Goal: Task Accomplishment & Management: Complete application form

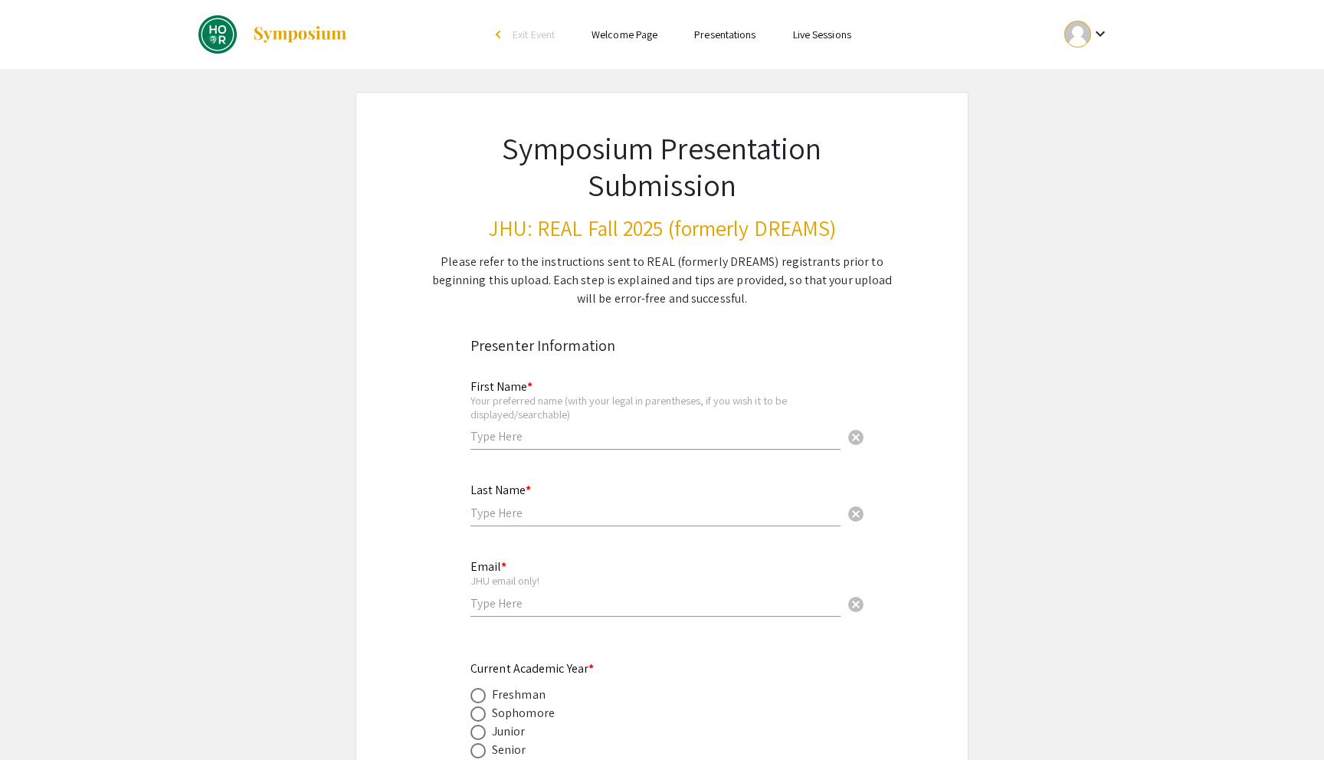
click at [667, 440] on input "text" at bounding box center [656, 436] width 370 height 16
type input "[PERSON_NAME]"
type input "[EMAIL_ADDRESS][DOMAIN_NAME]"
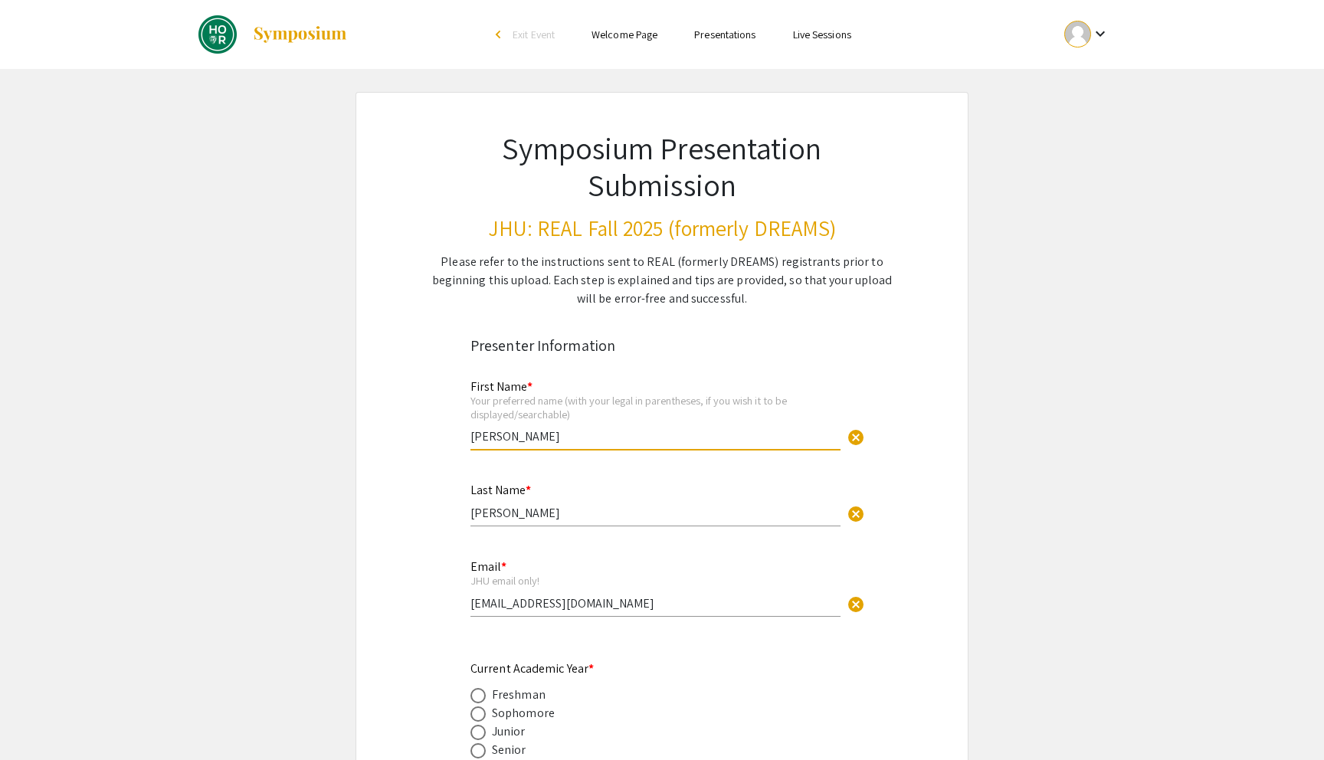
click at [652, 441] on input "[PERSON_NAME]" at bounding box center [656, 436] width 370 height 16
type input "[PERSON_NAME]"
click at [526, 514] on input "[PERSON_NAME]" at bounding box center [656, 513] width 370 height 16
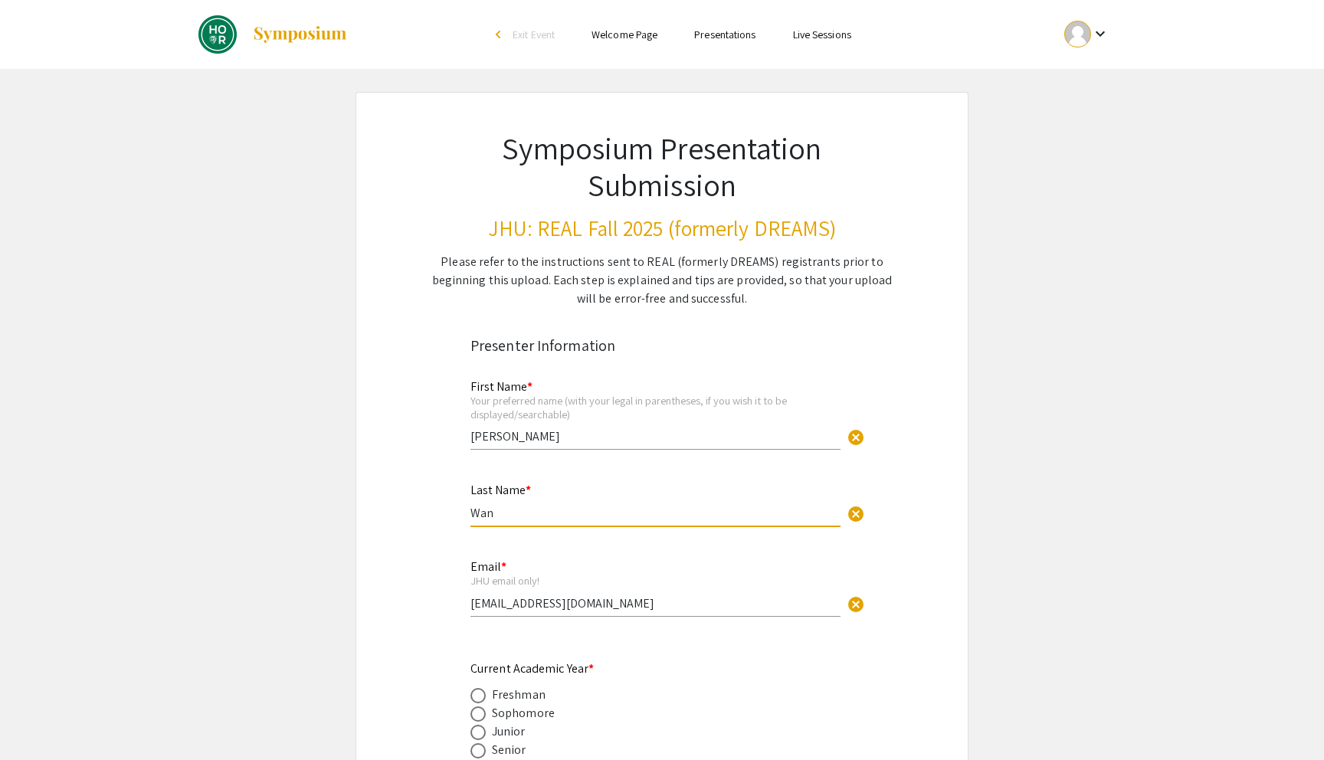
type input "[PERSON_NAME]"
click at [487, 612] on input "[EMAIL_ADDRESS][DOMAIN_NAME]" at bounding box center [656, 604] width 370 height 16
type input "[EMAIL_ADDRESS][DOMAIN_NAME]"
click at [493, 599] on input "[EMAIL_ADDRESS][DOMAIN_NAME]" at bounding box center [656, 604] width 370 height 16
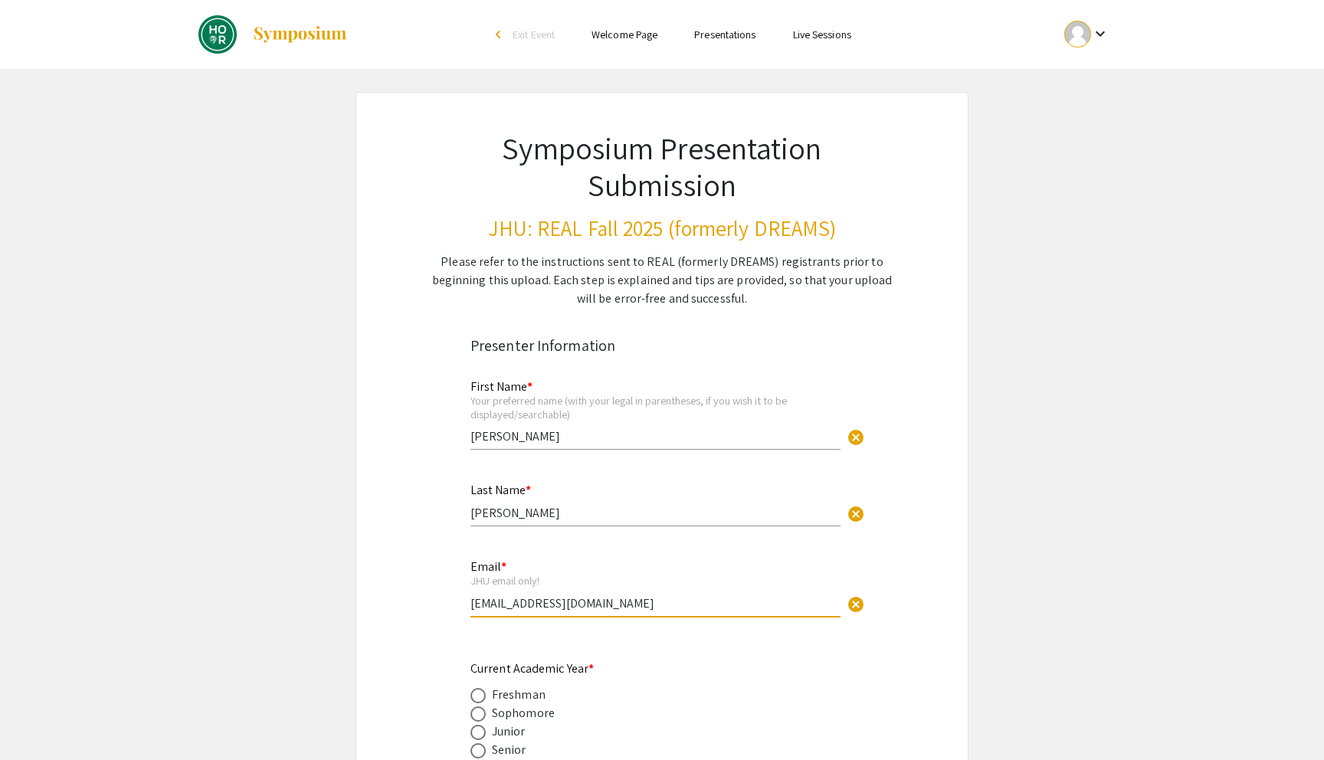
click at [493, 599] on input "[EMAIL_ADDRESS][DOMAIN_NAME]" at bounding box center [656, 604] width 370 height 16
type input "[EMAIL_ADDRESS][DOMAIN_NAME]"
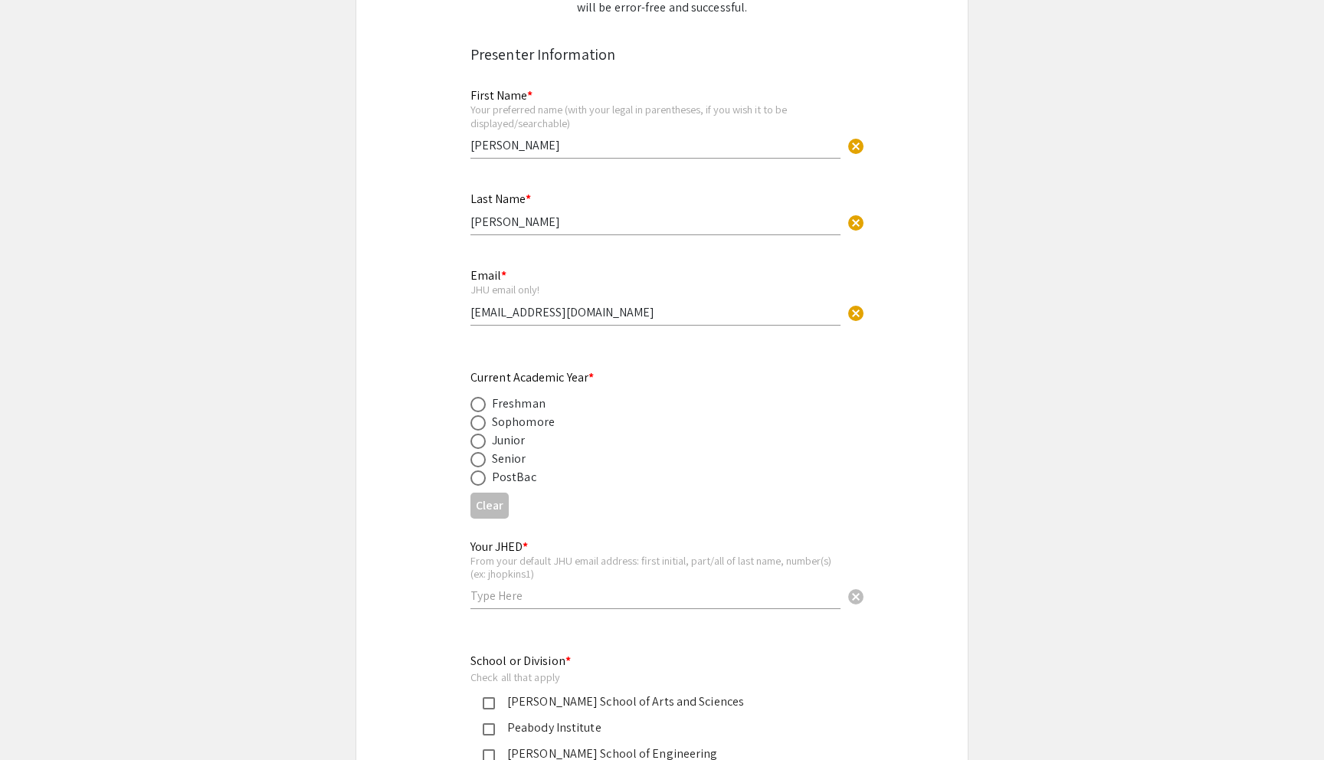
scroll to position [302, 0]
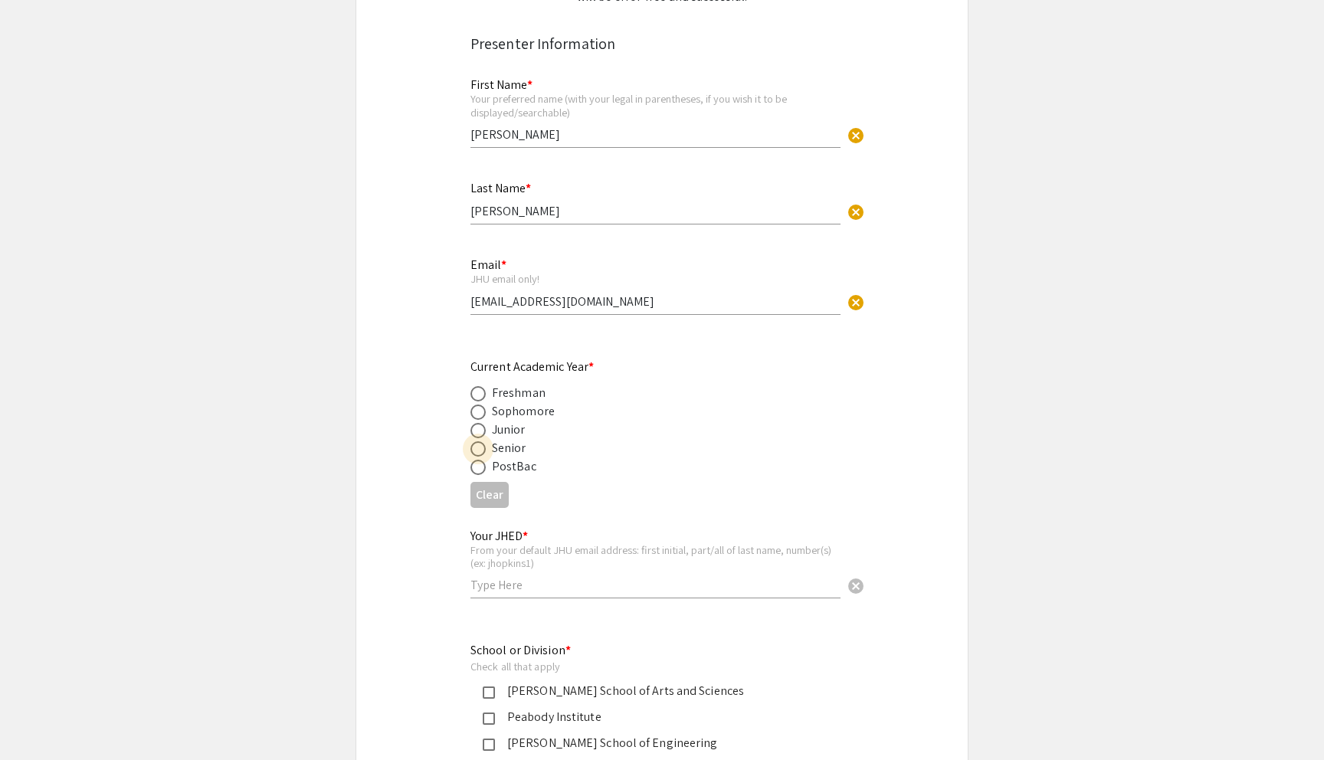
click at [480, 451] on span at bounding box center [478, 448] width 15 height 15
click at [480, 451] on input "radio" at bounding box center [478, 448] width 15 height 15
radio input "true"
click at [517, 592] on input "text" at bounding box center [656, 585] width 370 height 16
type input "hwang261"
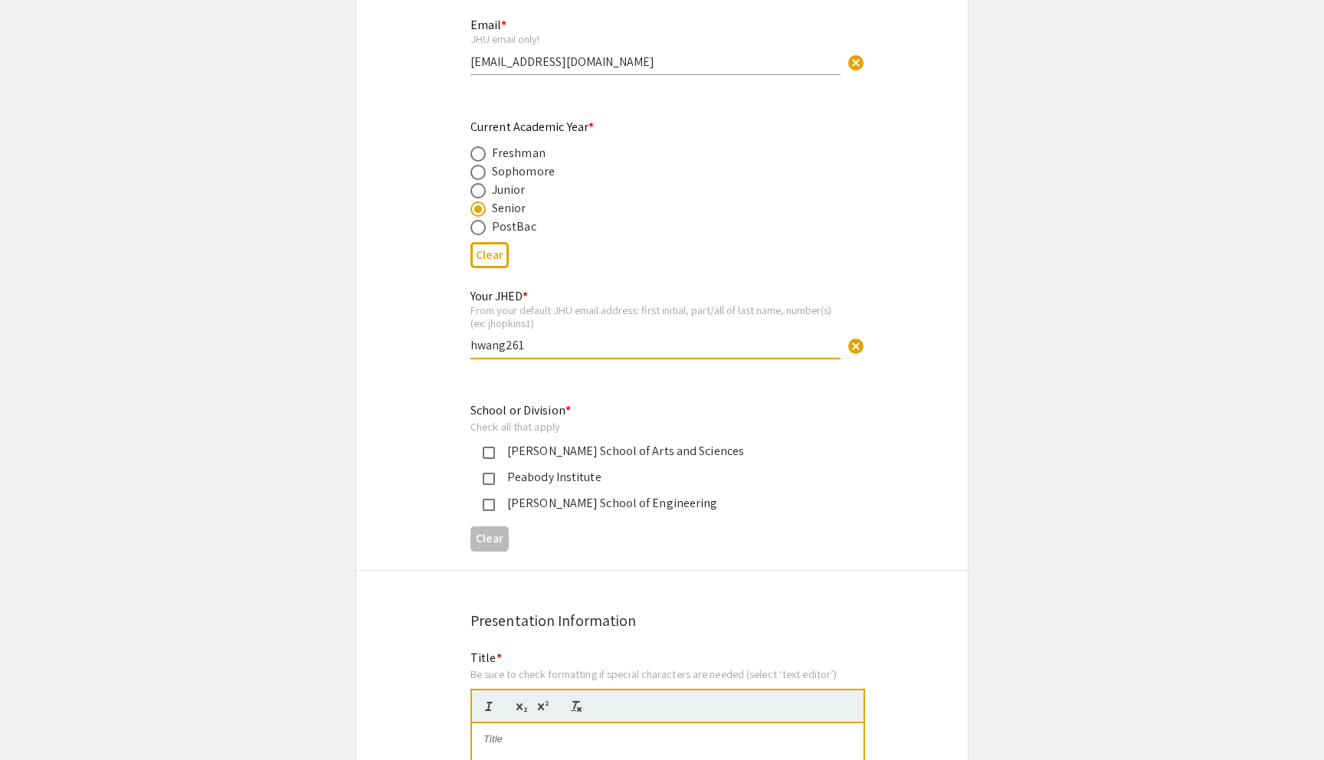
scroll to position [544, 0]
click at [490, 504] on mat-pseudo-checkbox at bounding box center [489, 503] width 12 height 12
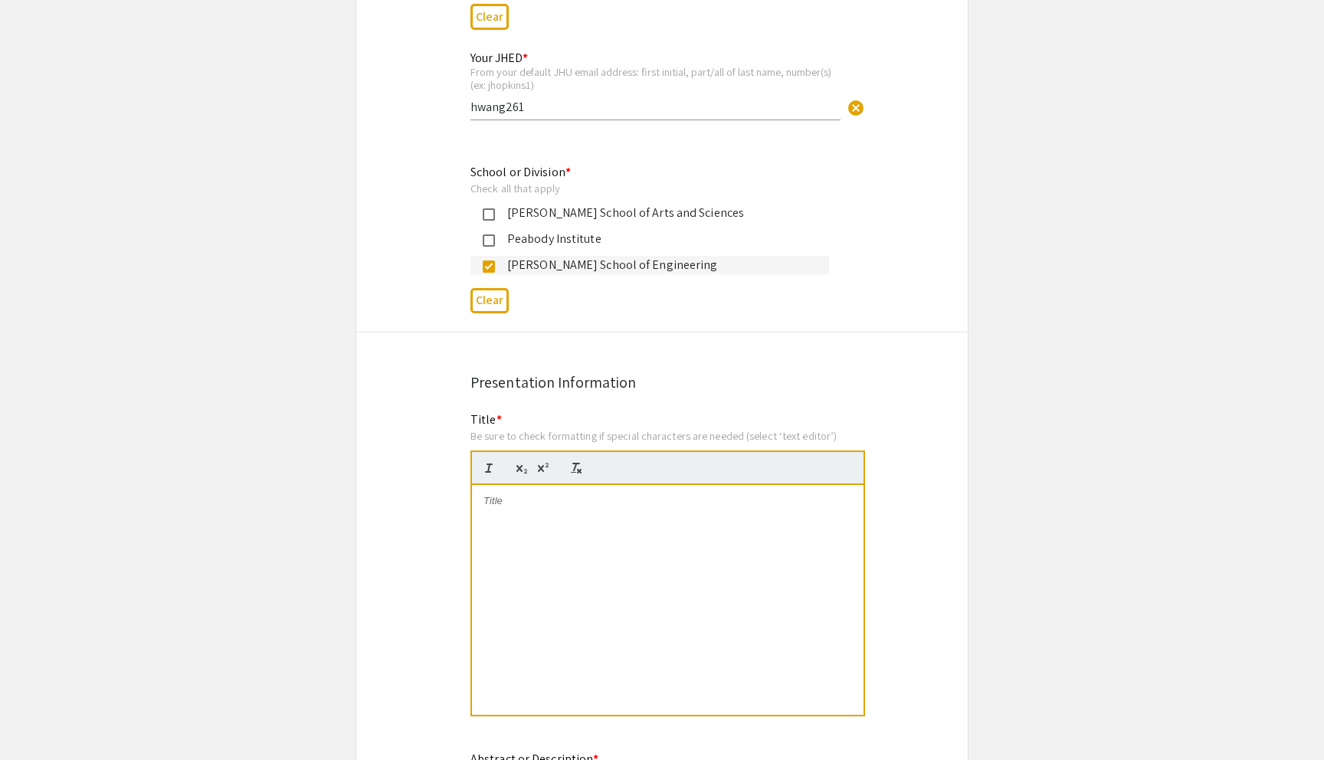
scroll to position [783, 0]
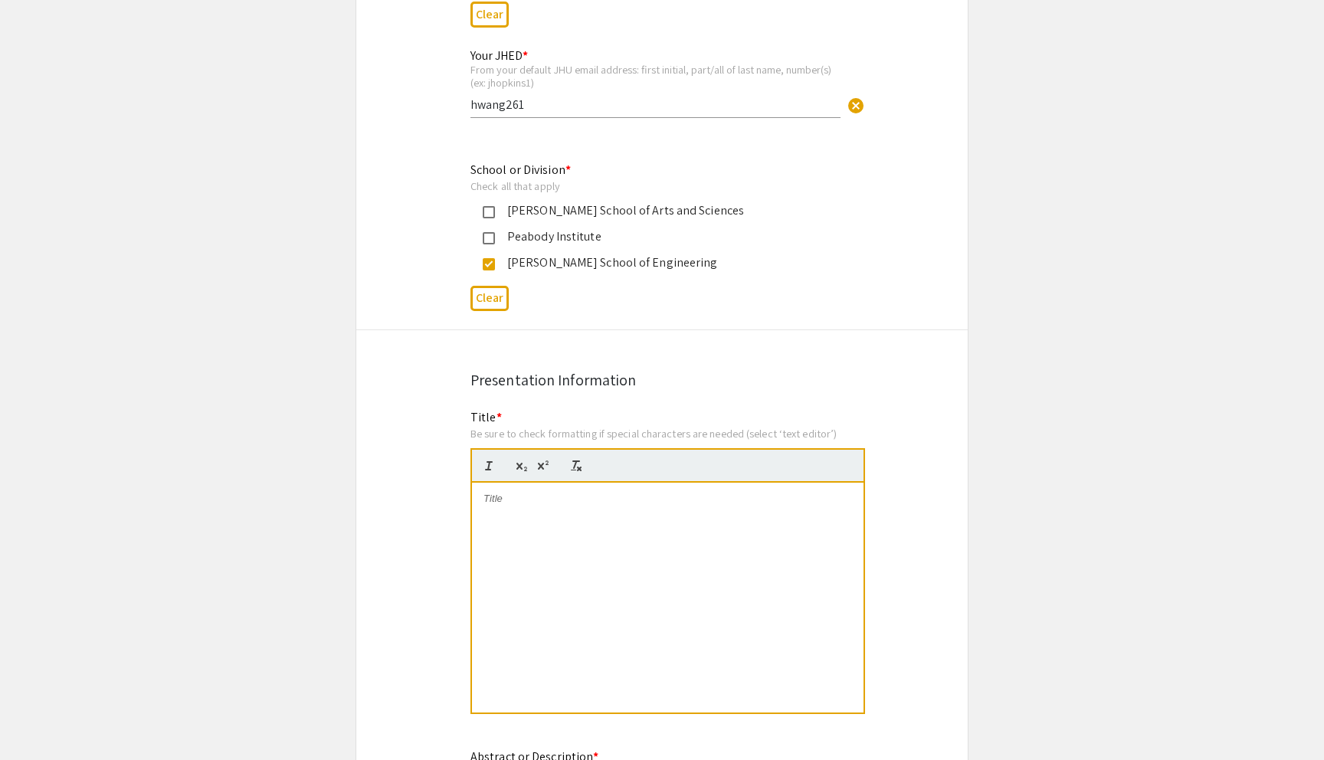
click at [697, 530] on div at bounding box center [668, 598] width 392 height 230
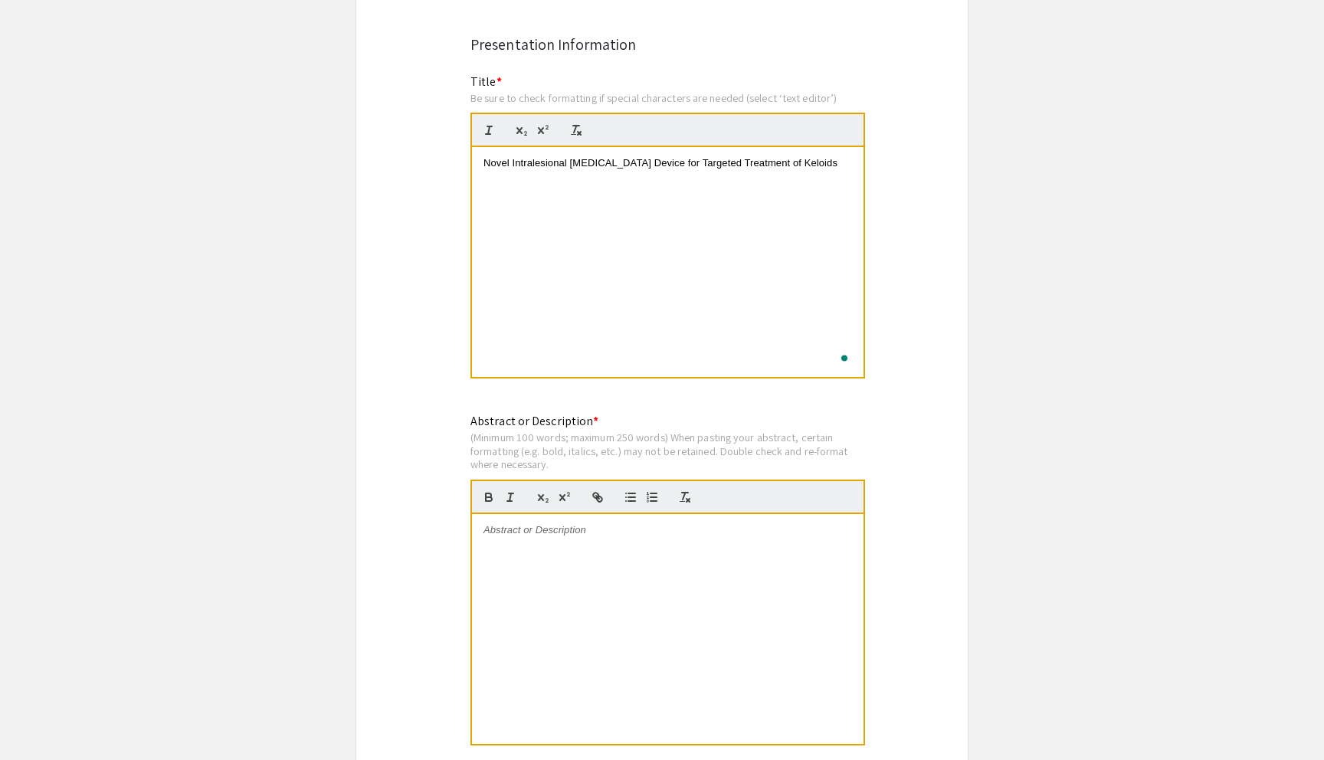
scroll to position [1125, 0]
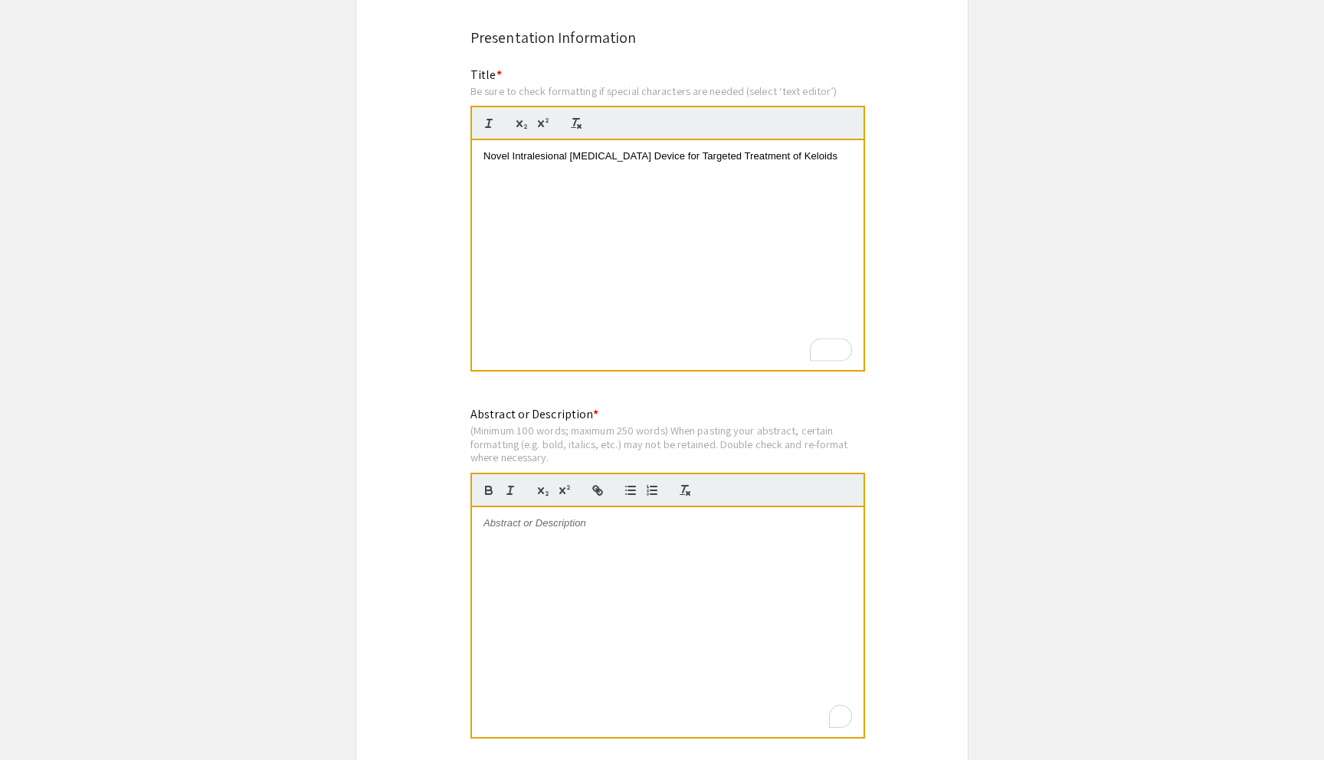
click at [704, 539] on div "To enrich screen reader interactions, please activate Accessibility in Grammarl…" at bounding box center [668, 622] width 392 height 230
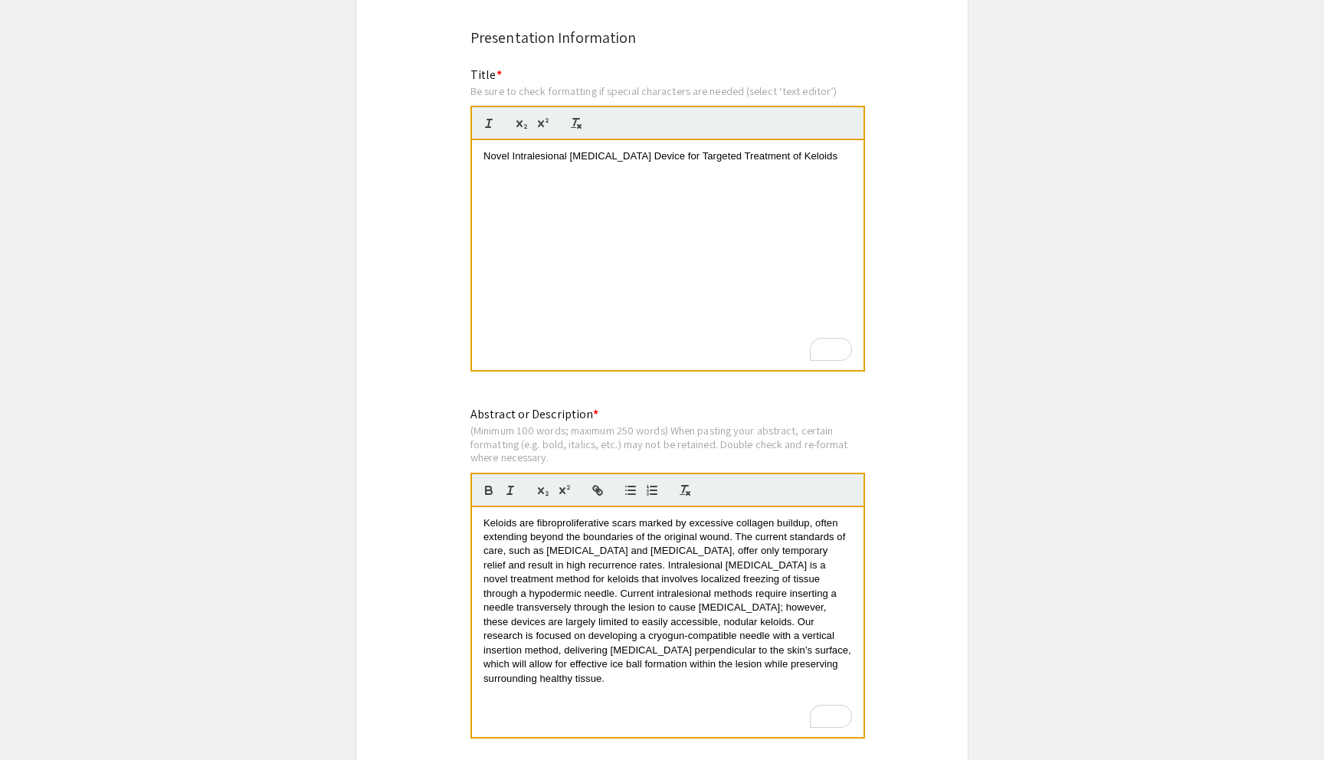
scroll to position [0, 0]
drag, startPoint x: 510, startPoint y: 542, endPoint x: 695, endPoint y: 545, distance: 184.7
click at [695, 545] on span "Keloids are fibroproliferative scars marked by excessive collagen buildup, ofte…" at bounding box center [669, 600] width 371 height 167
click at [496, 571] on span "Keloids are fibroproliferative scars marked by excessive collagen buildup, ofte…" at bounding box center [669, 600] width 371 height 167
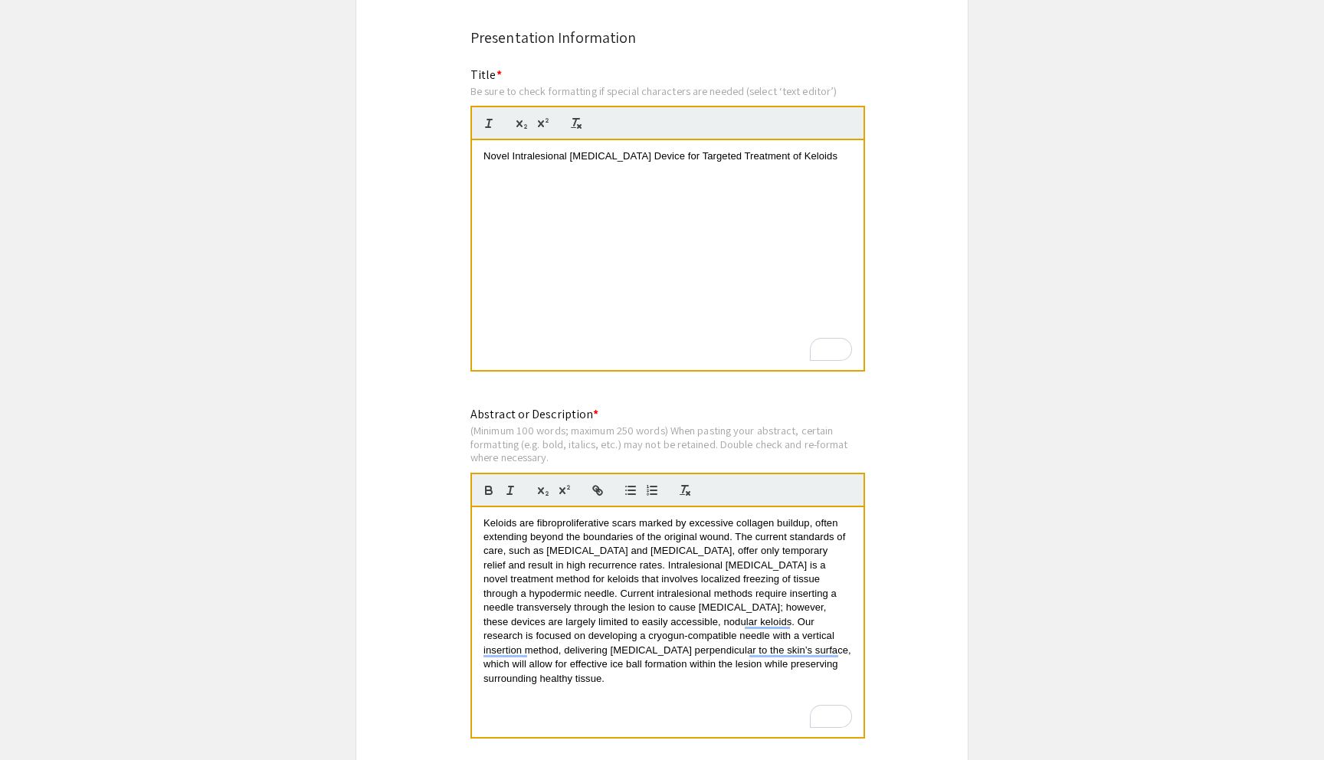
click at [712, 553] on span "Keloids are fibroproliferative scars marked by excessive collagen buildup, ofte…" at bounding box center [669, 600] width 371 height 167
click at [653, 569] on span "Keloids are fibroproliferative scars marked by excessive collagen buildup, ofte…" at bounding box center [669, 600] width 371 height 167
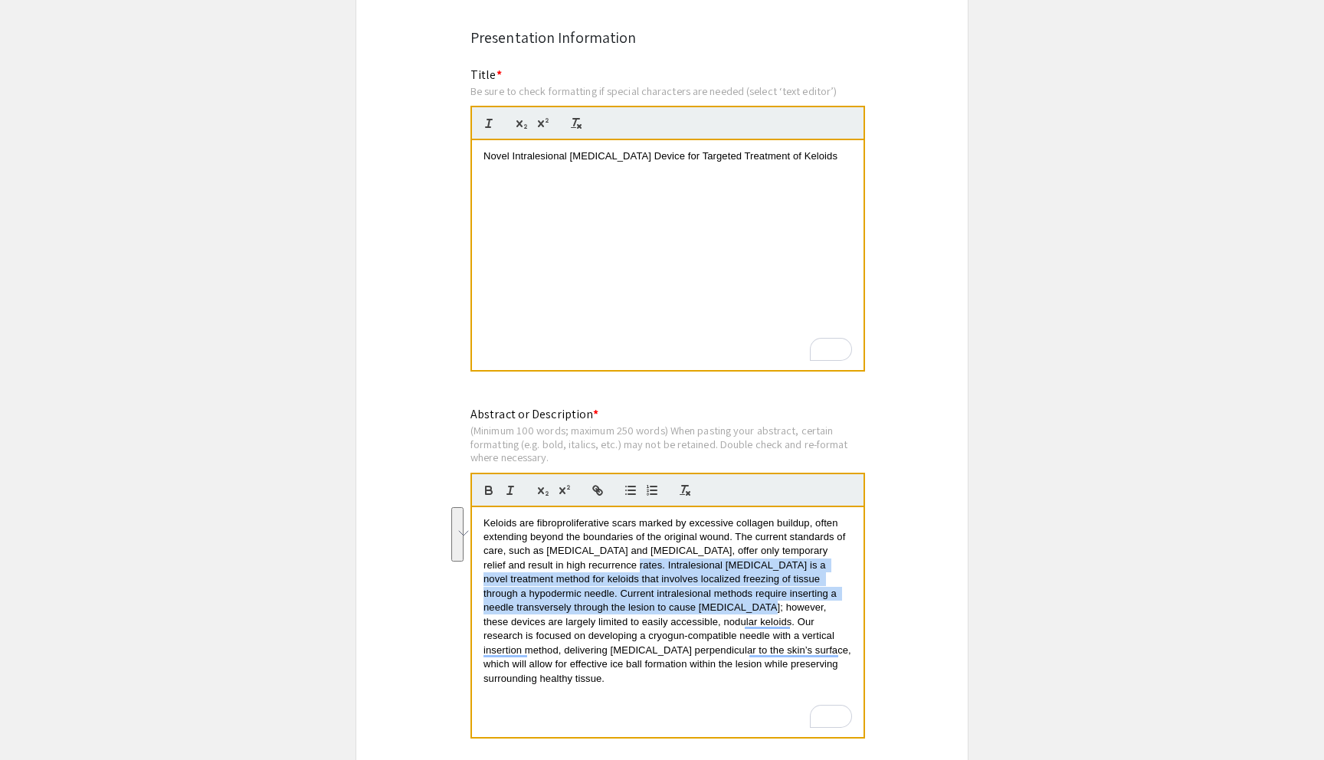
drag, startPoint x: 578, startPoint y: 565, endPoint x: 658, endPoint y: 612, distance: 93.1
click at [661, 612] on span "Keloids are fibroproliferative scars marked by excessive collagen buildup, ofte…" at bounding box center [669, 600] width 371 height 167
click at [658, 612] on span "Keloids are fibroproliferative scars marked by excessive collagen buildup, ofte…" at bounding box center [669, 600] width 371 height 167
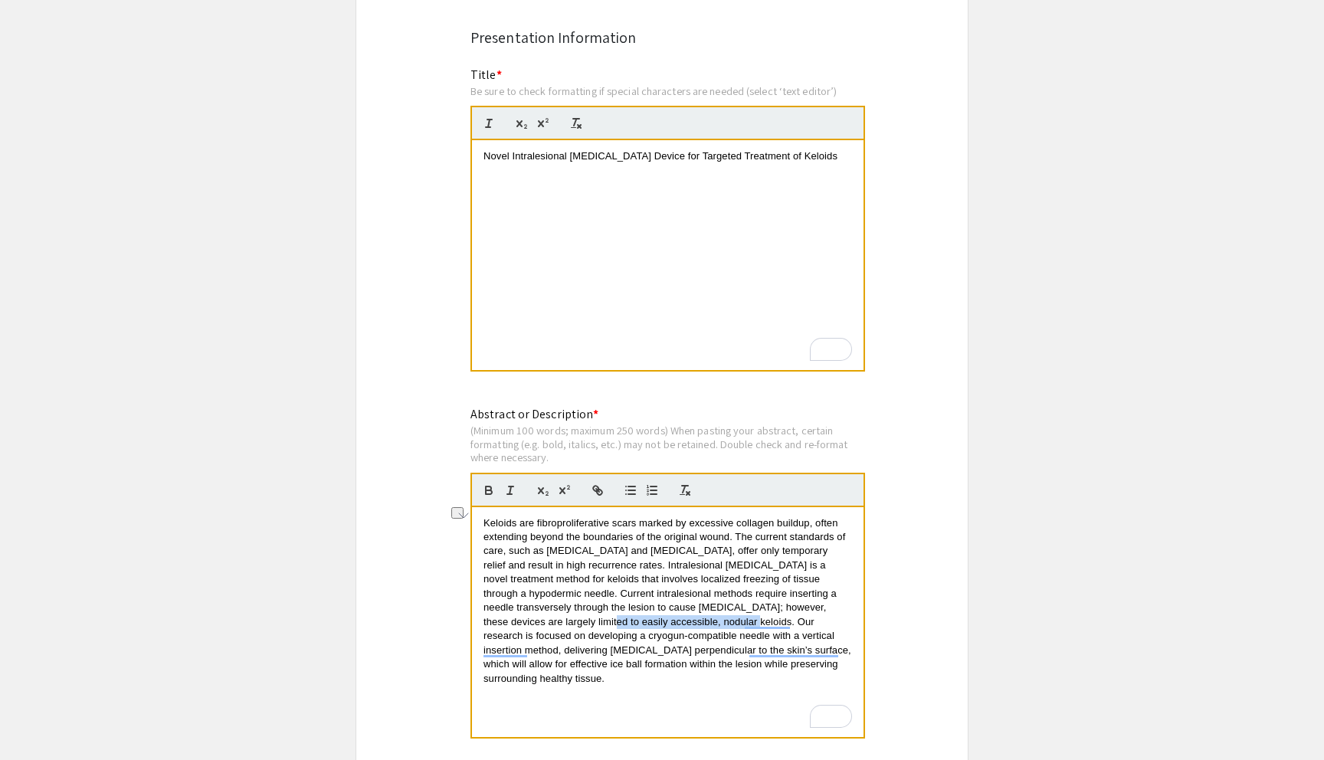
drag, startPoint x: 497, startPoint y: 629, endPoint x: 638, endPoint y: 631, distance: 141.1
click at [638, 631] on p "Keloids are fibroproliferative scars marked by excessive collagen buildup, ofte…" at bounding box center [668, 601] width 369 height 169
drag, startPoint x: 604, startPoint y: 619, endPoint x: 804, endPoint y: 631, distance: 200.4
click at [804, 630] on span "Keloids are fibroproliferative scars marked by excessive collagen buildup, ofte…" at bounding box center [669, 600] width 371 height 167
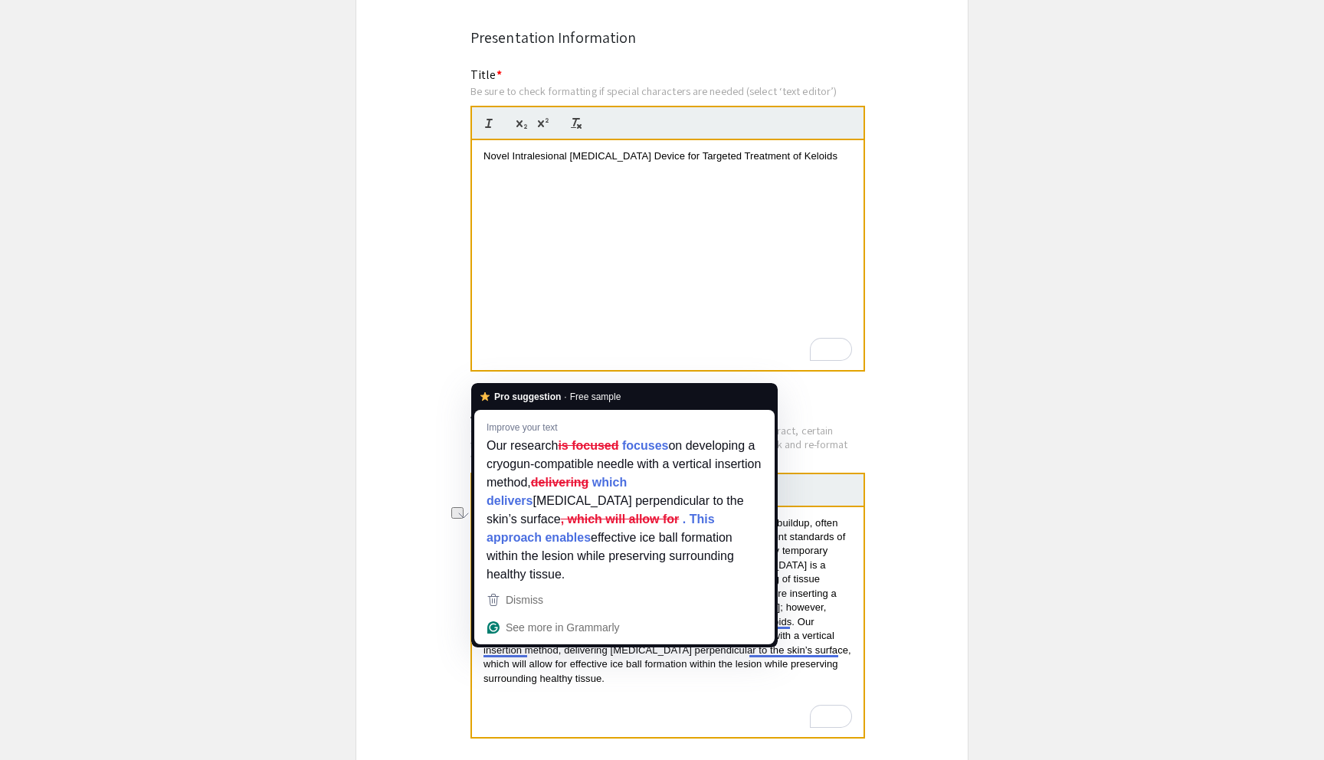
click at [489, 649] on span "Keloids are fibroproliferative scars marked by excessive collagen buildup, ofte…" at bounding box center [669, 600] width 371 height 167
click at [510, 658] on span "Keloids are fibroproliferative scars marked by excessive collagen buildup, ofte…" at bounding box center [669, 600] width 371 height 167
click at [581, 676] on p "Keloids are fibroproliferative scars marked by excessive collagen buildup, ofte…" at bounding box center [668, 601] width 369 height 169
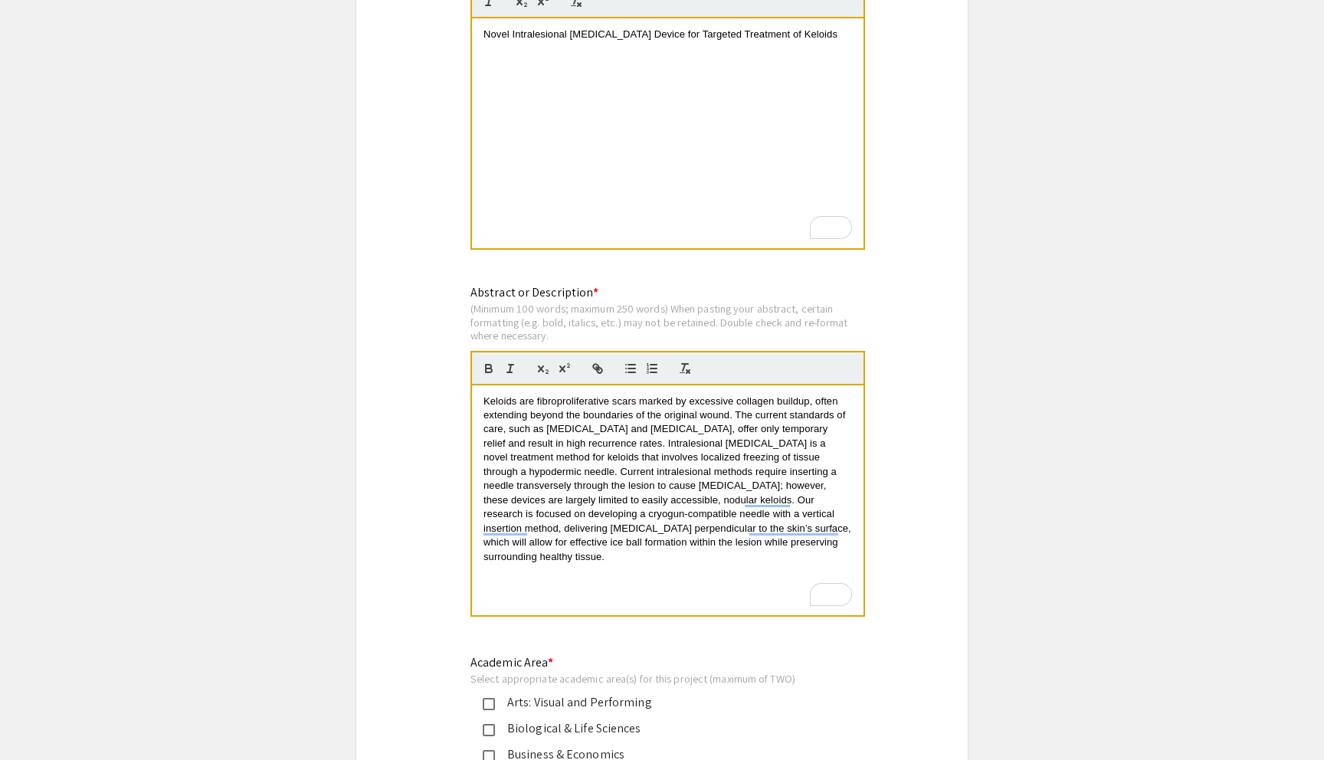
scroll to position [1258, 0]
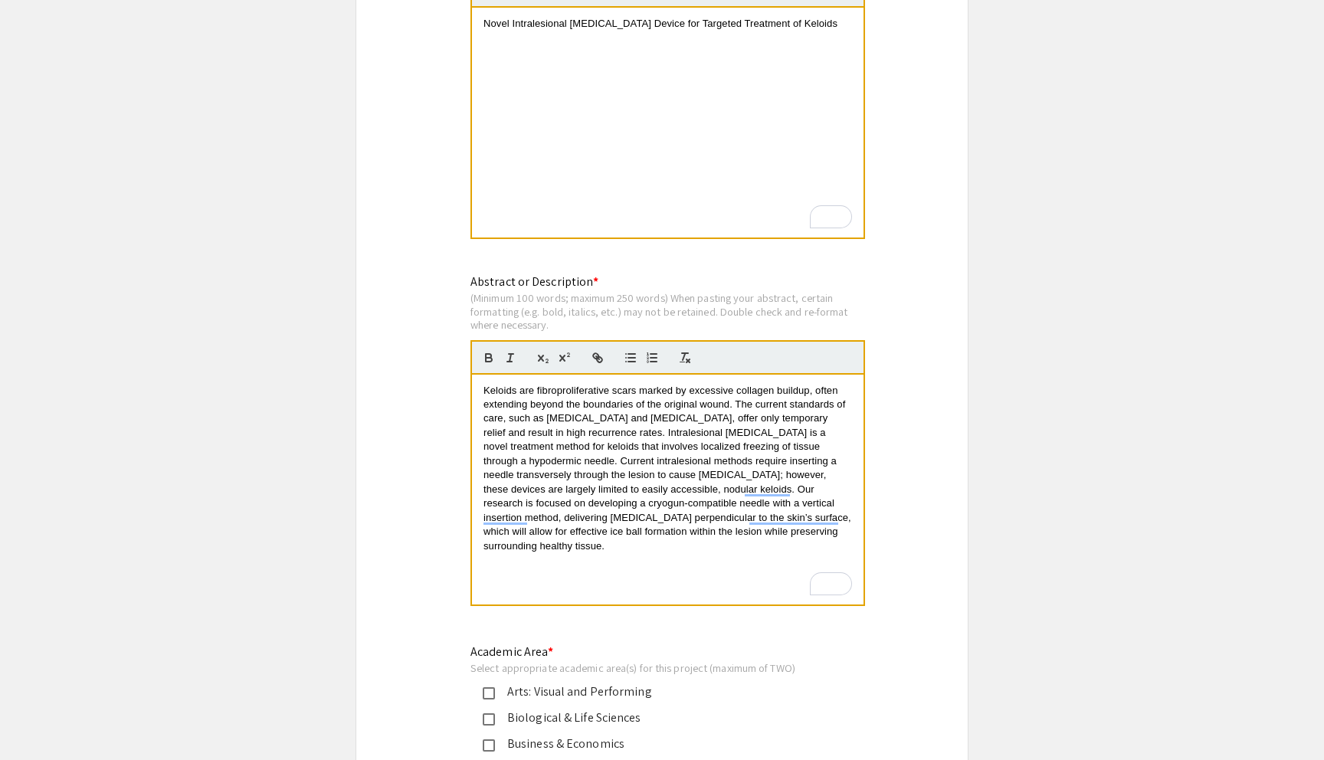
click at [638, 505] on span "Keloids are fibroproliferative scars marked by excessive collagen buildup, ofte…" at bounding box center [669, 468] width 371 height 167
click at [759, 97] on div "Novel Intralesional [MEDICAL_DATA] Device for Targeted Treatment of Keloids" at bounding box center [668, 123] width 392 height 230
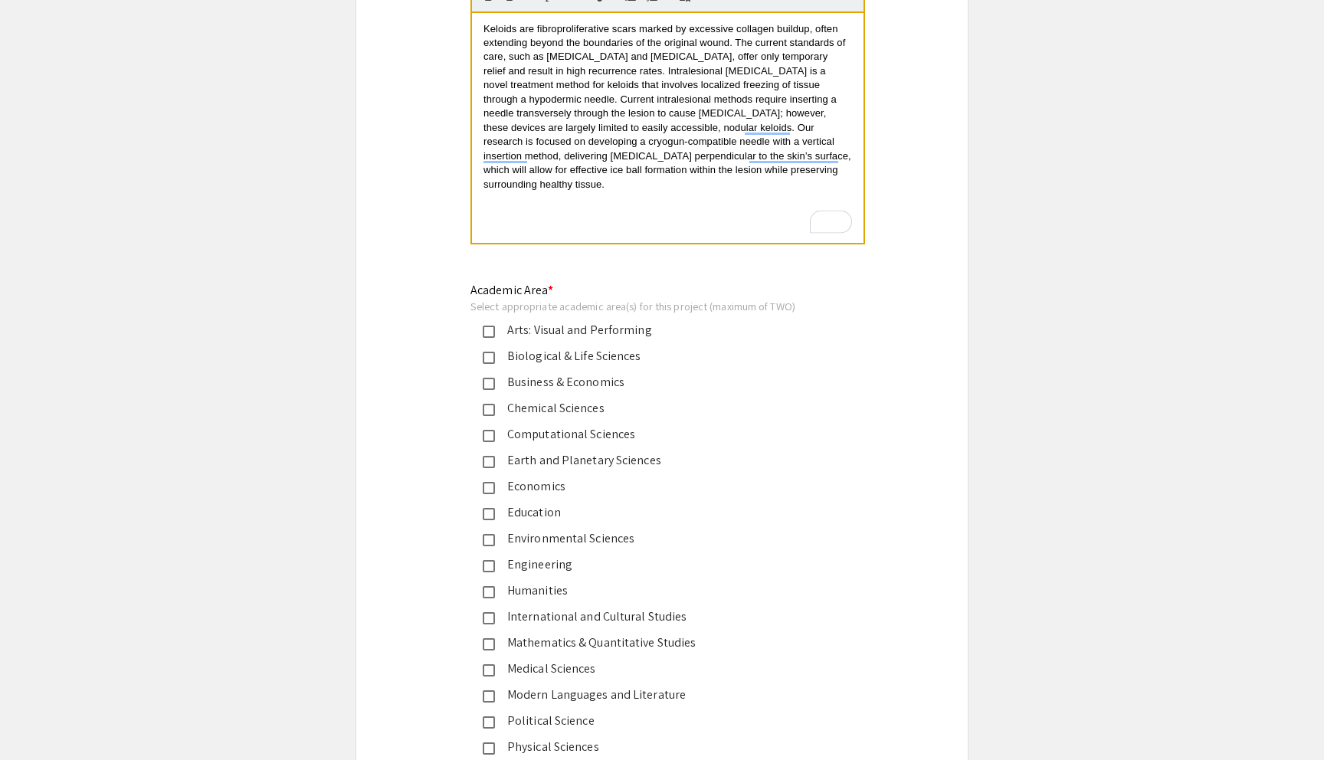
scroll to position [1622, 0]
click at [487, 563] on mat-pseudo-checkbox at bounding box center [489, 564] width 12 height 12
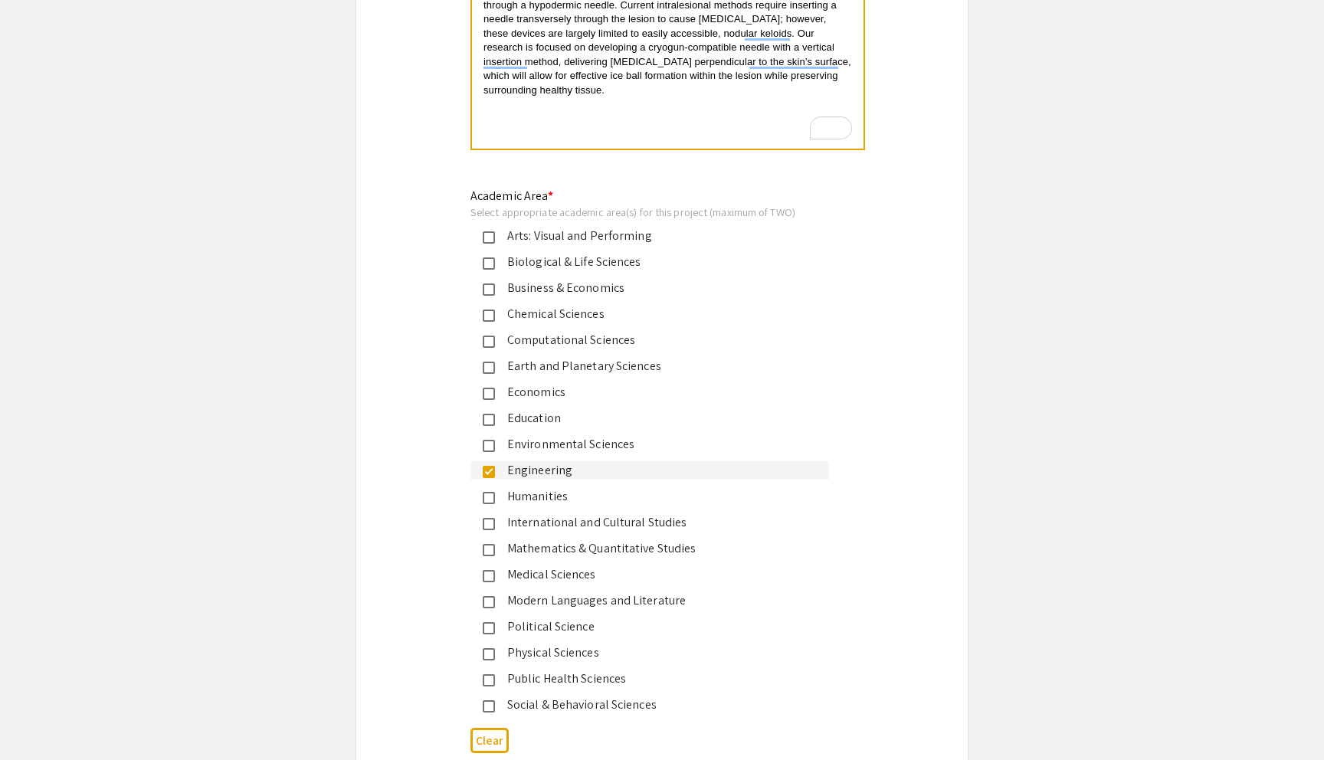
scroll to position [1720, 0]
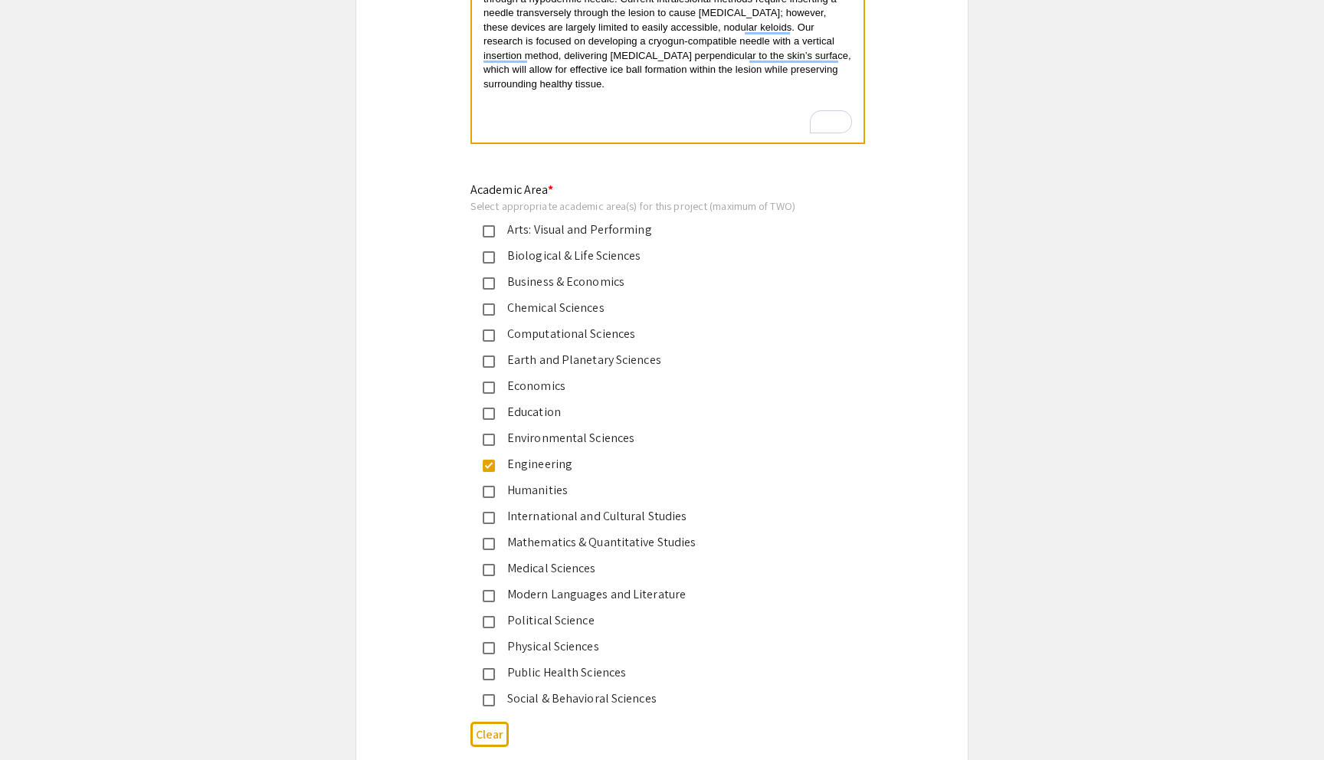
click at [517, 396] on div "Economics" at bounding box center [656, 386] width 322 height 18
click at [492, 363] on mat-pseudo-checkbox at bounding box center [489, 362] width 12 height 12
click at [487, 363] on mat-pseudo-checkbox at bounding box center [489, 362] width 12 height 12
click at [487, 390] on mat-pseudo-checkbox at bounding box center [489, 388] width 12 height 12
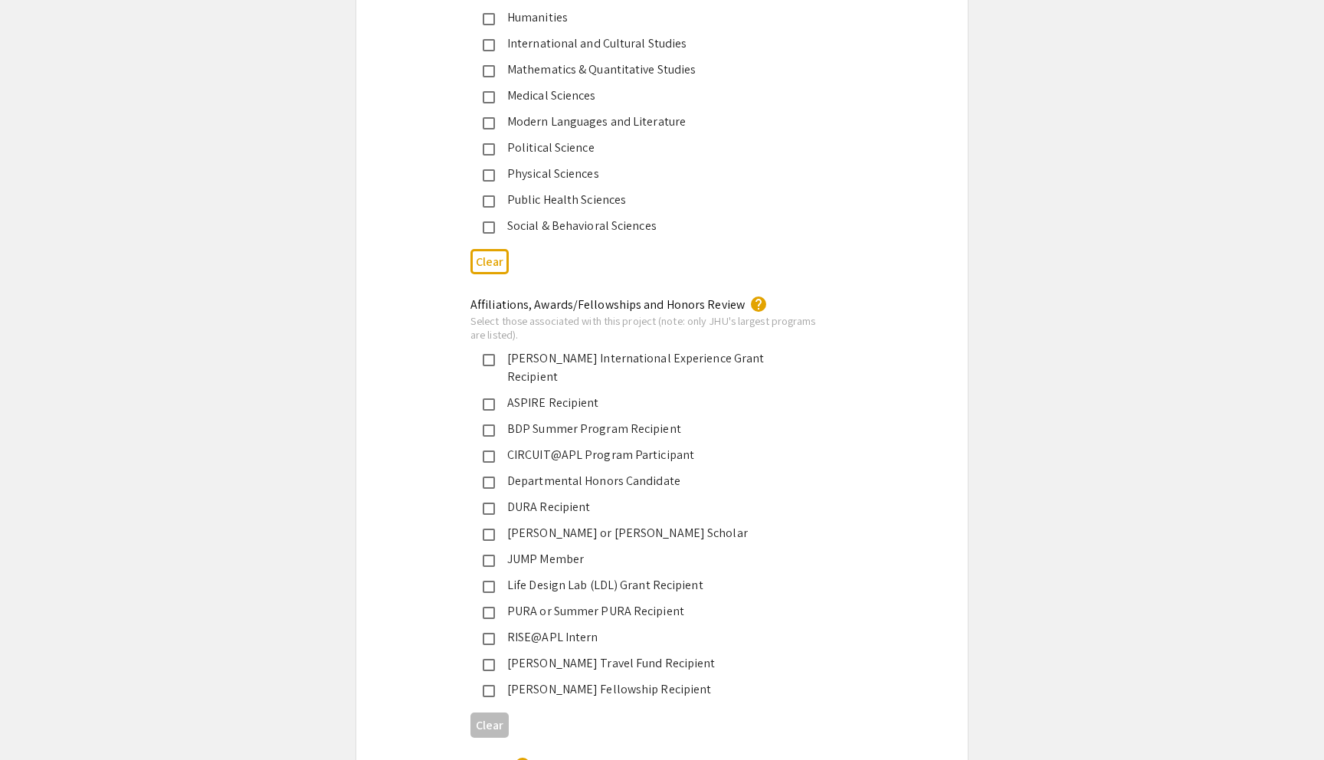
scroll to position [2195, 0]
click at [488, 605] on mat-pseudo-checkbox at bounding box center [489, 611] width 12 height 12
click at [490, 605] on mat-pseudo-checkbox at bounding box center [489, 611] width 12 height 12
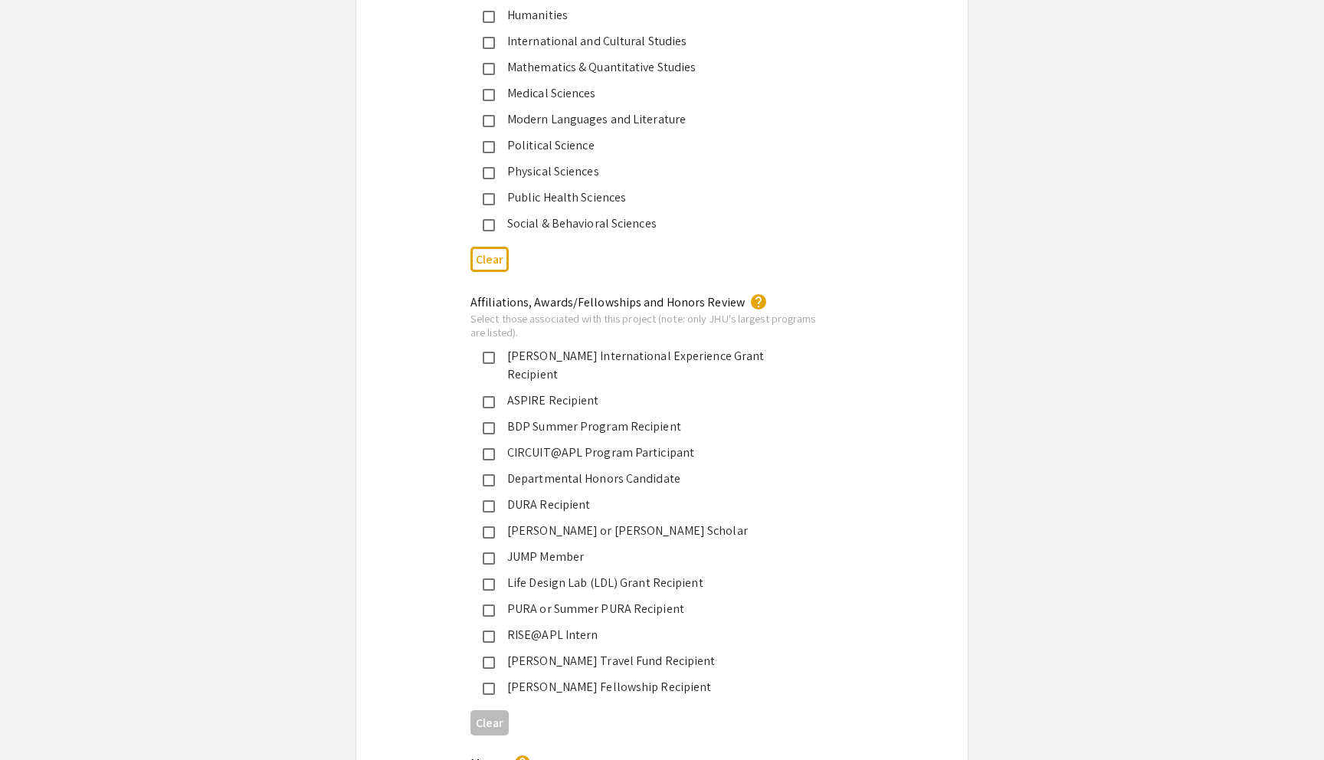
click at [490, 605] on mat-pseudo-checkbox at bounding box center [489, 611] width 12 height 12
click at [487, 605] on mat-pseudo-checkbox at bounding box center [489, 611] width 12 height 12
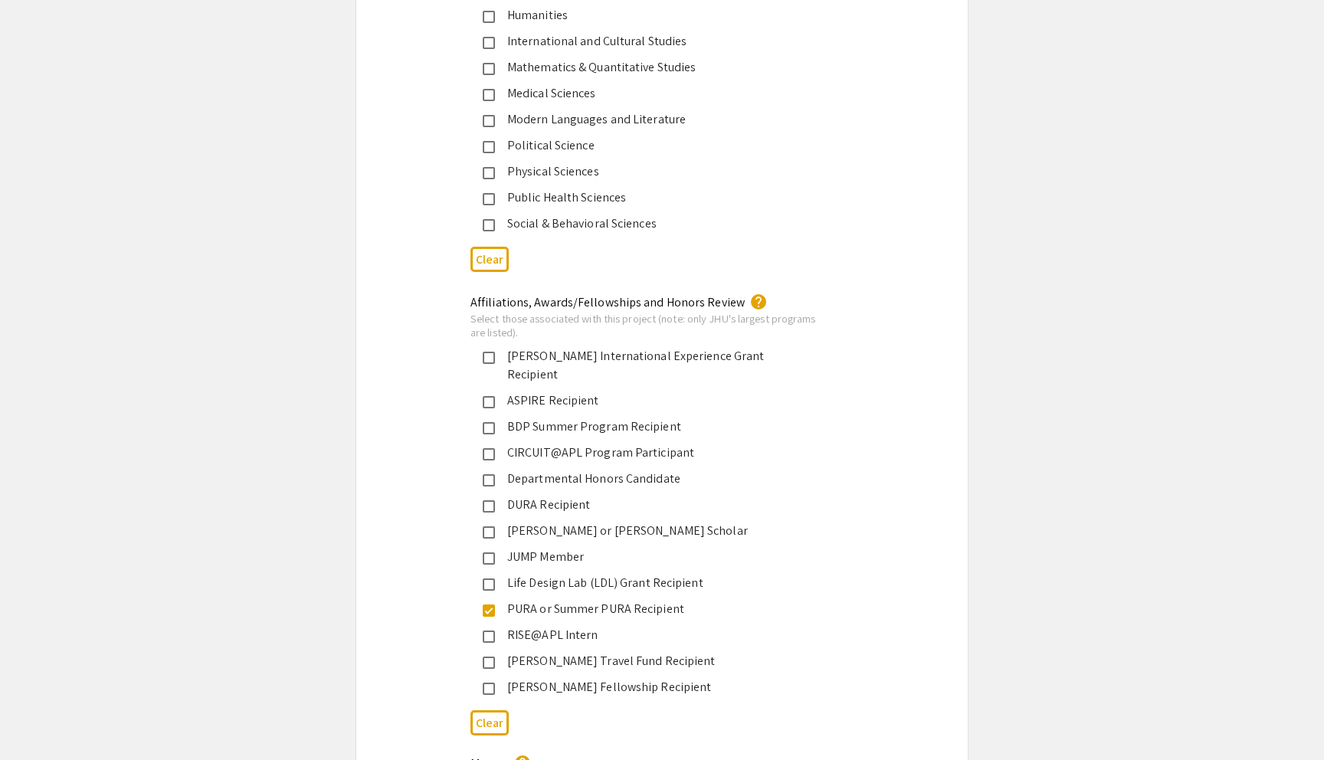
click at [487, 605] on mat-pseudo-checkbox at bounding box center [489, 611] width 12 height 12
click at [489, 711] on button "Clear" at bounding box center [490, 723] width 38 height 25
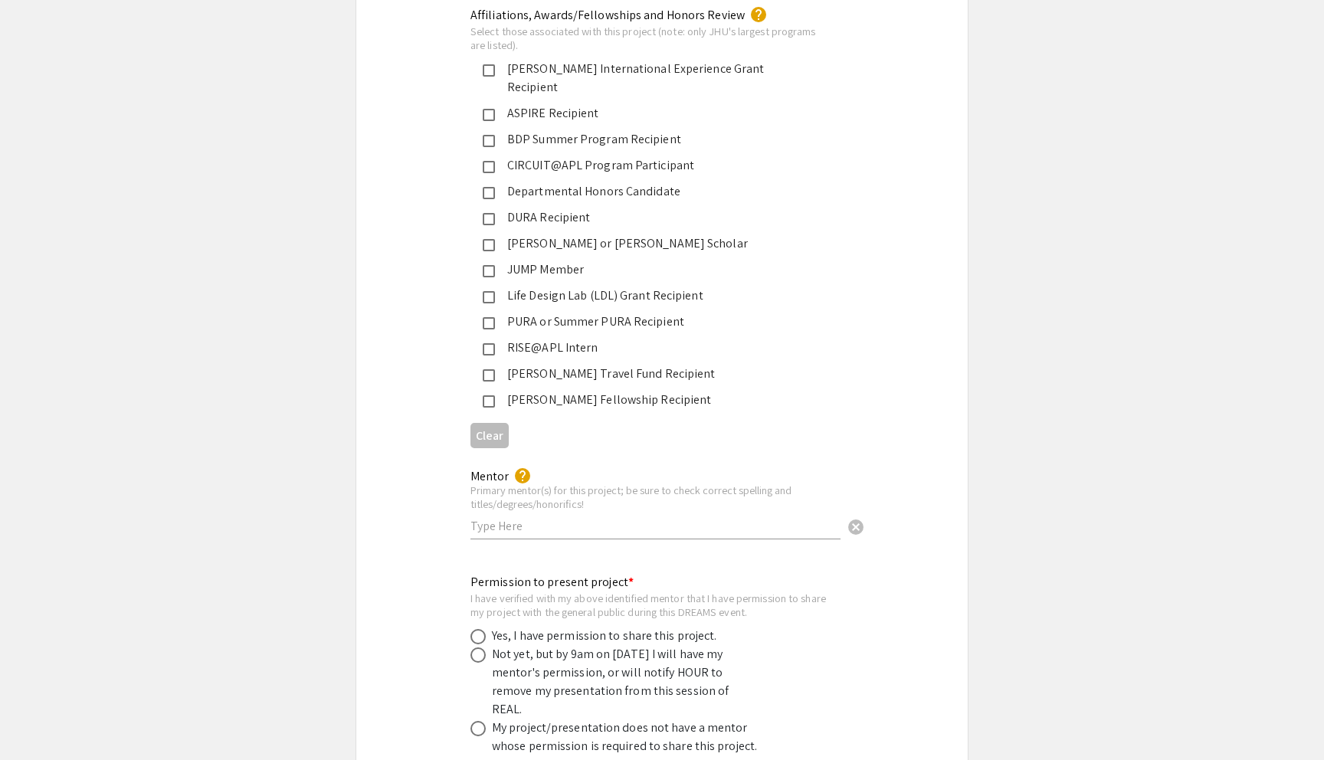
scroll to position [2486, 0]
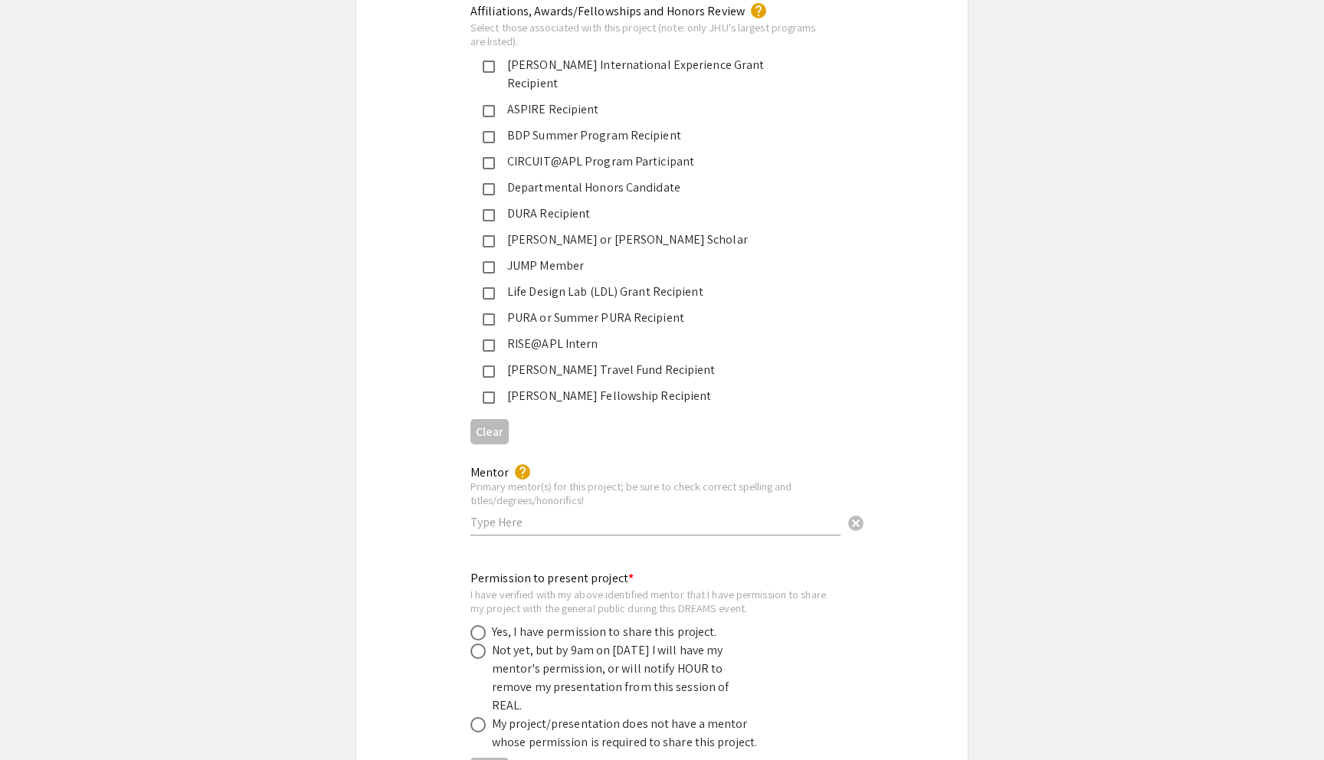
click at [655, 514] on input "text" at bounding box center [656, 522] width 370 height 16
paste input "[PERSON_NAME], MD, PhD"
click at [533, 514] on input "[PERSON_NAME], MD, PhD" at bounding box center [656, 522] width 370 height 16
type input "[PERSON_NAME], MD, PhD"
click at [430, 569] on div "Permission to present project * I have verified with my above identified mentor…" at bounding box center [662, 679] width 612 height 220
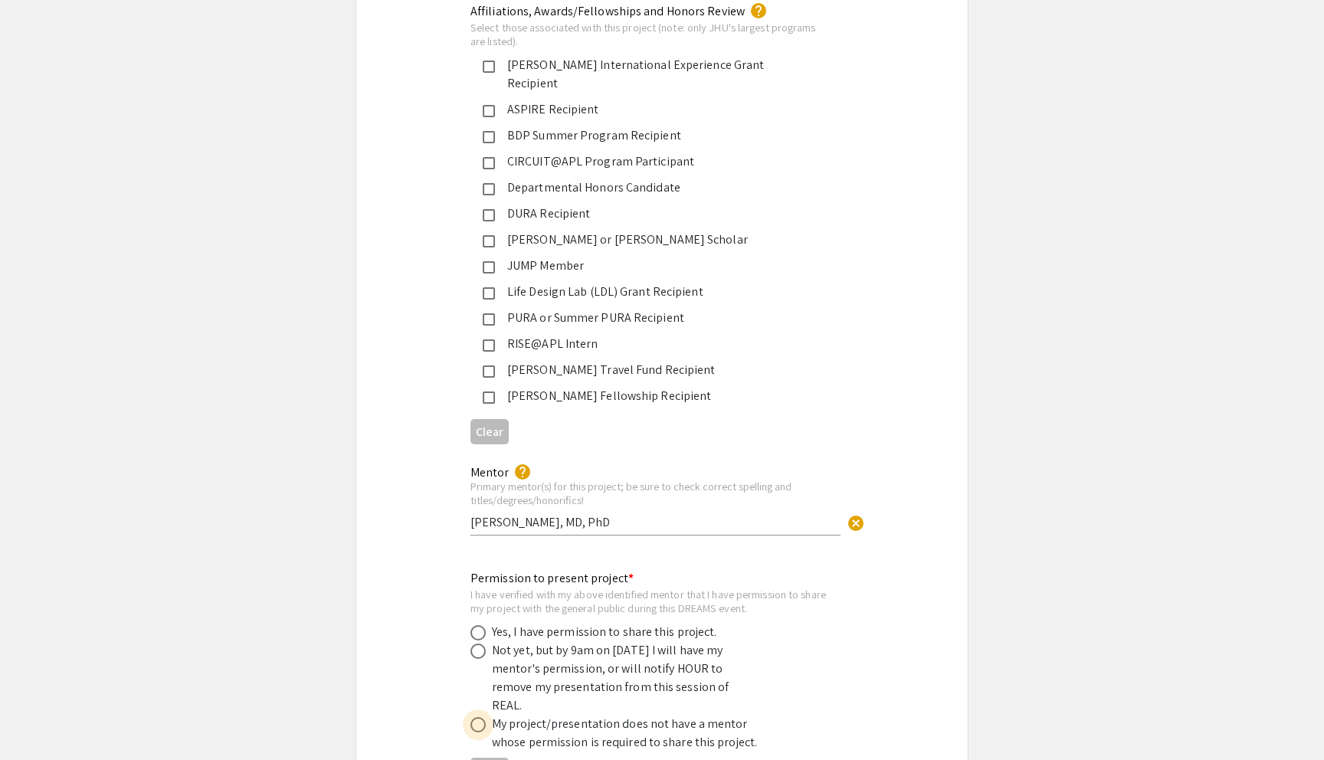
click at [477, 717] on span at bounding box center [478, 724] width 15 height 15
click at [477, 717] on input "radio" at bounding box center [478, 724] width 15 height 15
radio input "true"
click at [477, 717] on span at bounding box center [478, 724] width 15 height 15
click at [477, 717] on input "radio" at bounding box center [478, 724] width 15 height 15
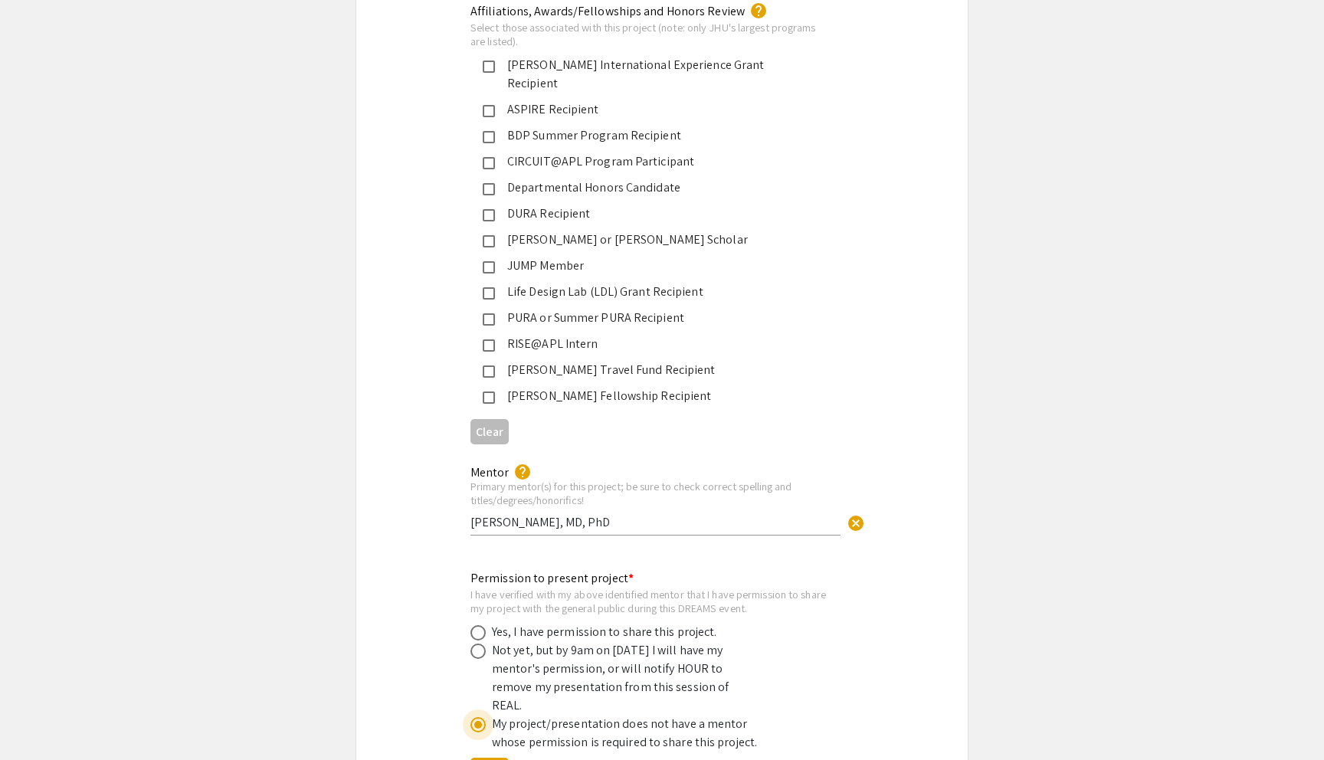
click at [477, 717] on span at bounding box center [478, 724] width 15 height 15
click at [477, 717] on input "radio" at bounding box center [478, 724] width 15 height 15
click at [477, 717] on span at bounding box center [478, 724] width 15 height 15
click at [477, 717] on input "radio" at bounding box center [478, 724] width 15 height 15
click at [477, 717] on span at bounding box center [478, 724] width 15 height 15
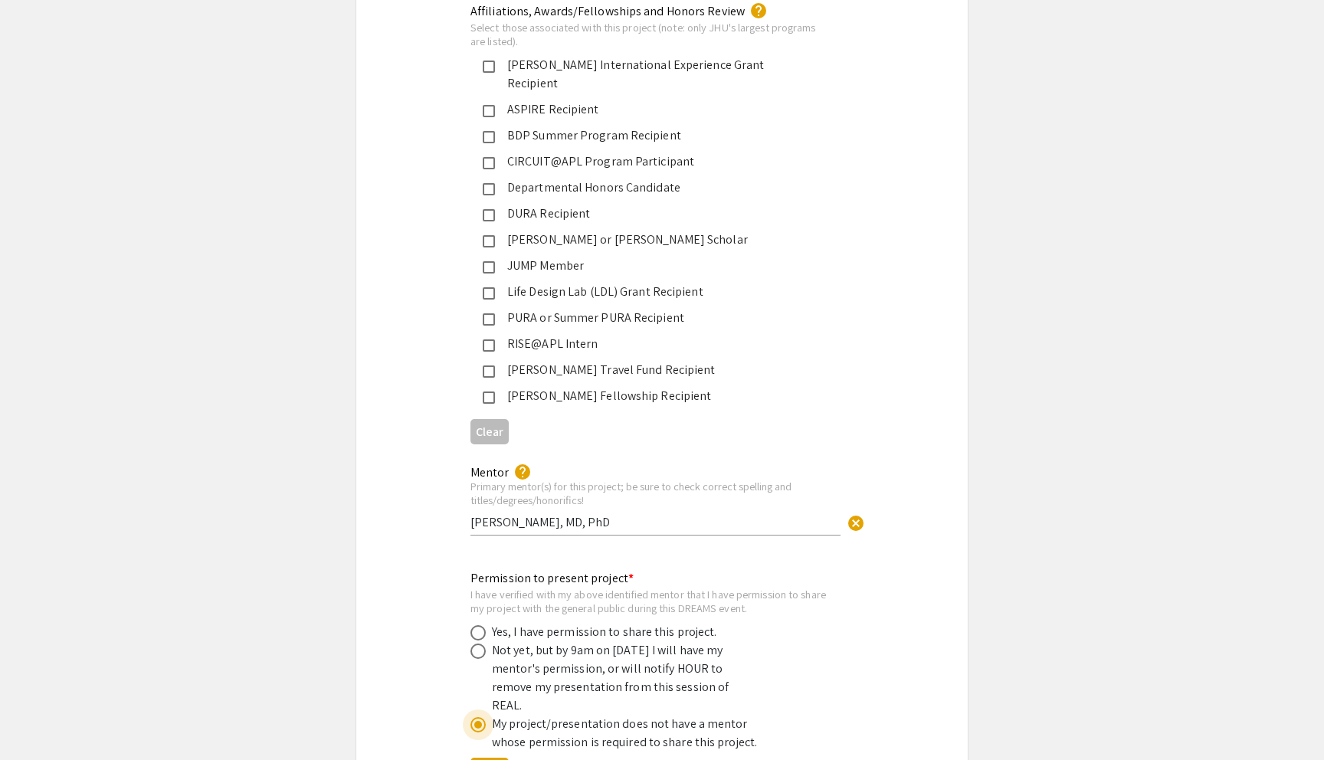
click at [477, 717] on input "radio" at bounding box center [478, 724] width 15 height 15
click at [477, 717] on span at bounding box center [478, 724] width 15 height 15
click at [477, 717] on input "radio" at bounding box center [478, 724] width 15 height 15
click at [477, 717] on span at bounding box center [478, 724] width 15 height 15
click at [477, 717] on input "radio" at bounding box center [478, 724] width 15 height 15
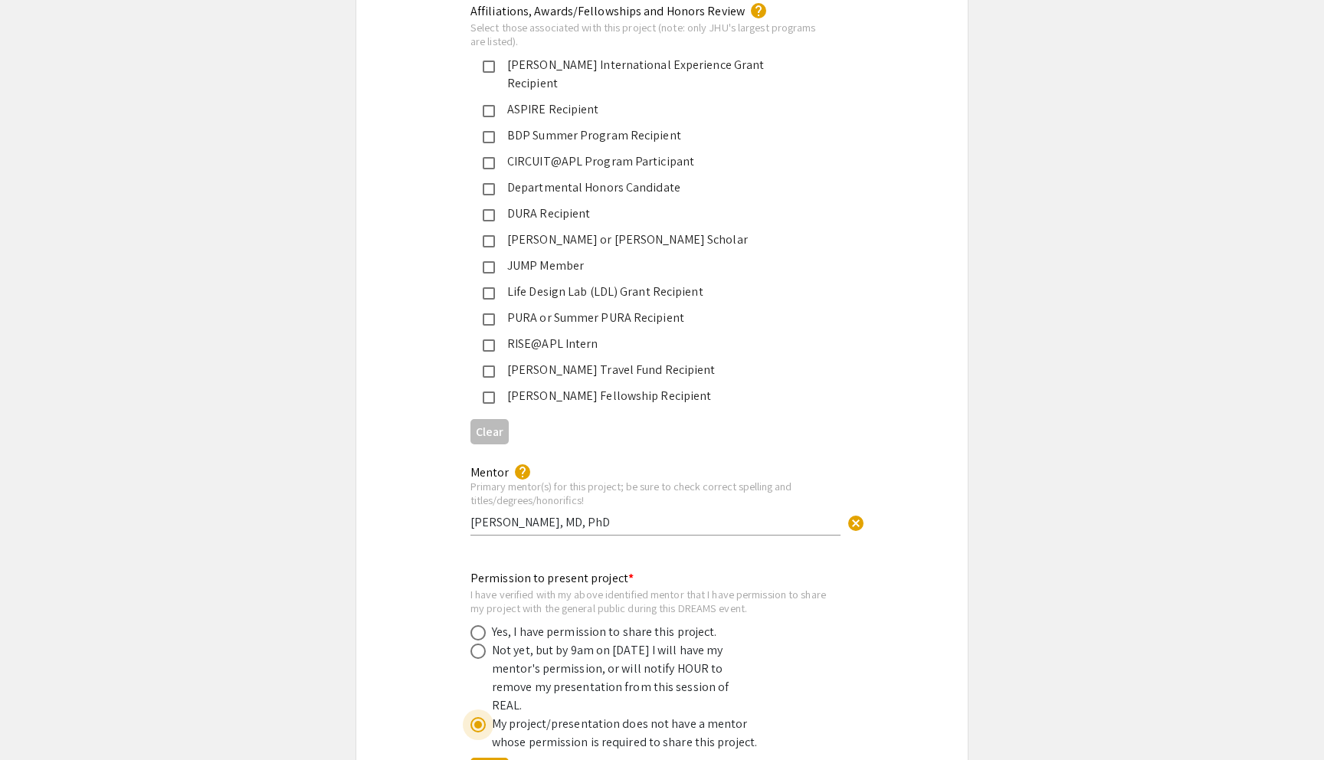
click at [477, 717] on span at bounding box center [478, 724] width 15 height 15
click at [477, 717] on input "radio" at bounding box center [478, 724] width 15 height 15
click at [477, 717] on span at bounding box center [478, 724] width 15 height 15
click at [477, 717] on input "radio" at bounding box center [478, 724] width 15 height 15
click at [477, 717] on span at bounding box center [478, 724] width 15 height 15
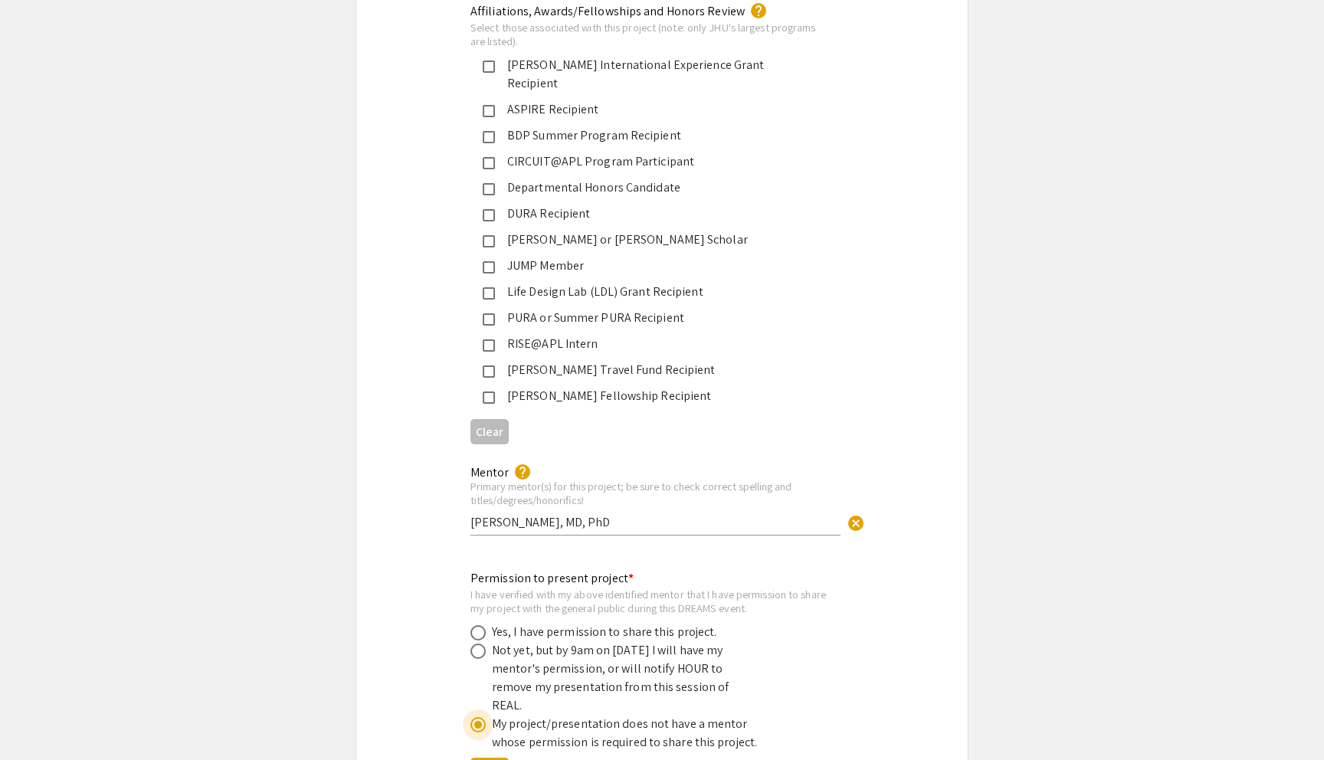
click at [477, 717] on input "radio" at bounding box center [478, 724] width 15 height 15
click at [477, 717] on span at bounding box center [478, 724] width 15 height 15
click at [477, 717] on input "radio" at bounding box center [478, 724] width 15 height 15
click at [478, 644] on span at bounding box center [478, 651] width 15 height 15
click at [478, 644] on input "radio" at bounding box center [478, 651] width 15 height 15
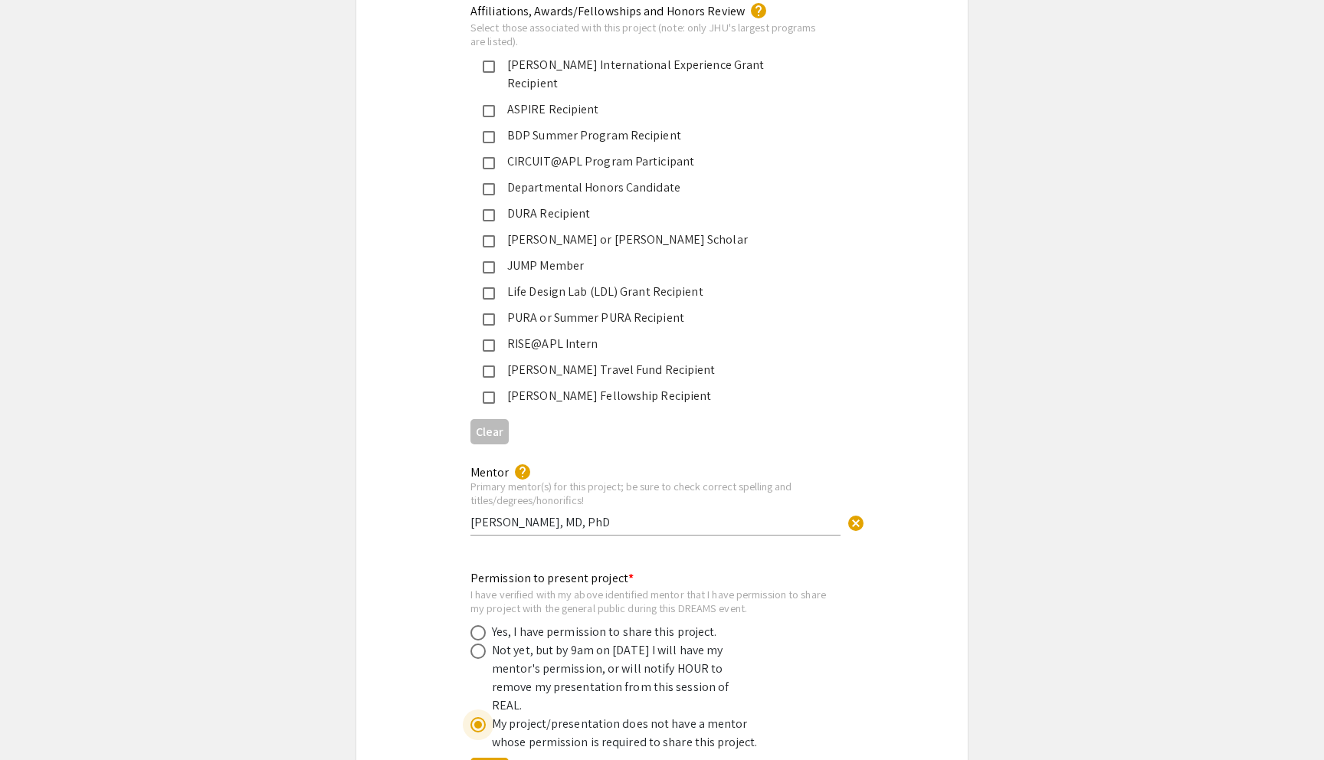
radio input "true"
click at [478, 717] on span at bounding box center [478, 724] width 15 height 15
click at [478, 717] on input "radio" at bounding box center [478, 724] width 15 height 15
radio input "true"
click at [478, 717] on span at bounding box center [478, 724] width 15 height 15
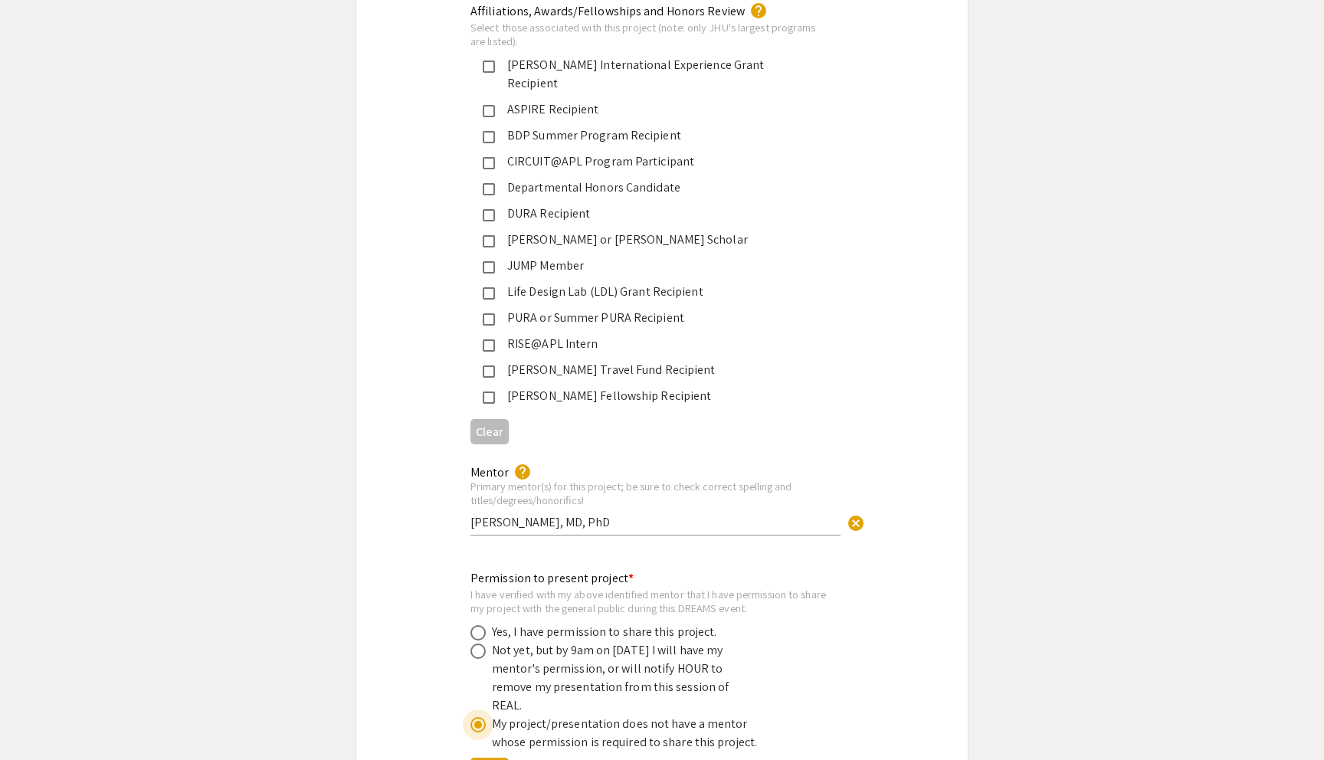
click at [478, 717] on input "radio" at bounding box center [478, 724] width 15 height 15
click at [478, 721] on span at bounding box center [478, 725] width 8 height 8
click at [478, 717] on input "radio" at bounding box center [478, 724] width 15 height 15
click at [478, 721] on span at bounding box center [478, 725] width 8 height 8
click at [478, 717] on input "radio" at bounding box center [478, 724] width 15 height 15
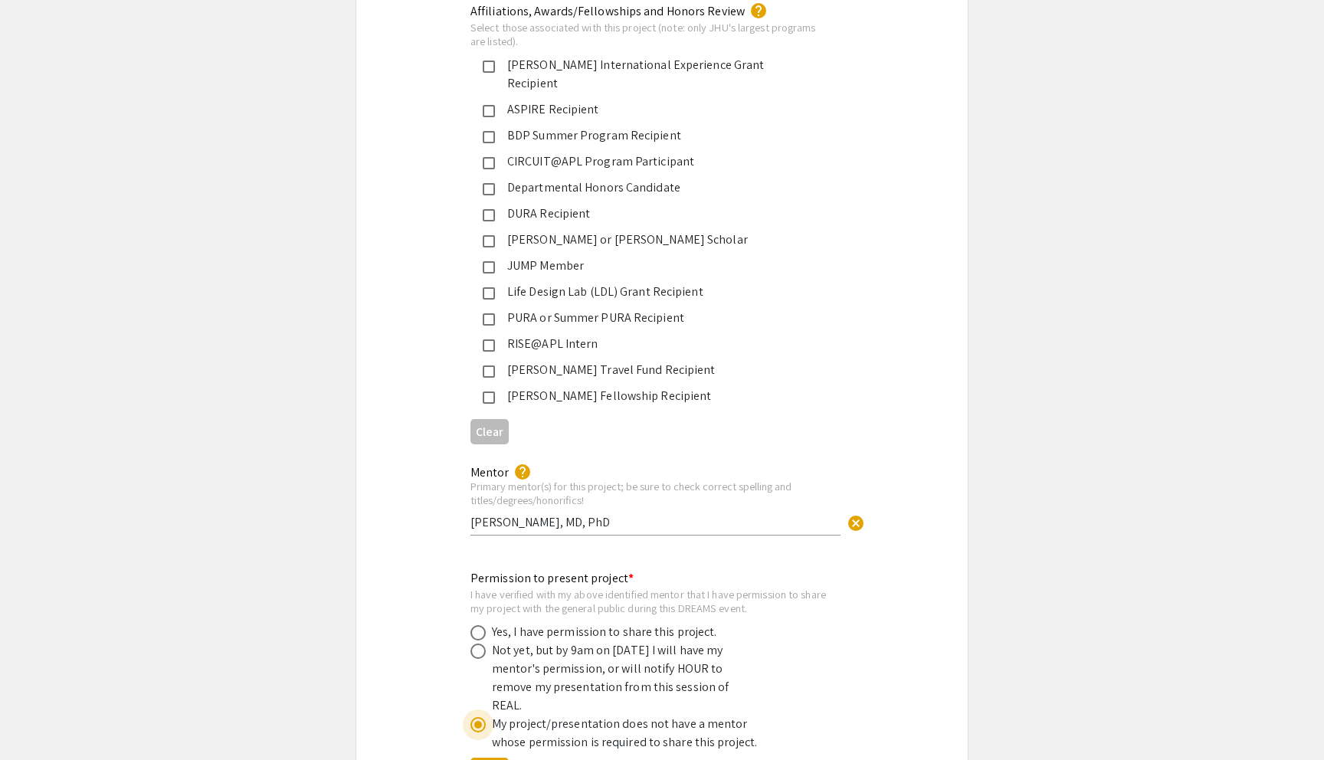
click at [478, 721] on span at bounding box center [478, 725] width 8 height 8
click at [478, 717] on input "radio" at bounding box center [478, 724] width 15 height 15
click at [478, 721] on span at bounding box center [478, 725] width 8 height 8
click at [478, 717] on input "radio" at bounding box center [478, 724] width 15 height 15
click at [478, 721] on span at bounding box center [478, 725] width 8 height 8
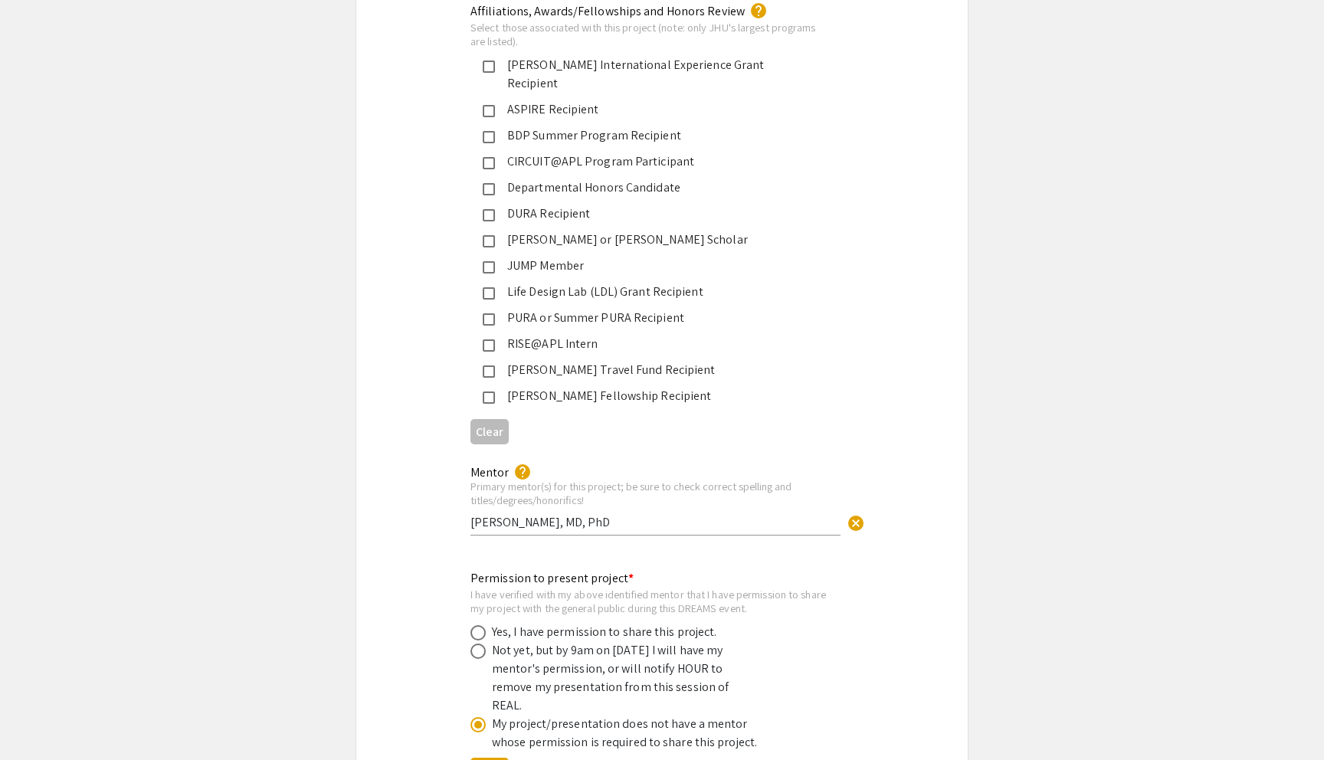
click at [478, 717] on input "radio" at bounding box center [478, 724] width 15 height 15
click at [478, 721] on span at bounding box center [478, 725] width 8 height 8
click at [478, 717] on input "radio" at bounding box center [478, 724] width 15 height 15
click at [478, 721] on span at bounding box center [478, 725] width 8 height 8
click at [478, 717] on input "radio" at bounding box center [478, 724] width 15 height 15
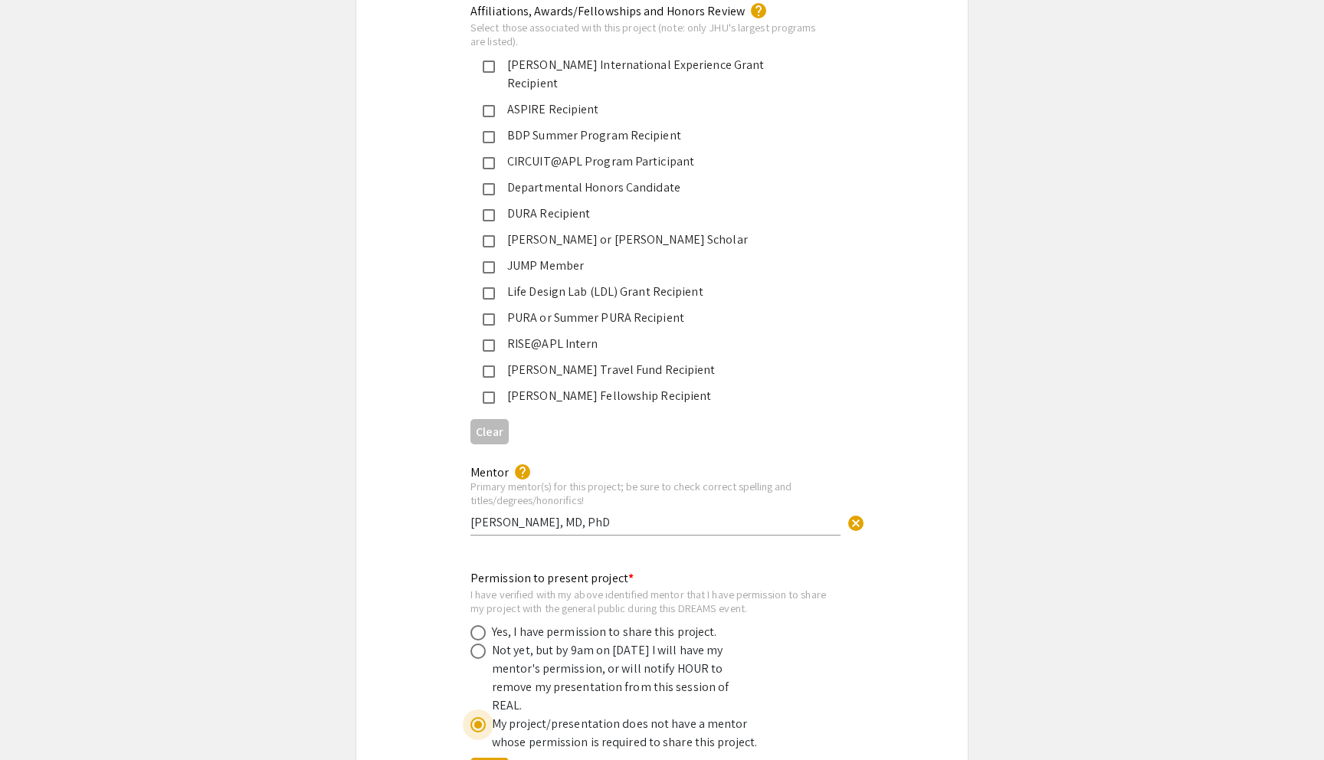
click at [478, 721] on span at bounding box center [478, 725] width 8 height 8
click at [478, 717] on input "radio" at bounding box center [478, 724] width 15 height 15
click at [478, 721] on span at bounding box center [478, 725] width 8 height 8
click at [478, 717] on input "radio" at bounding box center [478, 724] width 15 height 15
click at [478, 721] on span at bounding box center [478, 725] width 8 height 8
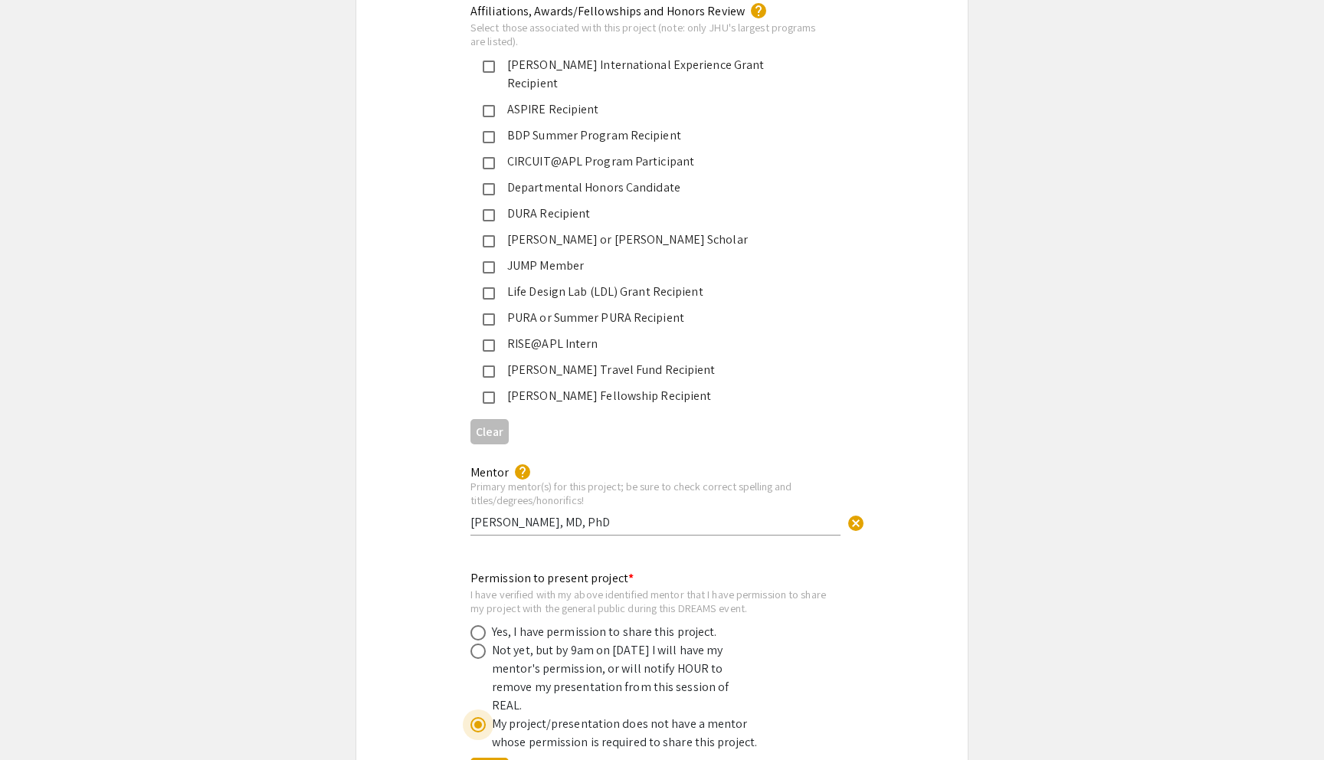
click at [478, 717] on input "radio" at bounding box center [478, 724] width 15 height 15
click at [478, 721] on span at bounding box center [478, 725] width 8 height 8
click at [478, 717] on input "radio" at bounding box center [478, 724] width 15 height 15
click at [478, 721] on span at bounding box center [478, 725] width 8 height 8
click at [478, 717] on input "radio" at bounding box center [478, 724] width 15 height 15
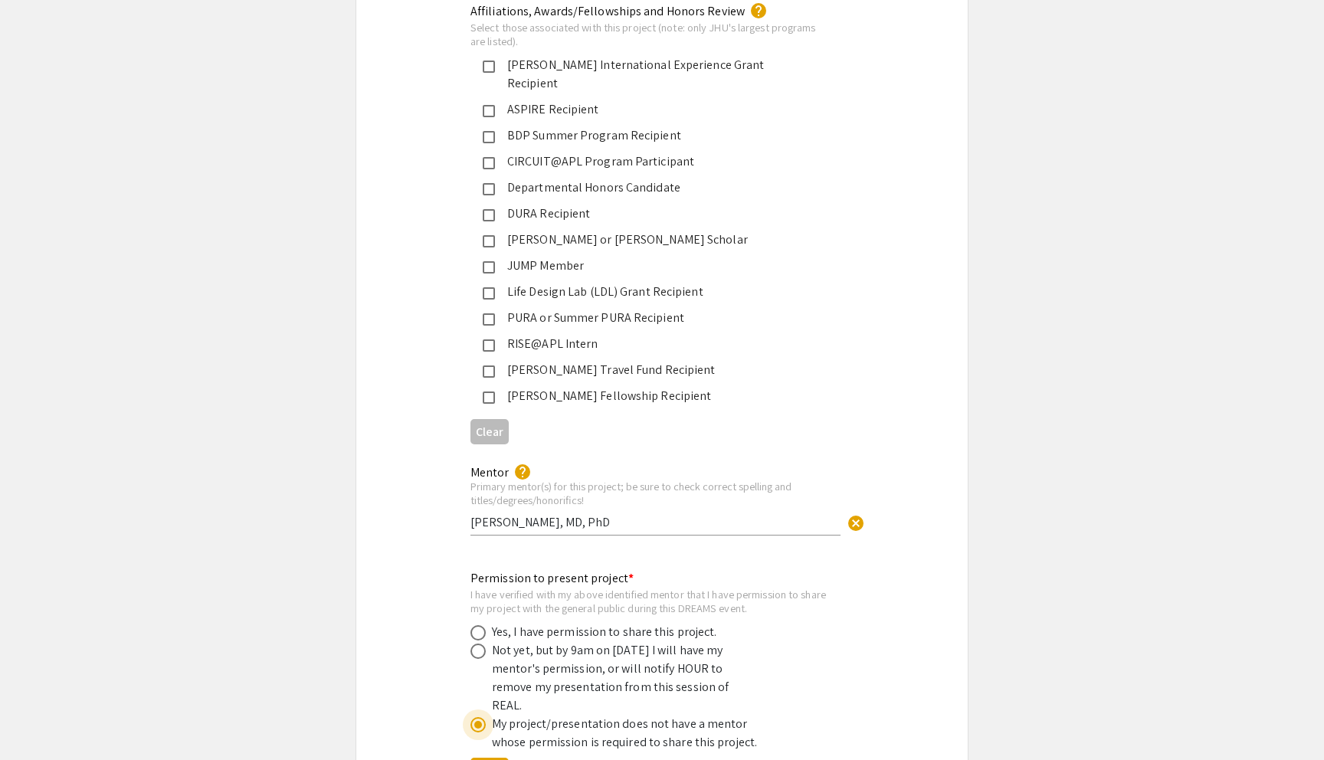
click at [478, 721] on span at bounding box center [478, 725] width 8 height 8
click at [478, 717] on input "radio" at bounding box center [478, 724] width 15 height 15
click at [478, 721] on span at bounding box center [478, 725] width 8 height 8
click at [478, 717] on input "radio" at bounding box center [478, 724] width 15 height 15
click at [478, 721] on span at bounding box center [478, 725] width 8 height 8
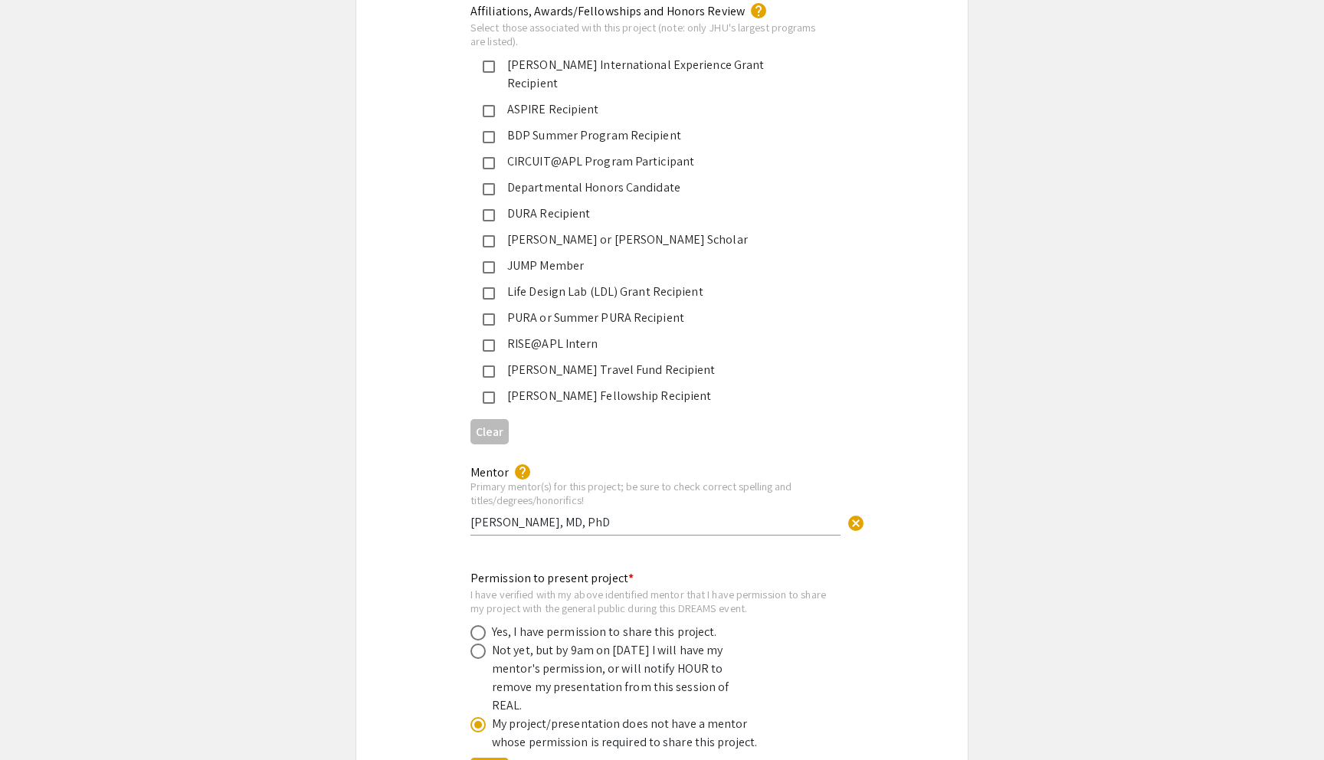
click at [478, 717] on input "radio" at bounding box center [478, 724] width 15 height 15
click at [478, 721] on span at bounding box center [478, 725] width 8 height 8
click at [478, 717] on input "radio" at bounding box center [478, 724] width 15 height 15
click at [478, 717] on span at bounding box center [478, 724] width 15 height 15
click at [478, 717] on input "radio" at bounding box center [478, 724] width 15 height 15
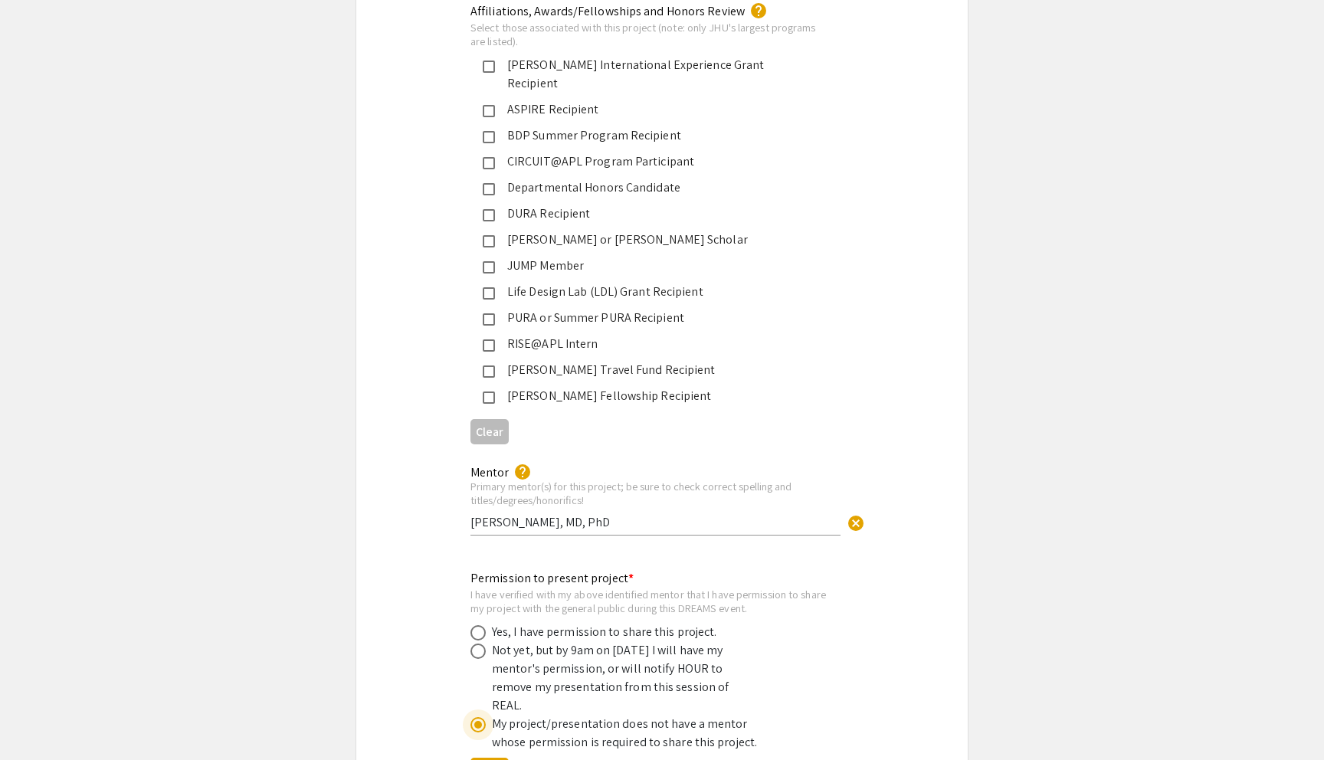
click at [478, 644] on span at bounding box center [478, 651] width 15 height 15
click at [478, 644] on input "radio" at bounding box center [478, 651] width 15 height 15
radio input "true"
click at [478, 644] on span at bounding box center [478, 651] width 15 height 15
click at [478, 644] on input "radio" at bounding box center [478, 651] width 15 height 15
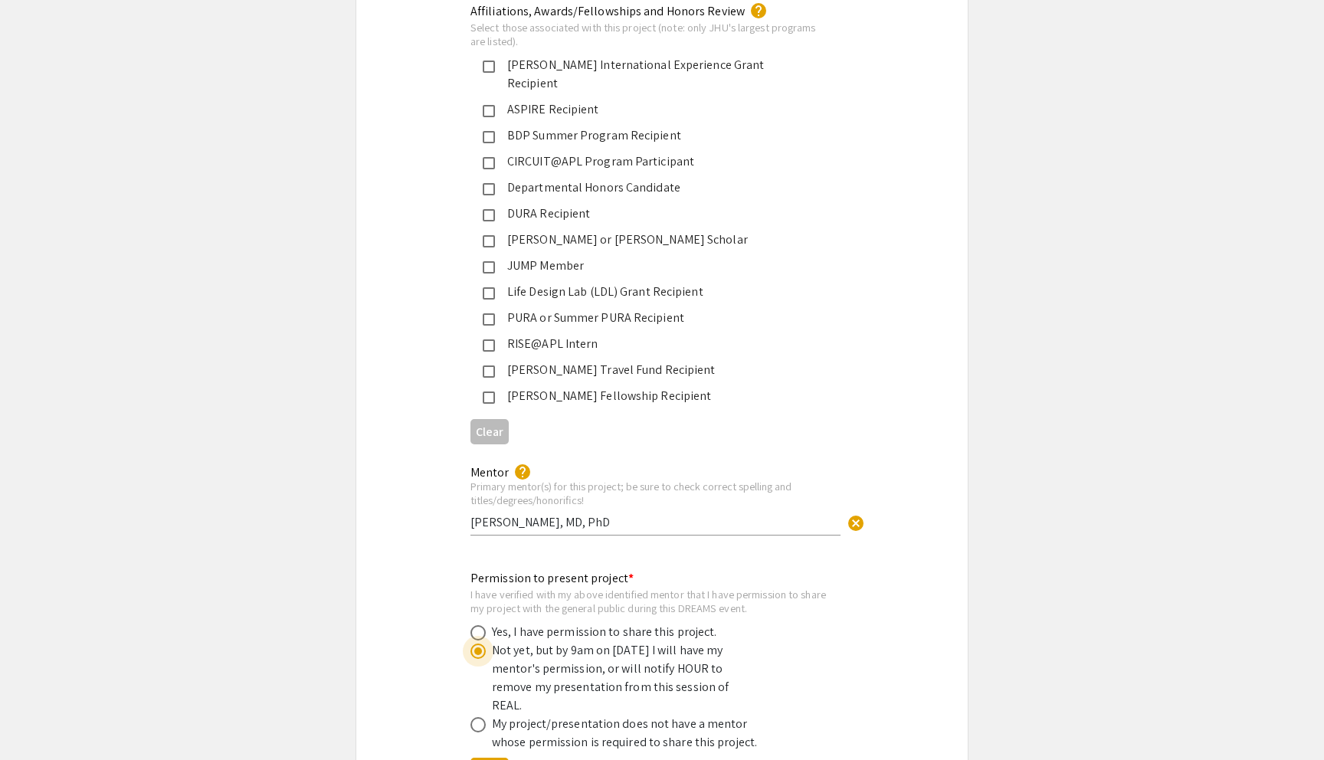
click at [478, 644] on span at bounding box center [478, 651] width 15 height 15
click at [478, 644] on input "radio" at bounding box center [478, 651] width 15 height 15
click at [478, 644] on span at bounding box center [478, 651] width 15 height 15
click at [478, 644] on input "radio" at bounding box center [478, 651] width 15 height 15
click at [478, 644] on span at bounding box center [478, 651] width 15 height 15
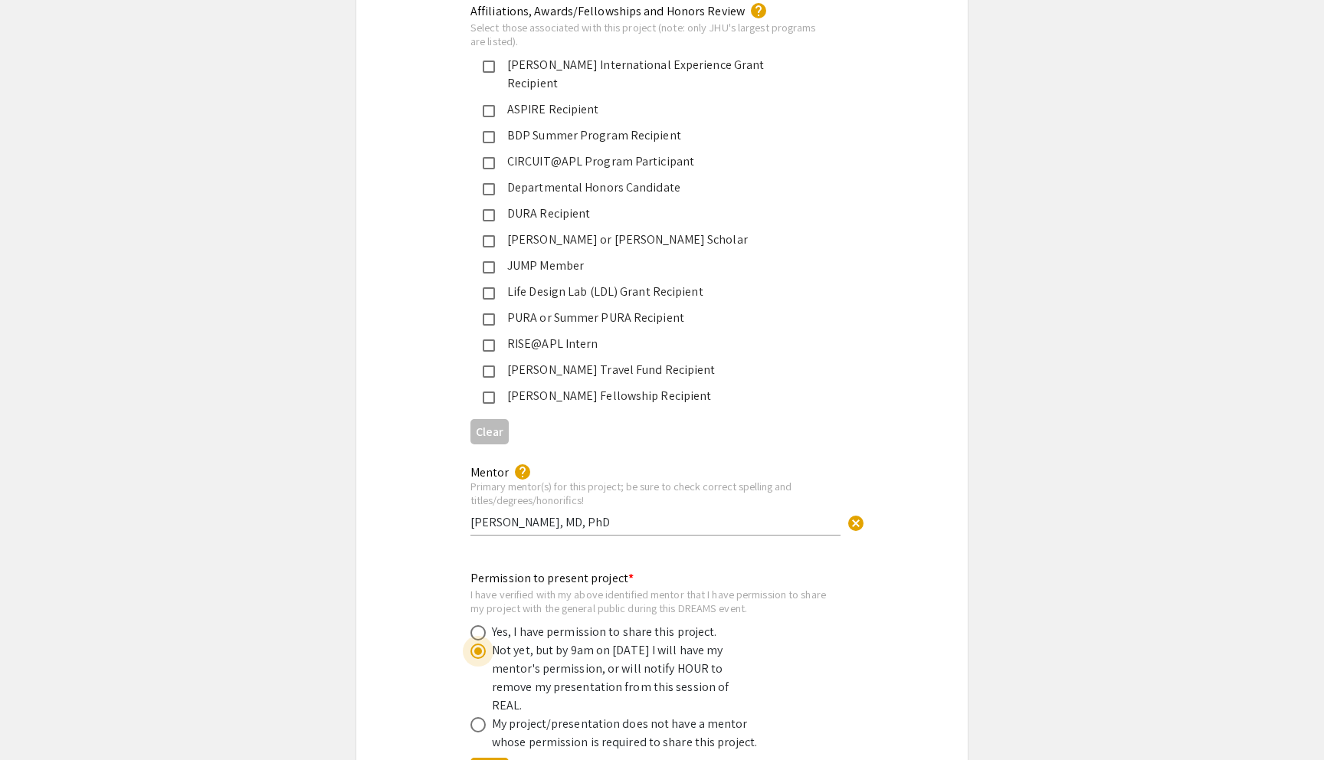
click at [478, 644] on input "radio" at bounding box center [478, 651] width 15 height 15
click at [478, 644] on span at bounding box center [478, 651] width 15 height 15
click at [478, 644] on input "radio" at bounding box center [478, 651] width 15 height 15
click at [478, 625] on span at bounding box center [478, 632] width 15 height 15
click at [478, 625] on input "radio" at bounding box center [478, 632] width 15 height 15
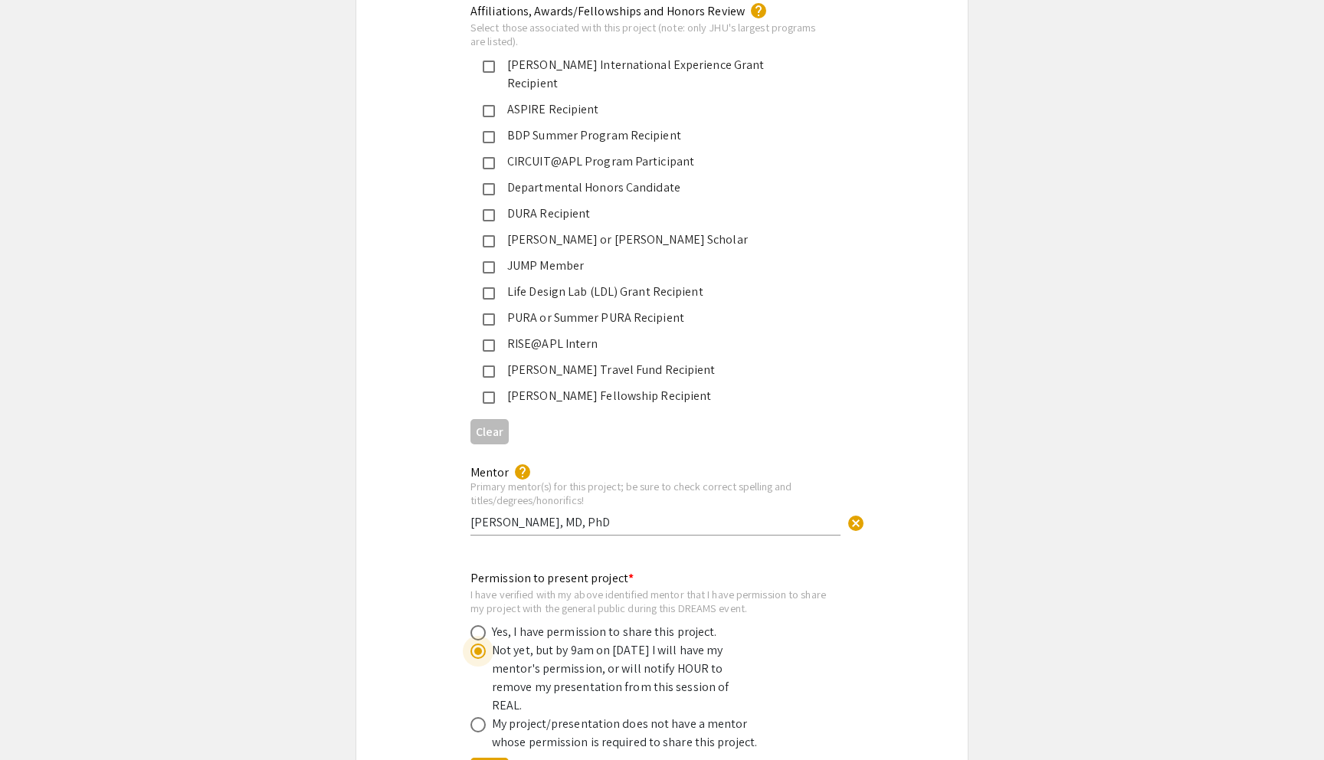
radio input "true"
click at [477, 629] on span at bounding box center [478, 633] width 8 height 8
click at [477, 625] on input "radio" at bounding box center [478, 632] width 15 height 15
click at [477, 625] on span at bounding box center [478, 632] width 15 height 15
click at [477, 625] on input "radio" at bounding box center [478, 632] width 15 height 15
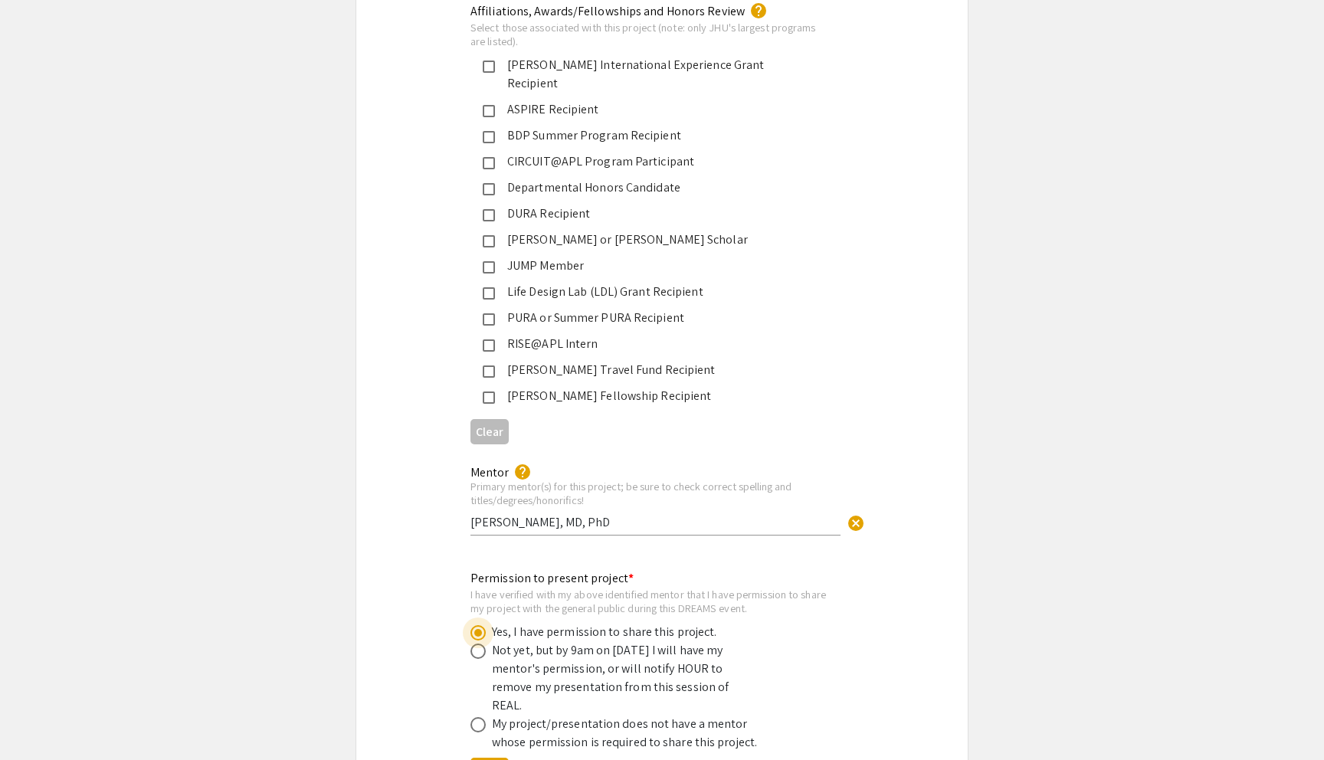
click at [477, 625] on span at bounding box center [478, 632] width 15 height 15
click at [477, 625] on input "radio" at bounding box center [478, 632] width 15 height 15
click at [477, 625] on span at bounding box center [478, 632] width 15 height 15
click at [477, 625] on input "radio" at bounding box center [478, 632] width 15 height 15
click at [477, 625] on span at bounding box center [478, 632] width 15 height 15
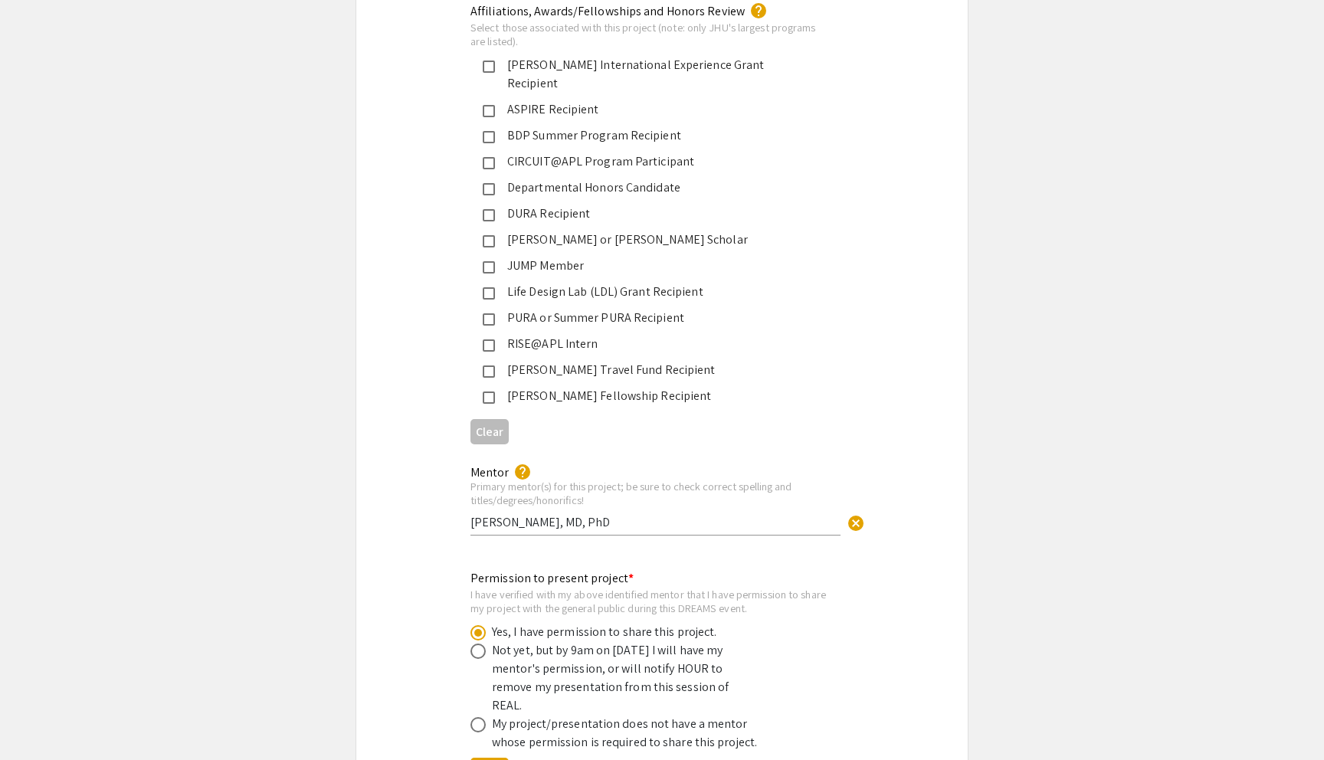
click at [477, 625] on input "radio" at bounding box center [478, 632] width 15 height 15
click at [477, 625] on span at bounding box center [478, 632] width 15 height 15
click at [477, 625] on input "radio" at bounding box center [478, 632] width 15 height 15
click at [477, 625] on span at bounding box center [478, 632] width 15 height 15
click at [477, 625] on input "radio" at bounding box center [478, 632] width 15 height 15
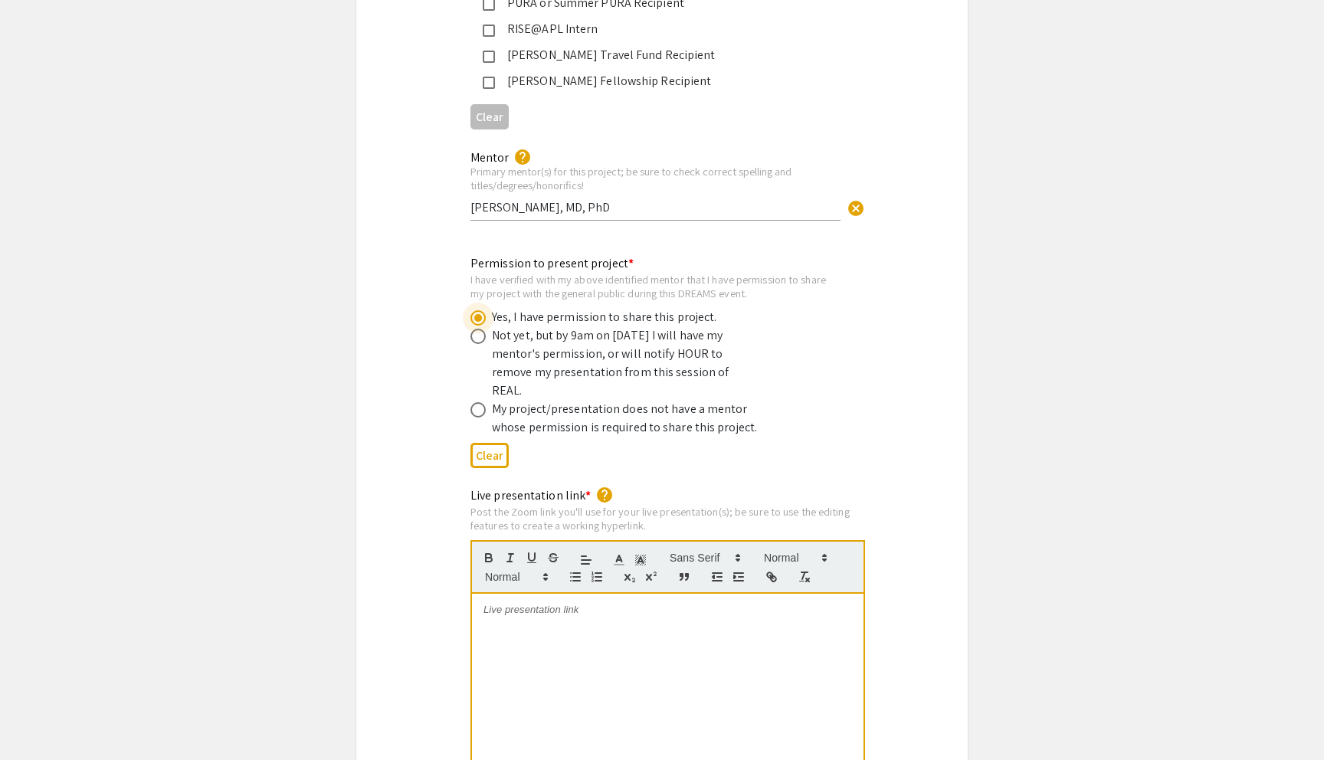
scroll to position [2809, 0]
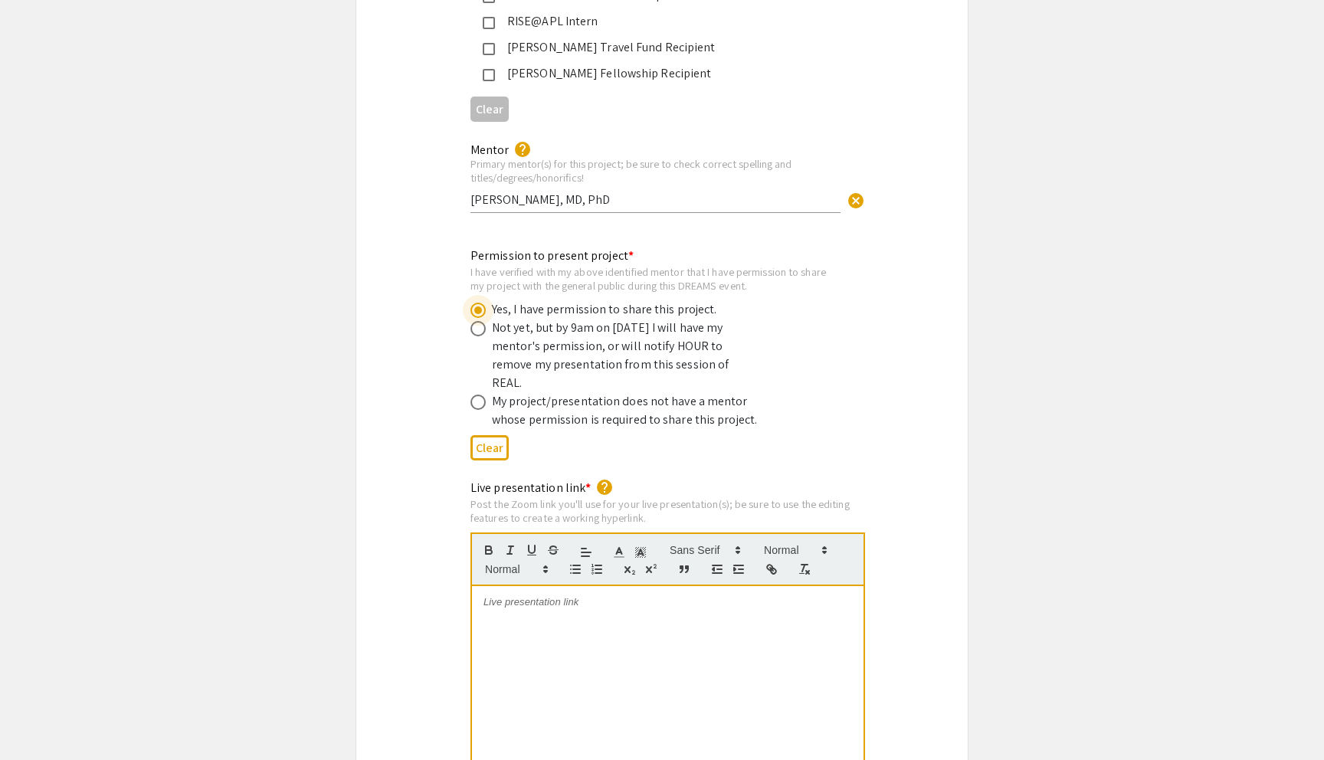
click at [622, 594] on div at bounding box center [668, 701] width 392 height 230
click at [686, 479] on div "Live presentation link * help Post the Zoom link you'll use for your live prese…" at bounding box center [668, 657] width 395 height 357
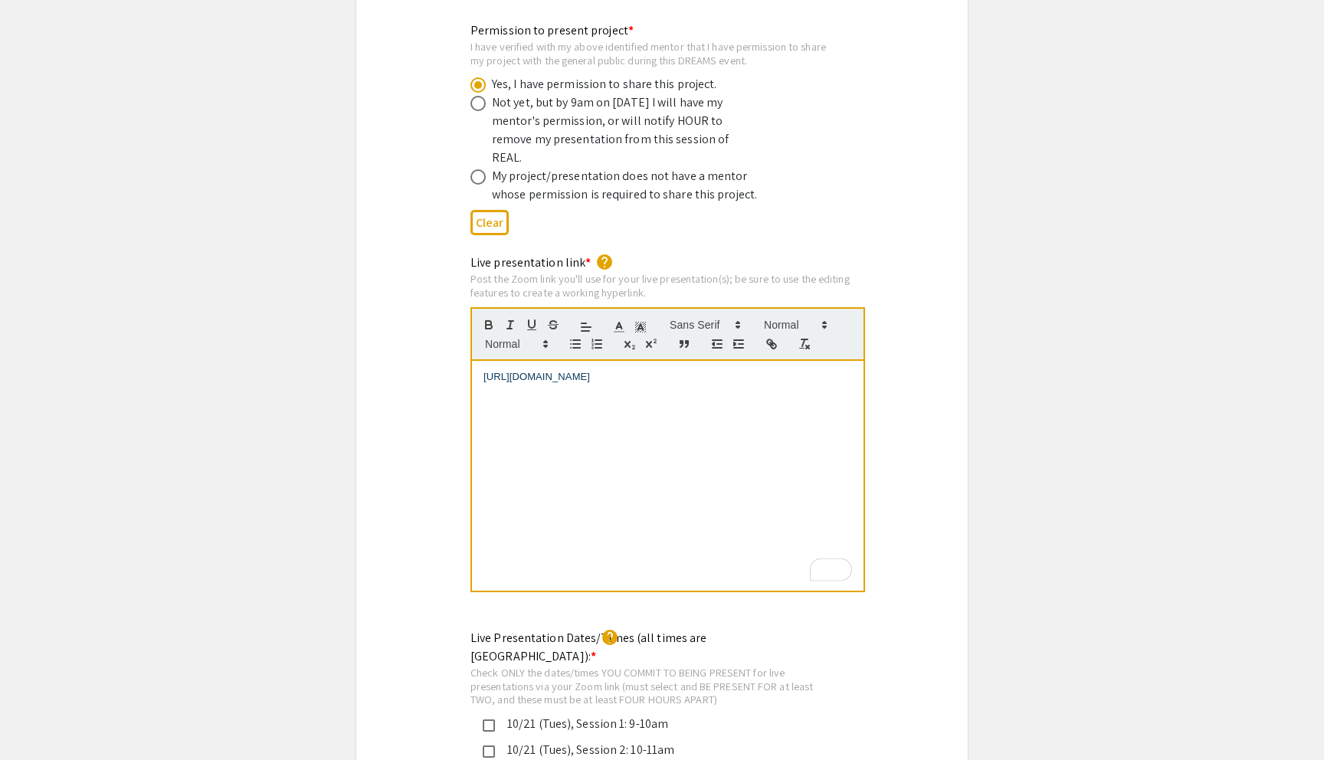
scroll to position [3038, 0]
click at [683, 367] on p "[URL][DOMAIN_NAME]" at bounding box center [668, 374] width 369 height 14
click at [590, 368] on span "[URL][DOMAIN_NAME]" at bounding box center [537, 373] width 107 height 11
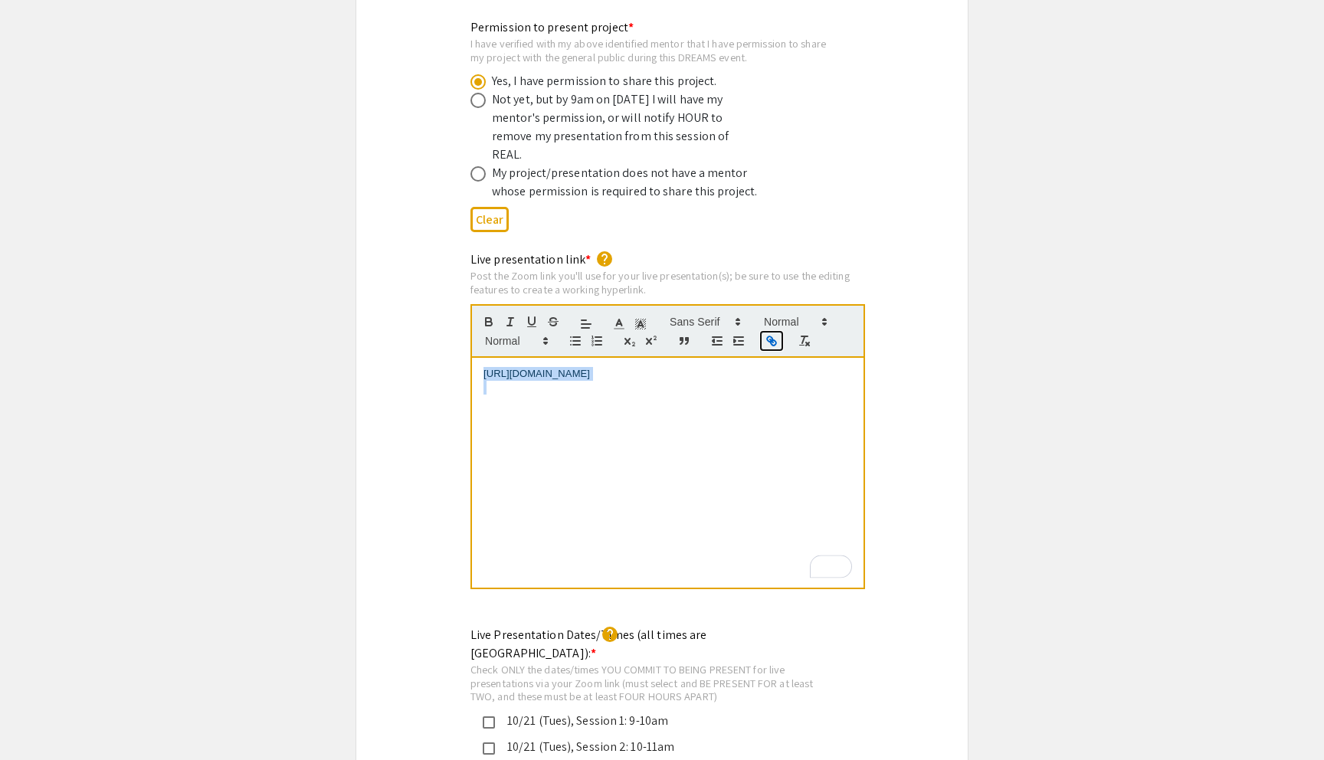
click at [762, 332] on button "button" at bounding box center [771, 341] width 21 height 18
type input "[URL][DOMAIN_NAME]"
click at [675, 340] on link at bounding box center [674, 345] width 35 height 11
click at [708, 367] on p "[URL][DOMAIN_NAME]" at bounding box center [668, 374] width 369 height 14
click at [590, 368] on link "[URL][DOMAIN_NAME]" at bounding box center [537, 373] width 107 height 11
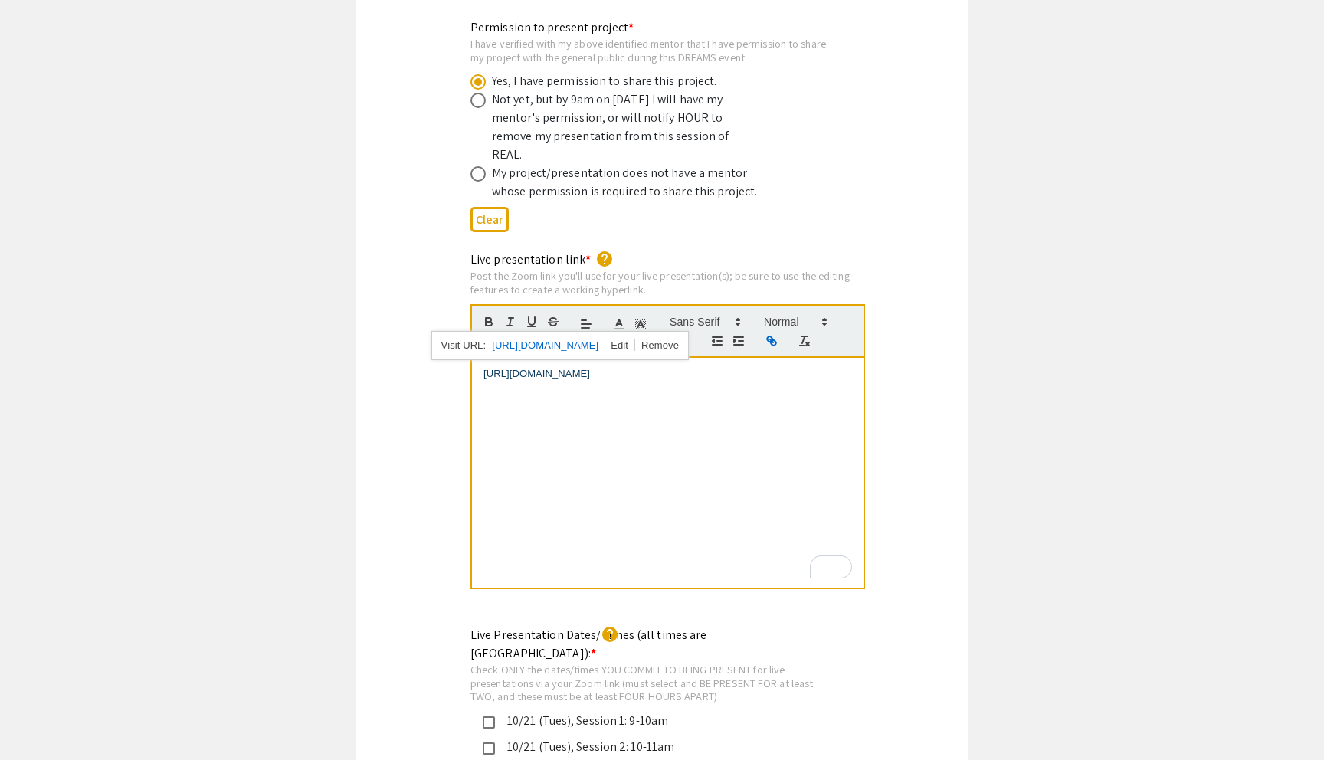
click at [583, 336] on link "[URL][DOMAIN_NAME]" at bounding box center [545, 346] width 107 height 20
click at [898, 281] on div "Live presentation link * help Post the Zoom link you'll use for your live prese…" at bounding box center [662, 431] width 612 height 360
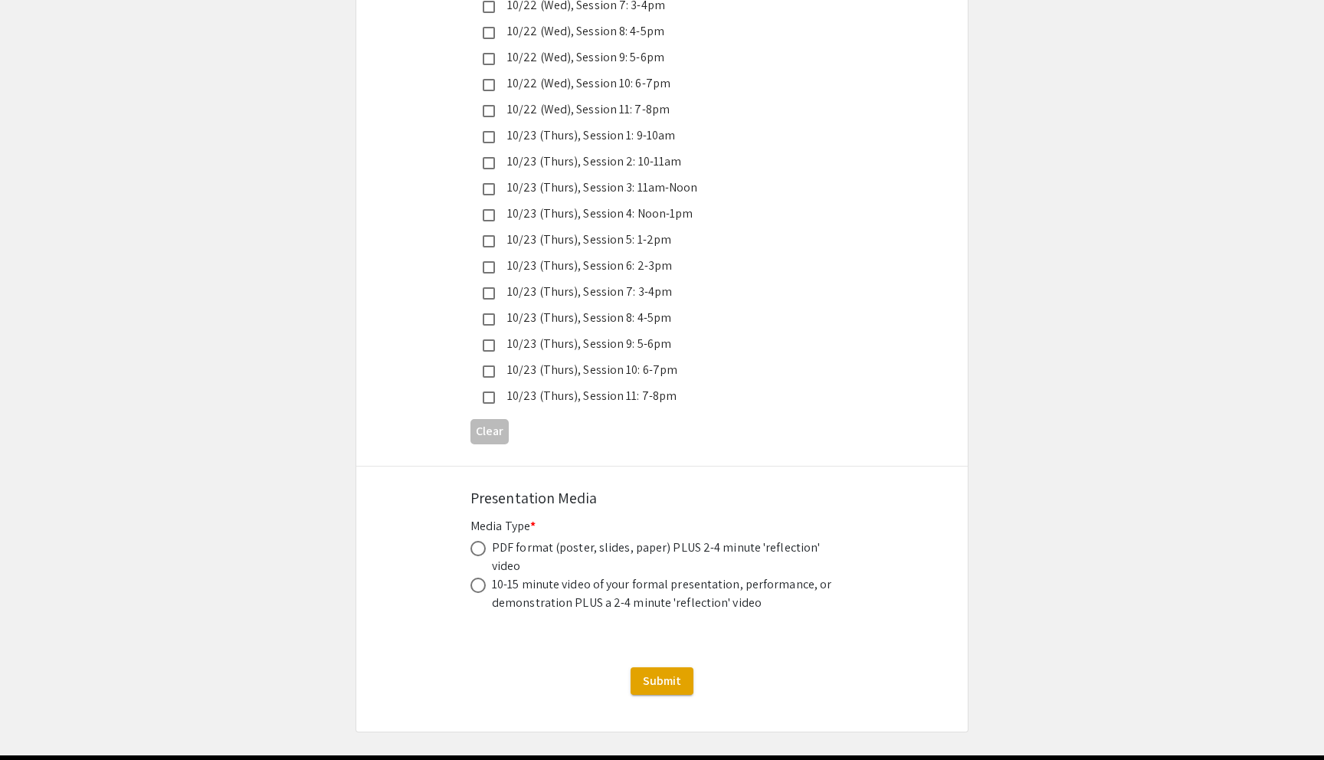
scroll to position [4198, 0]
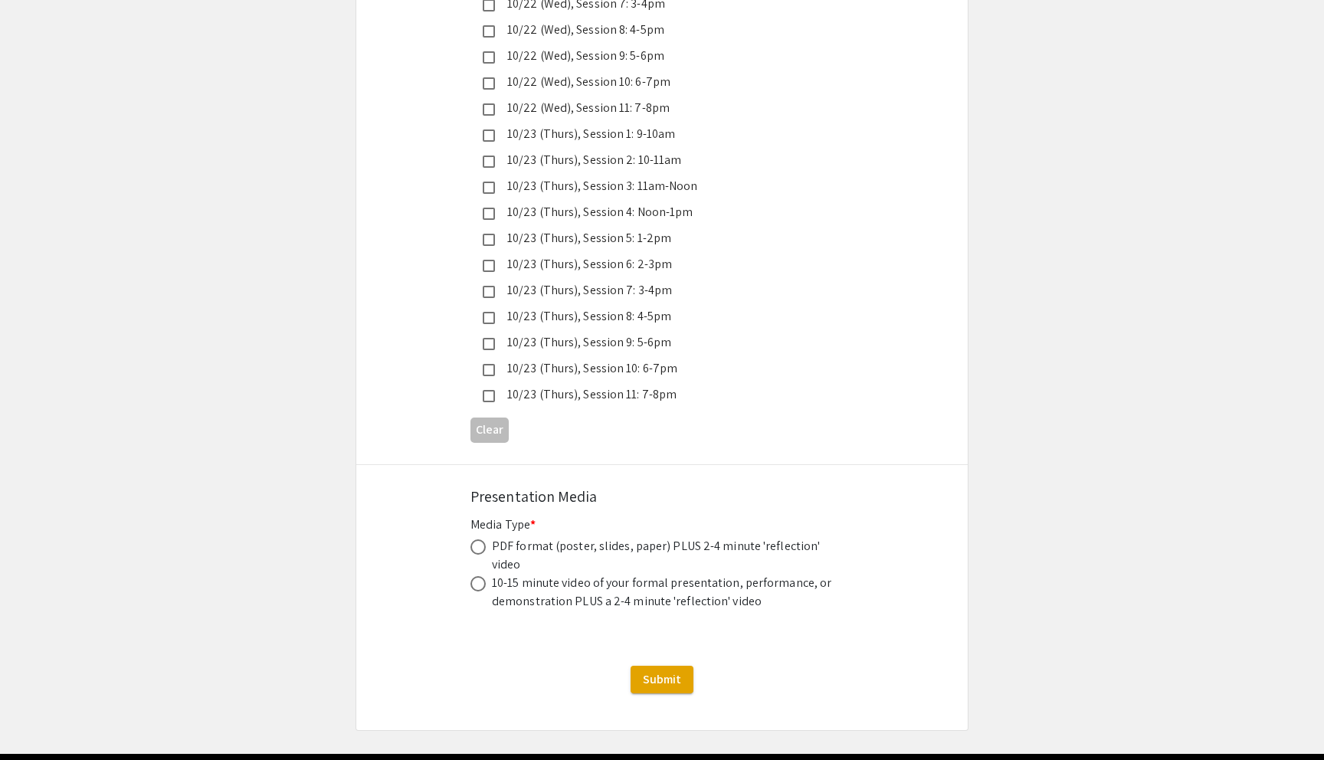
click at [479, 576] on span at bounding box center [478, 583] width 15 height 15
click at [479, 576] on input "radio" at bounding box center [478, 583] width 15 height 15
radio input "true"
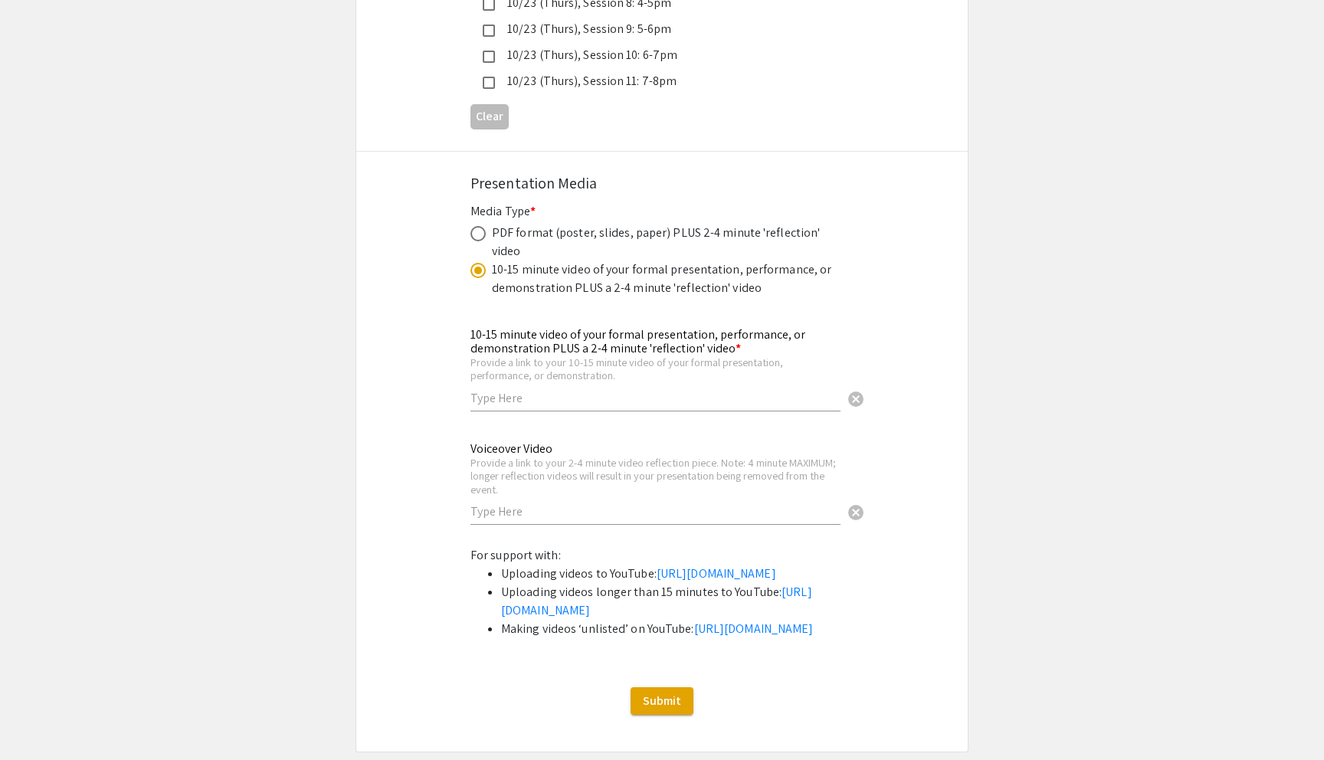
scroll to position [4538, 0]
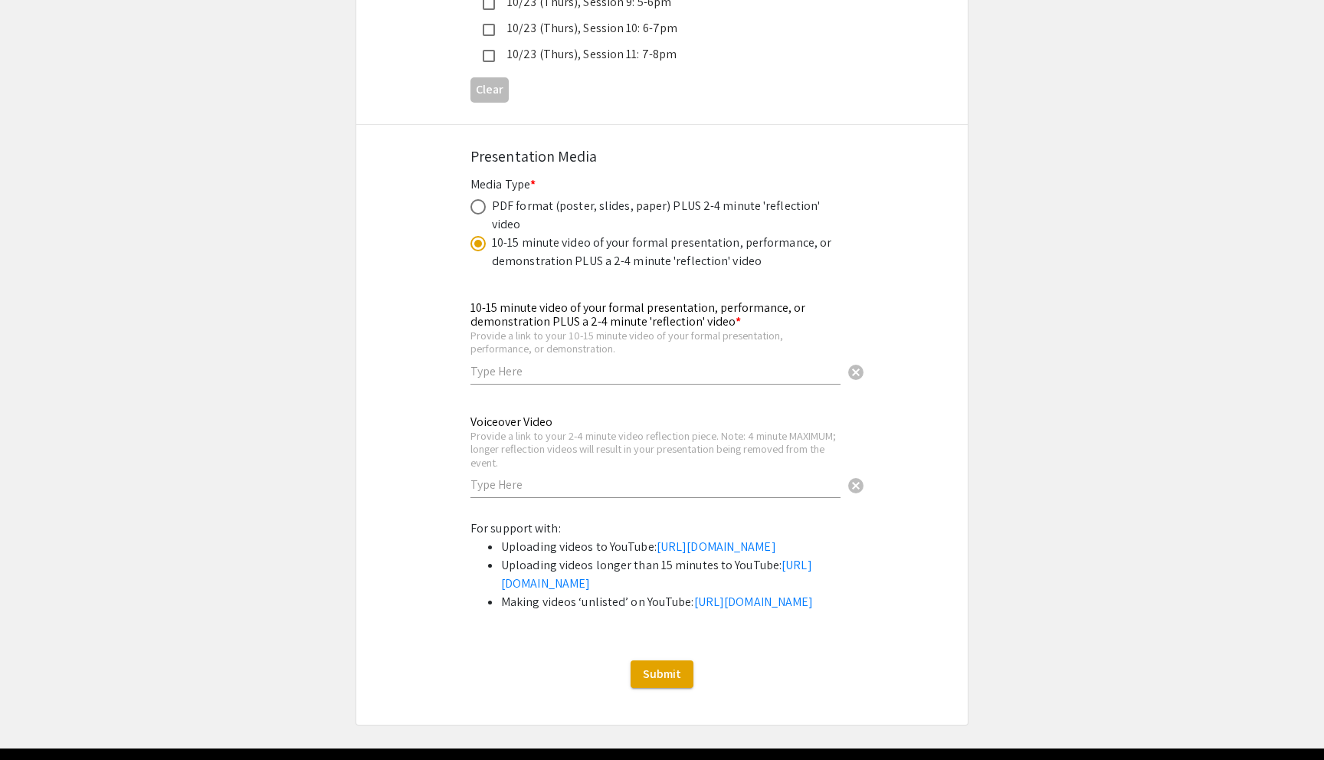
click at [473, 236] on span at bounding box center [478, 243] width 15 height 15
click at [473, 236] on input "radio" at bounding box center [478, 243] width 15 height 15
click at [473, 236] on span at bounding box center [478, 243] width 15 height 15
click at [473, 236] on input "radio" at bounding box center [478, 243] width 15 height 15
click at [473, 236] on span at bounding box center [478, 243] width 15 height 15
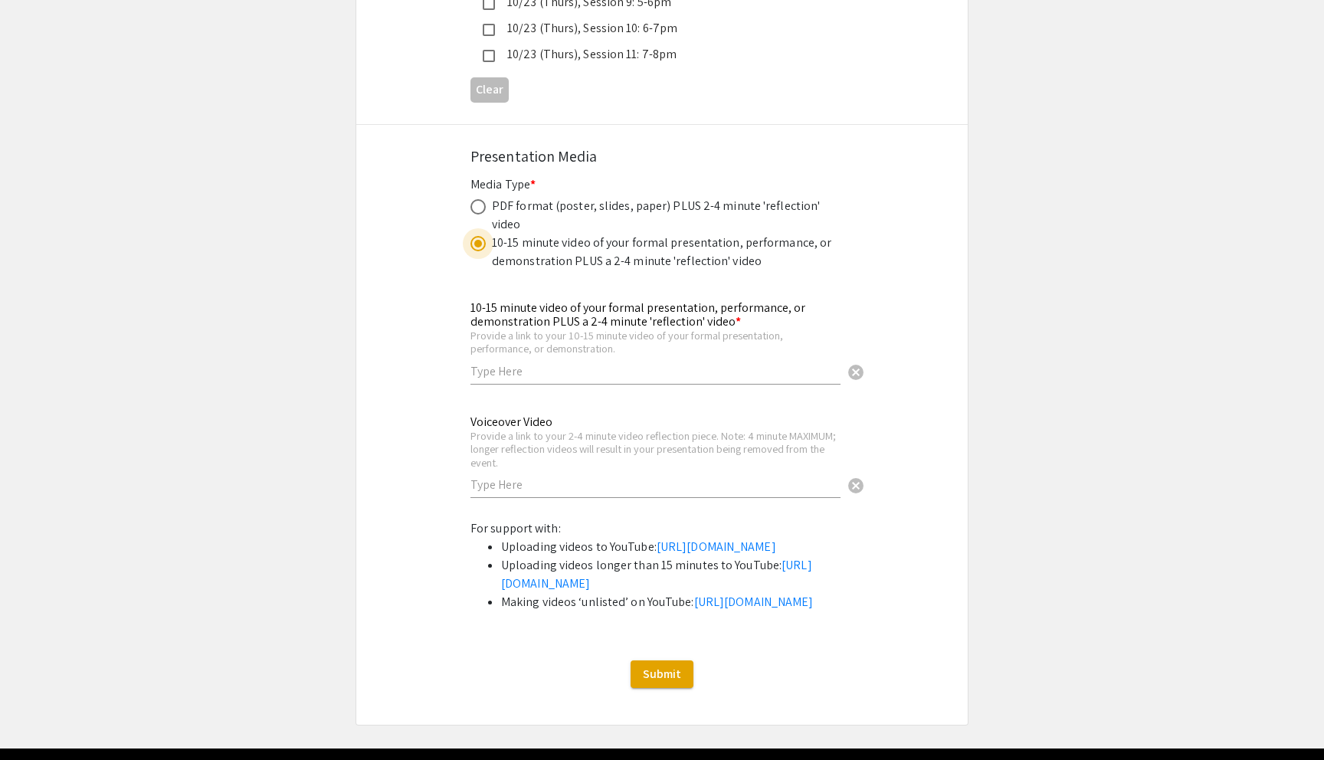
click at [473, 236] on input "radio" at bounding box center [478, 243] width 15 height 15
click at [473, 236] on span at bounding box center [478, 243] width 15 height 15
click at [473, 236] on input "radio" at bounding box center [478, 243] width 15 height 15
click at [473, 236] on span at bounding box center [478, 243] width 15 height 15
click at [473, 236] on input "radio" at bounding box center [478, 243] width 15 height 15
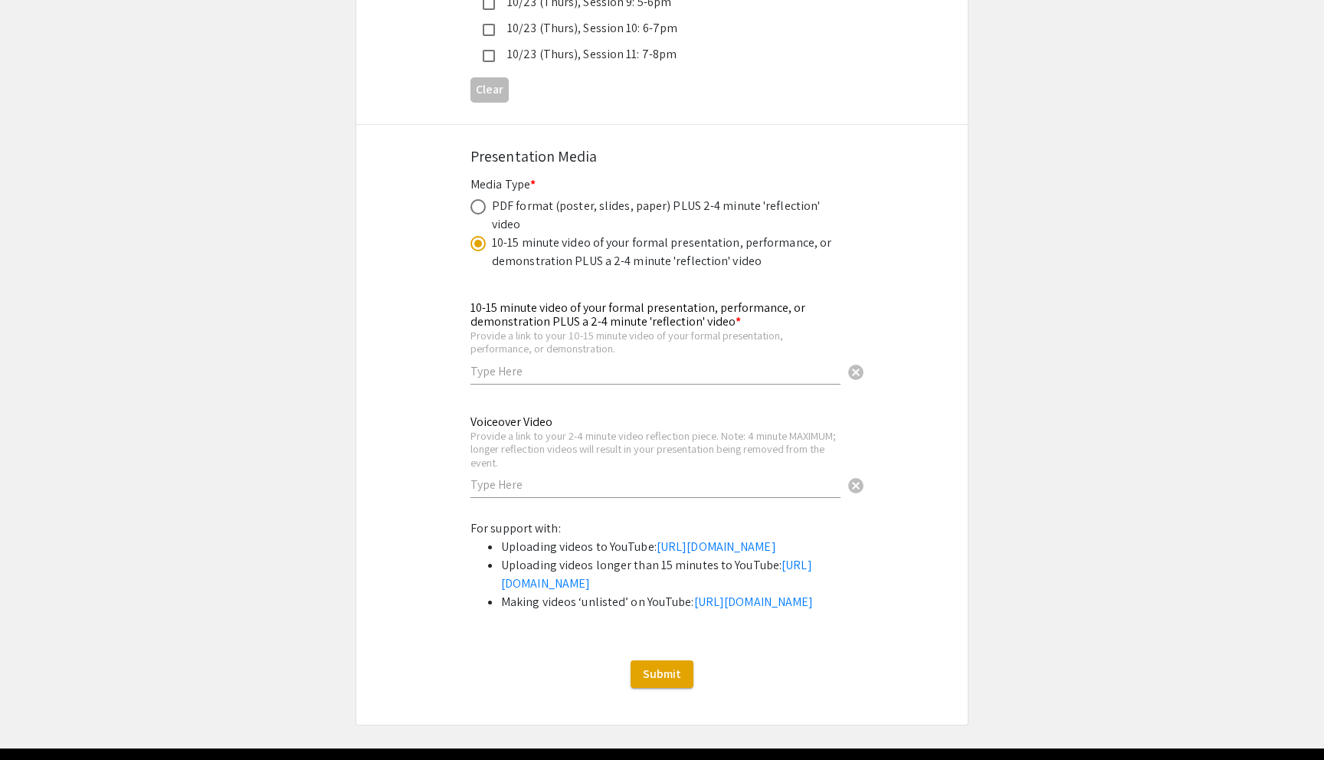
click at [473, 236] on span at bounding box center [478, 243] width 15 height 15
click at [473, 236] on input "radio" at bounding box center [478, 243] width 15 height 15
click at [473, 236] on span at bounding box center [478, 243] width 15 height 15
click at [473, 236] on input "radio" at bounding box center [478, 243] width 15 height 15
click at [473, 236] on span at bounding box center [478, 243] width 15 height 15
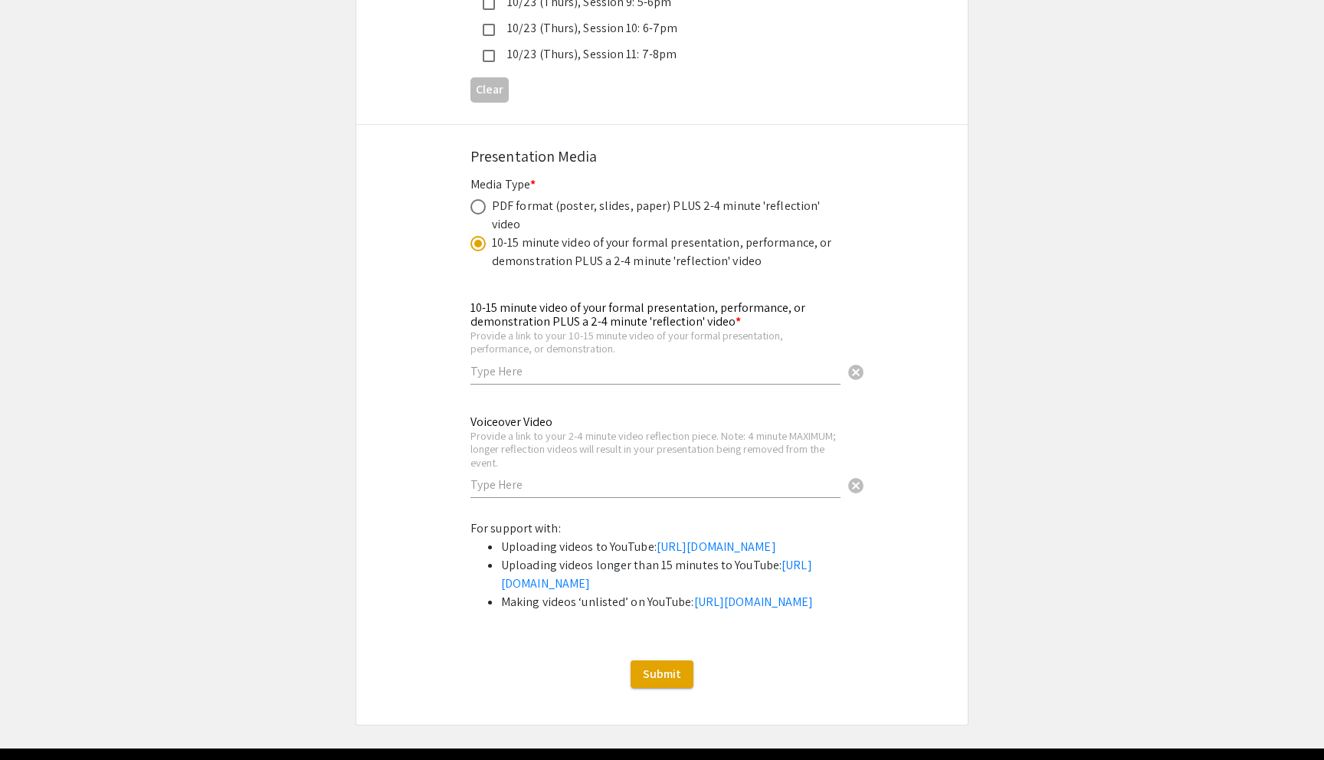
click at [473, 236] on input "radio" at bounding box center [478, 243] width 15 height 15
click at [473, 236] on span at bounding box center [478, 243] width 15 height 15
click at [473, 236] on input "radio" at bounding box center [478, 243] width 15 height 15
click at [473, 236] on span at bounding box center [478, 243] width 15 height 15
click at [473, 236] on input "radio" at bounding box center [478, 243] width 15 height 15
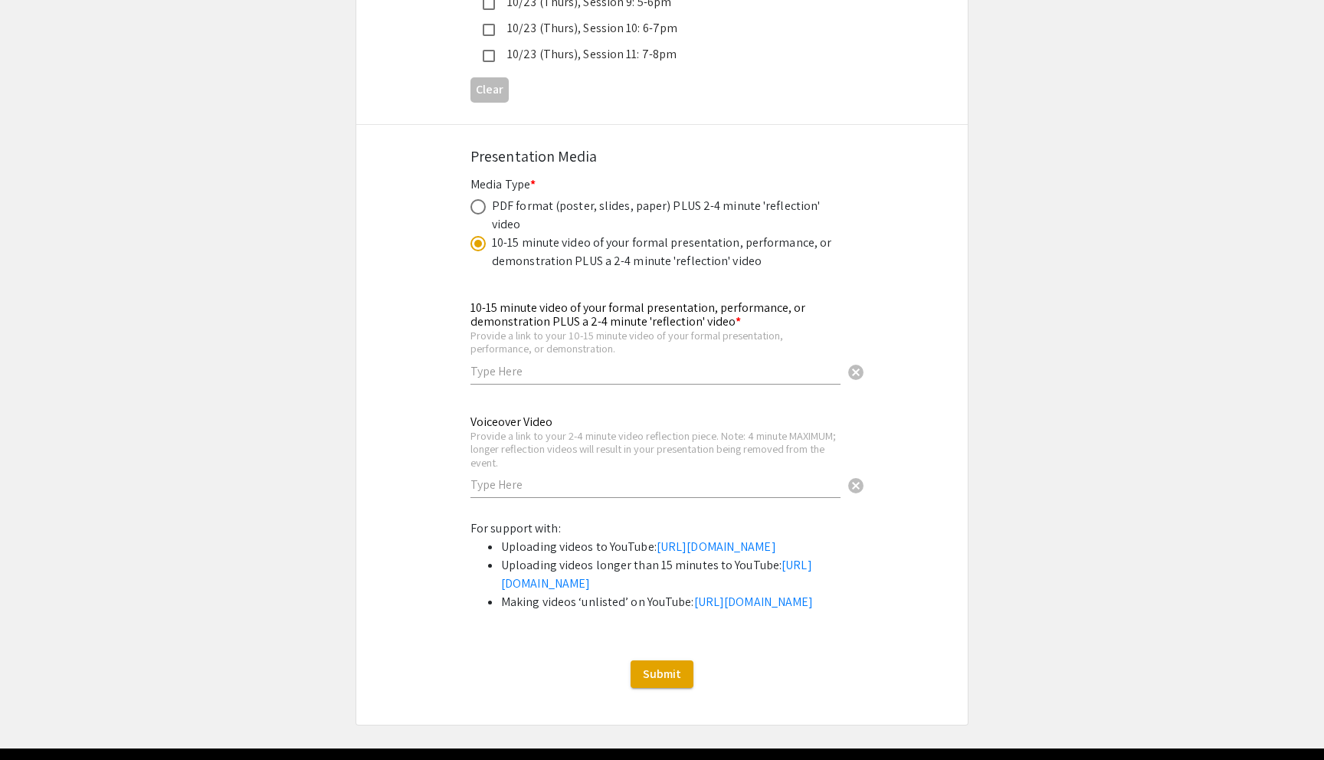
click at [473, 236] on span at bounding box center [478, 243] width 15 height 15
click at [473, 236] on input "radio" at bounding box center [478, 243] width 15 height 15
click at [473, 236] on span at bounding box center [478, 243] width 15 height 15
click at [473, 236] on input "radio" at bounding box center [478, 243] width 15 height 15
click at [473, 236] on span at bounding box center [478, 243] width 15 height 15
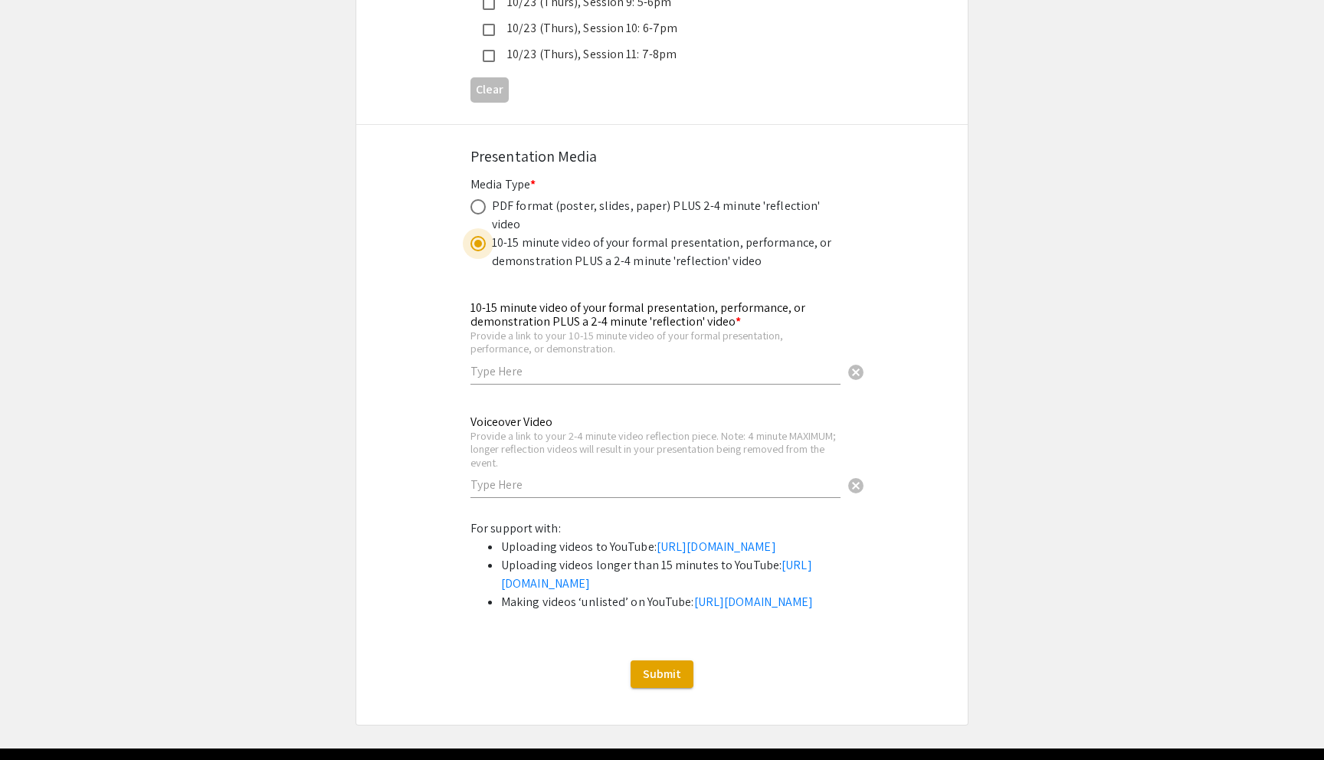
click at [473, 236] on input "radio" at bounding box center [478, 243] width 15 height 15
click at [478, 240] on span at bounding box center [478, 244] width 8 height 8
click at [478, 236] on input "radio" at bounding box center [478, 243] width 15 height 15
click at [478, 240] on span at bounding box center [478, 244] width 8 height 8
click at [478, 236] on input "radio" at bounding box center [478, 243] width 15 height 15
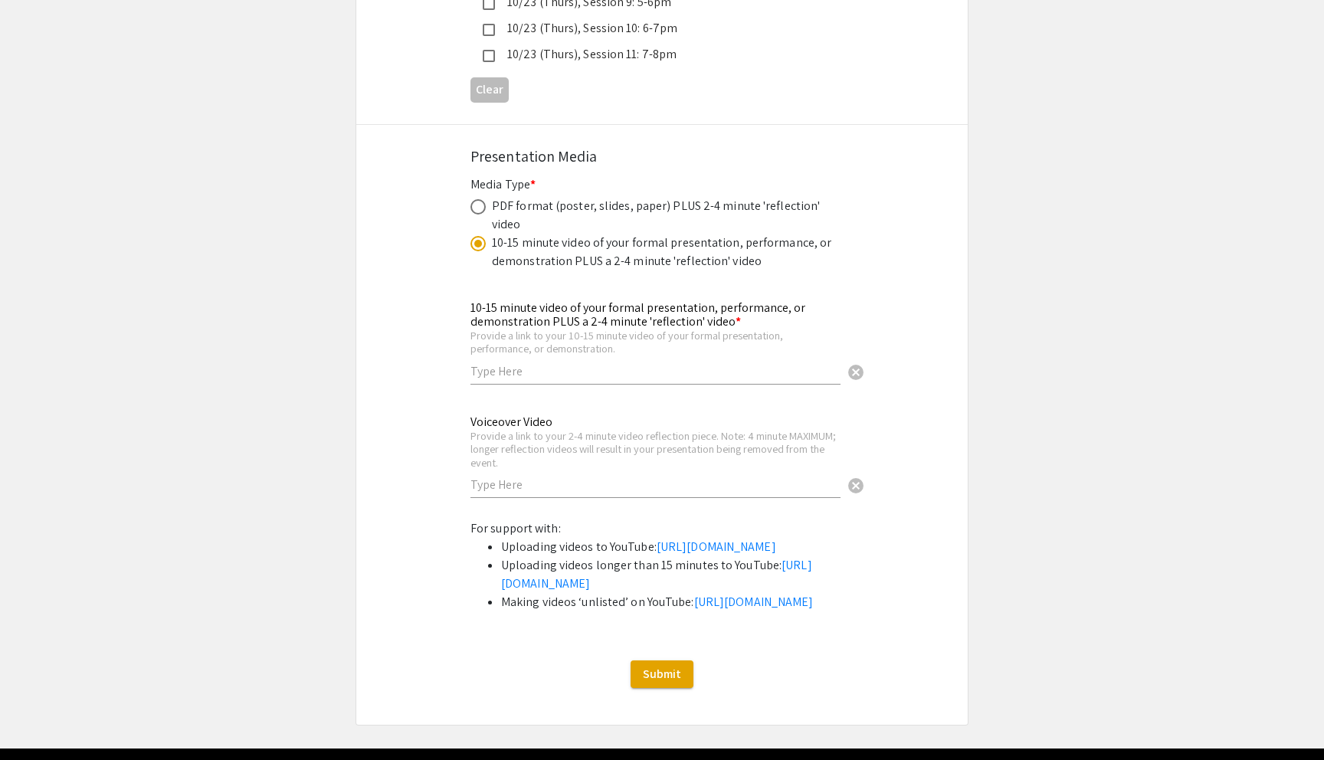
click at [478, 240] on span at bounding box center [478, 244] width 8 height 8
click at [478, 236] on input "radio" at bounding box center [478, 243] width 15 height 15
click at [478, 240] on span at bounding box center [478, 244] width 8 height 8
click at [478, 236] on input "radio" at bounding box center [478, 243] width 15 height 15
click at [478, 240] on span at bounding box center [478, 244] width 8 height 8
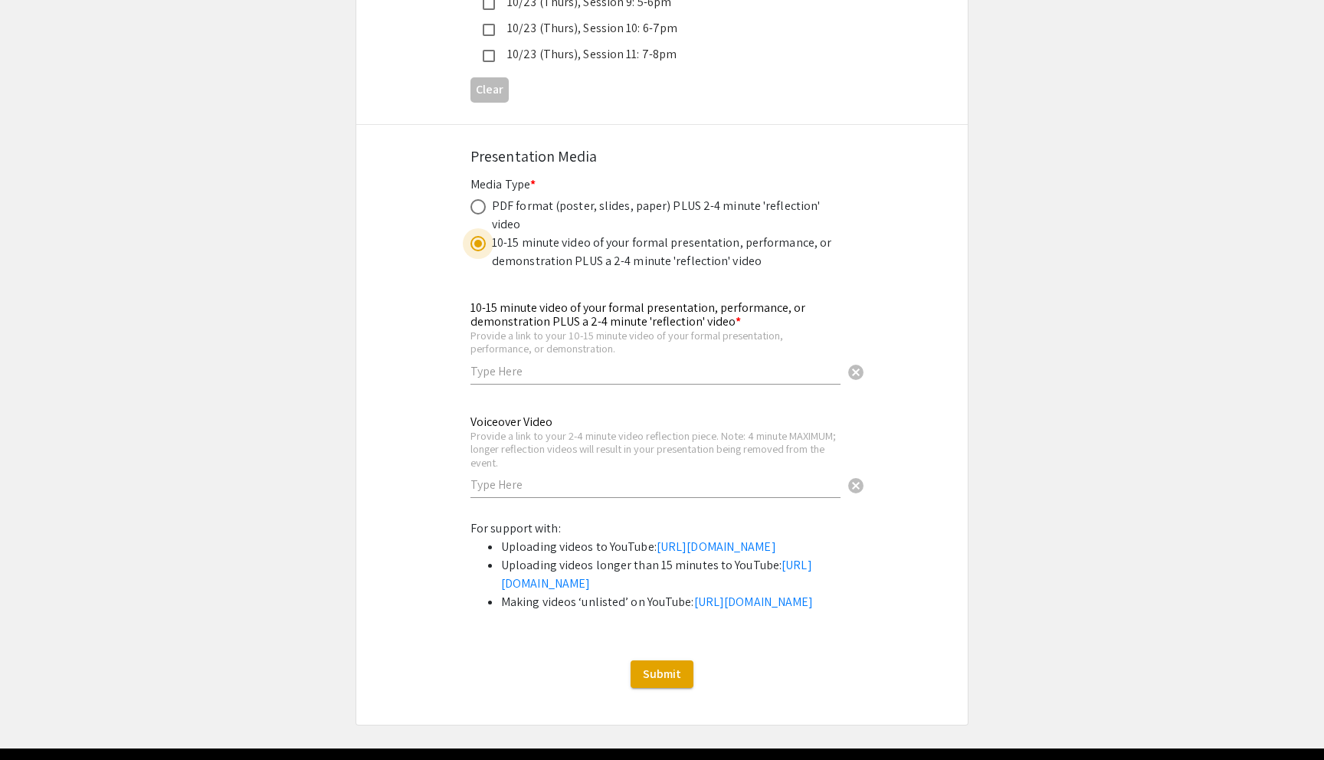
click at [478, 236] on input "radio" at bounding box center [478, 243] width 15 height 15
click at [478, 240] on span at bounding box center [478, 244] width 8 height 8
click at [478, 236] on input "radio" at bounding box center [478, 243] width 15 height 15
click at [478, 240] on span at bounding box center [478, 244] width 8 height 8
click at [478, 236] on input "radio" at bounding box center [478, 243] width 15 height 15
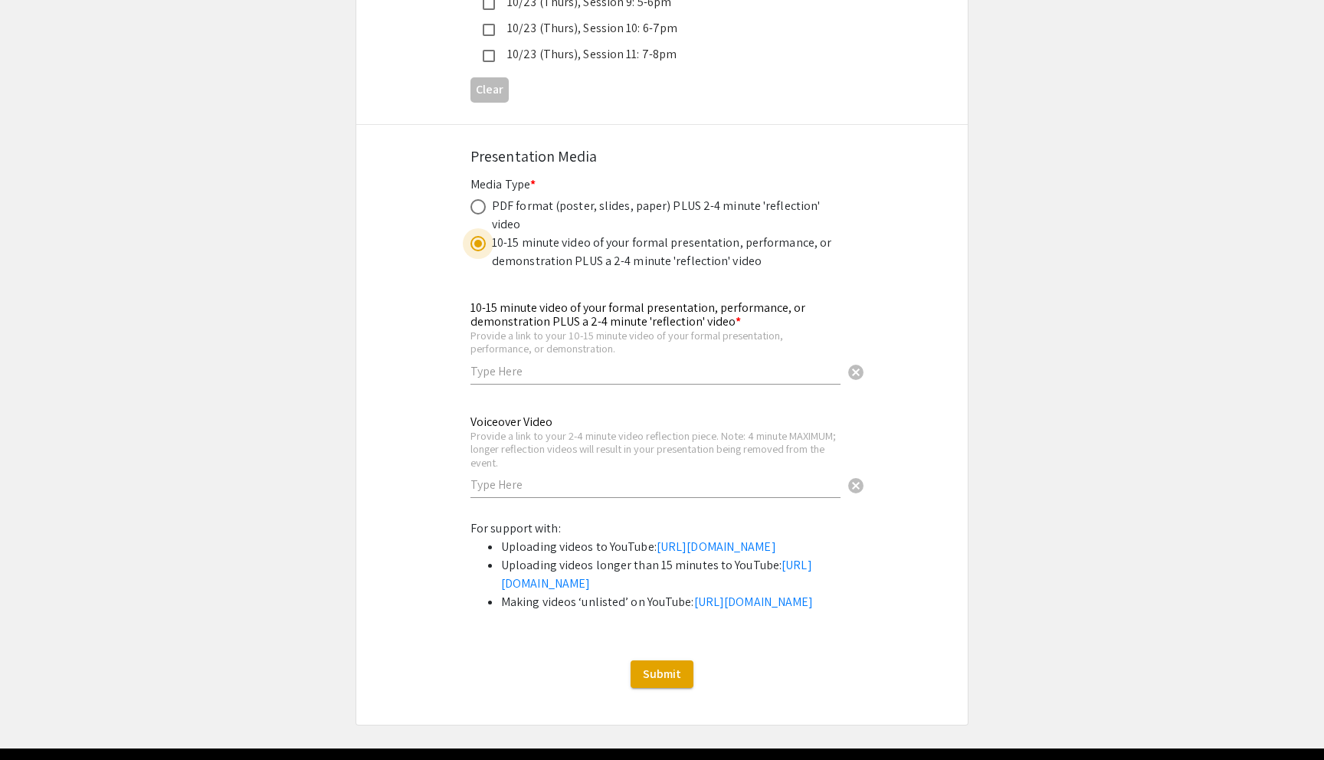
click at [478, 240] on span at bounding box center [478, 244] width 8 height 8
click at [478, 236] on input "radio" at bounding box center [478, 243] width 15 height 15
click at [478, 240] on span at bounding box center [478, 244] width 8 height 8
click at [478, 236] on input "radio" at bounding box center [478, 243] width 15 height 15
click at [478, 240] on span at bounding box center [478, 244] width 8 height 8
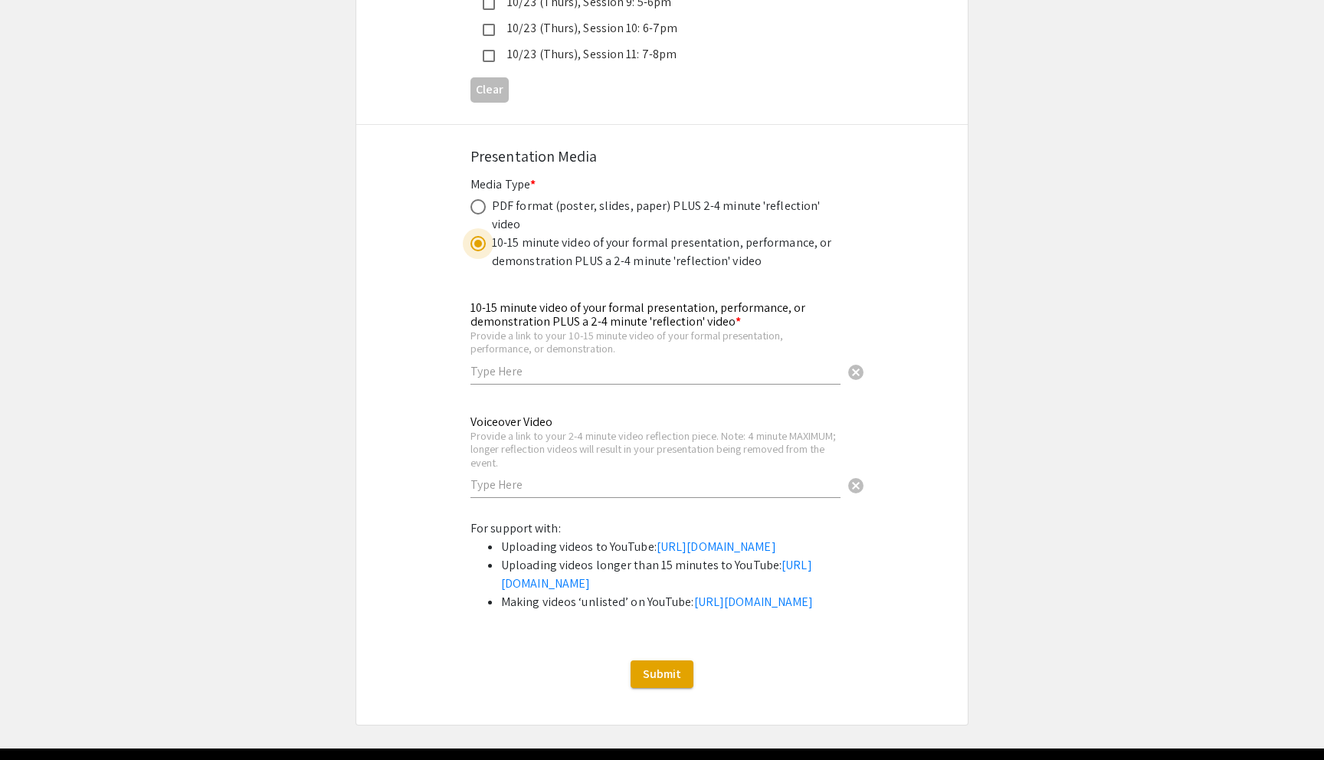
click at [478, 236] on input "radio" at bounding box center [478, 243] width 15 height 15
click at [478, 240] on span at bounding box center [478, 244] width 8 height 8
click at [478, 236] on input "radio" at bounding box center [478, 243] width 15 height 15
click at [478, 240] on span at bounding box center [478, 244] width 8 height 8
click at [478, 236] on input "radio" at bounding box center [478, 243] width 15 height 15
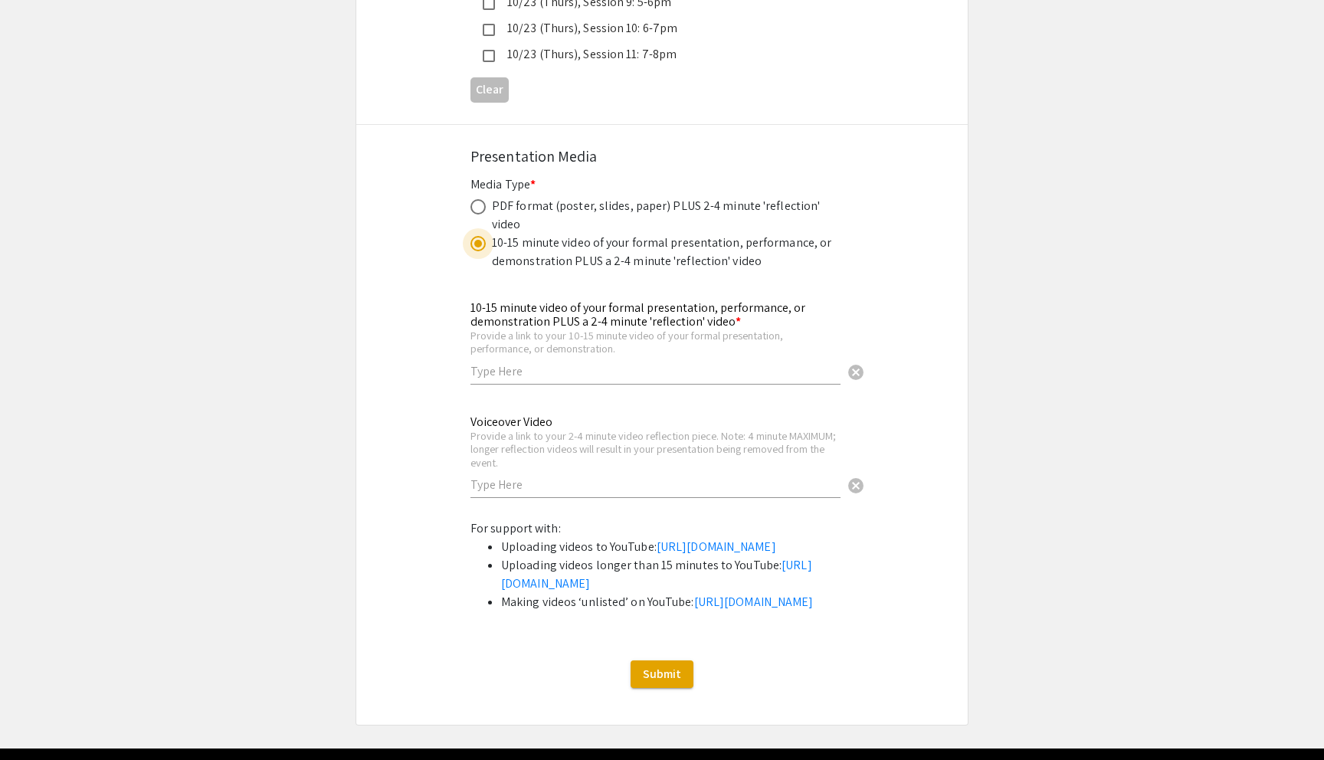
click at [478, 240] on span at bounding box center [478, 244] width 8 height 8
click at [478, 236] on input "radio" at bounding box center [478, 243] width 15 height 15
click at [478, 240] on span at bounding box center [478, 244] width 8 height 8
click at [478, 236] on input "radio" at bounding box center [478, 243] width 15 height 15
click at [478, 240] on span at bounding box center [478, 244] width 8 height 8
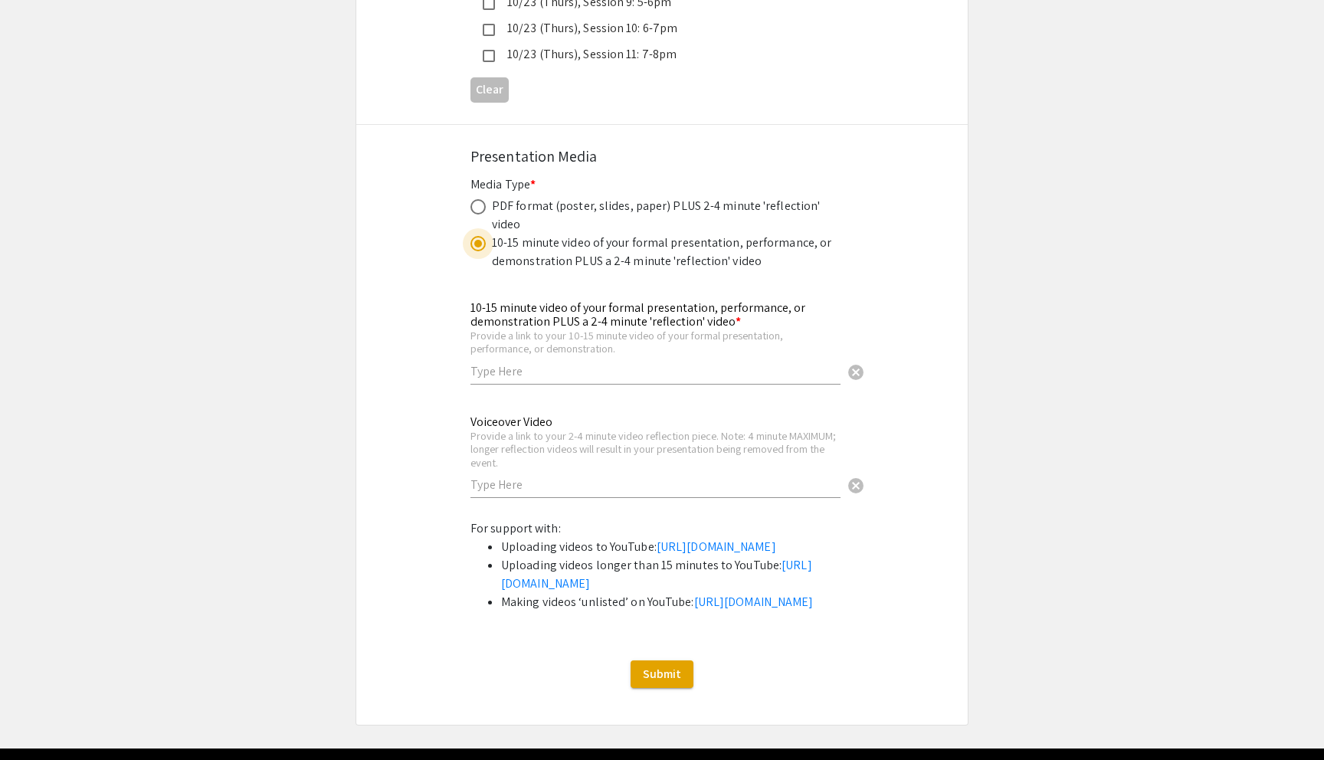
click at [478, 236] on input "radio" at bounding box center [478, 243] width 15 height 15
click at [478, 240] on span at bounding box center [478, 244] width 8 height 8
click at [478, 236] on input "radio" at bounding box center [478, 243] width 15 height 15
click at [478, 240] on span at bounding box center [478, 244] width 8 height 8
click at [478, 236] on input "radio" at bounding box center [478, 243] width 15 height 15
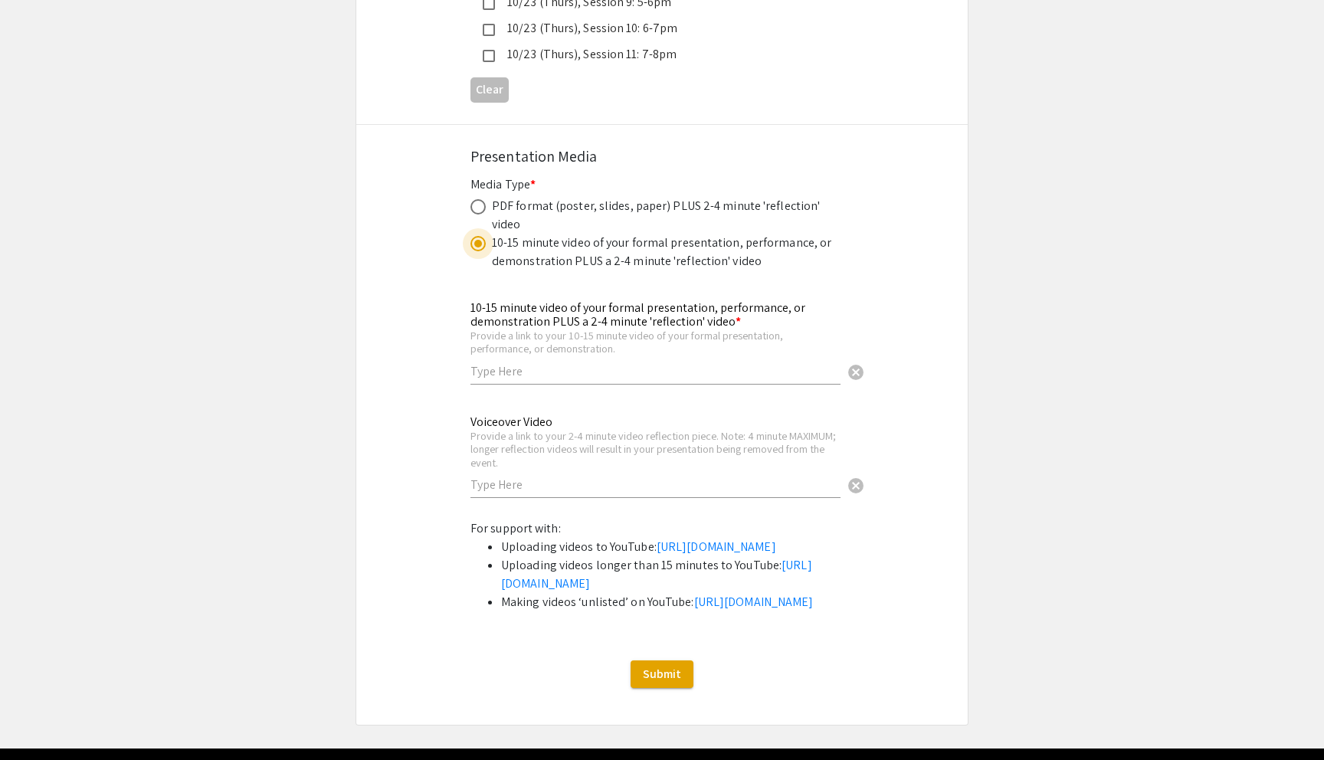
click at [478, 240] on span at bounding box center [478, 244] width 8 height 8
click at [478, 236] on input "radio" at bounding box center [478, 243] width 15 height 15
click at [478, 240] on span at bounding box center [478, 244] width 8 height 8
click at [478, 236] on input "radio" at bounding box center [478, 243] width 15 height 15
click at [478, 240] on span at bounding box center [478, 244] width 8 height 8
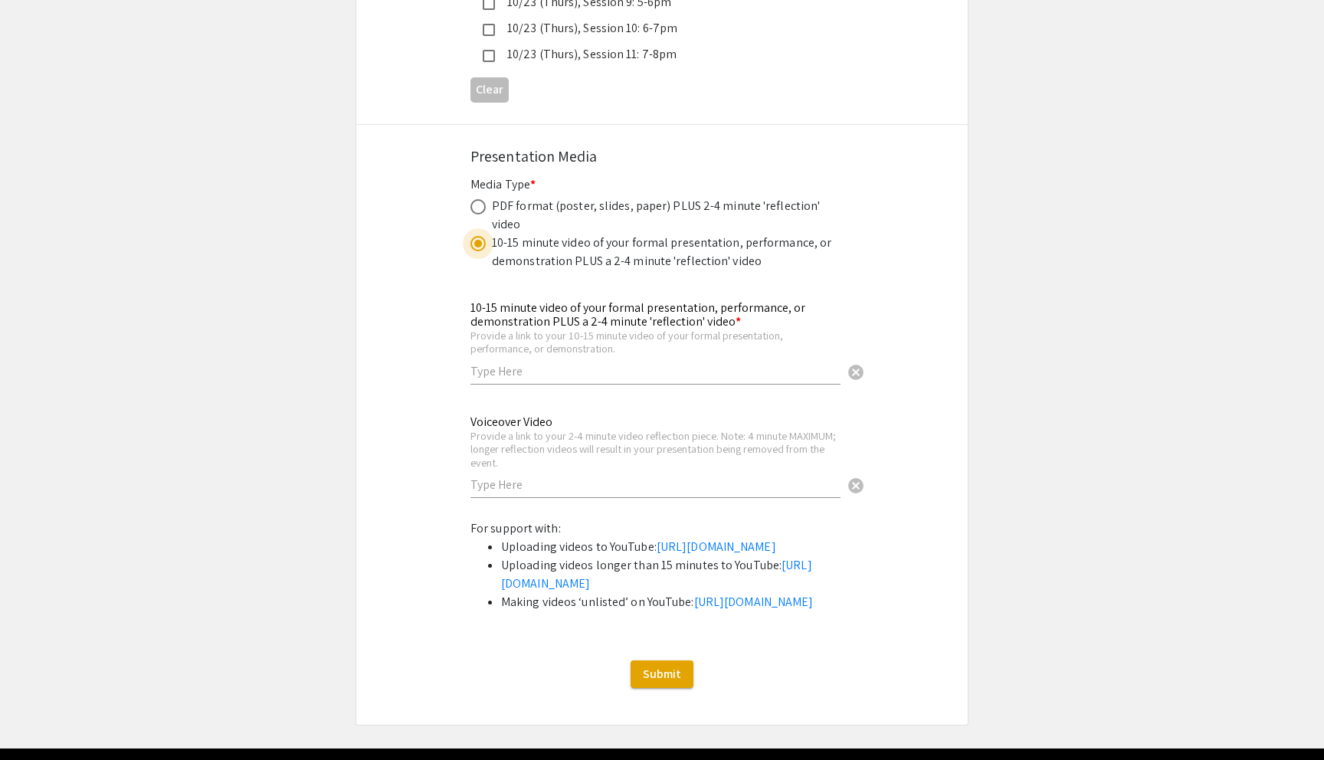
click at [478, 236] on input "radio" at bounding box center [478, 243] width 15 height 15
click at [478, 240] on span at bounding box center [478, 244] width 8 height 8
click at [478, 236] on input "radio" at bounding box center [478, 243] width 15 height 15
click at [478, 240] on span at bounding box center [478, 244] width 8 height 8
click at [478, 236] on input "radio" at bounding box center [478, 243] width 15 height 15
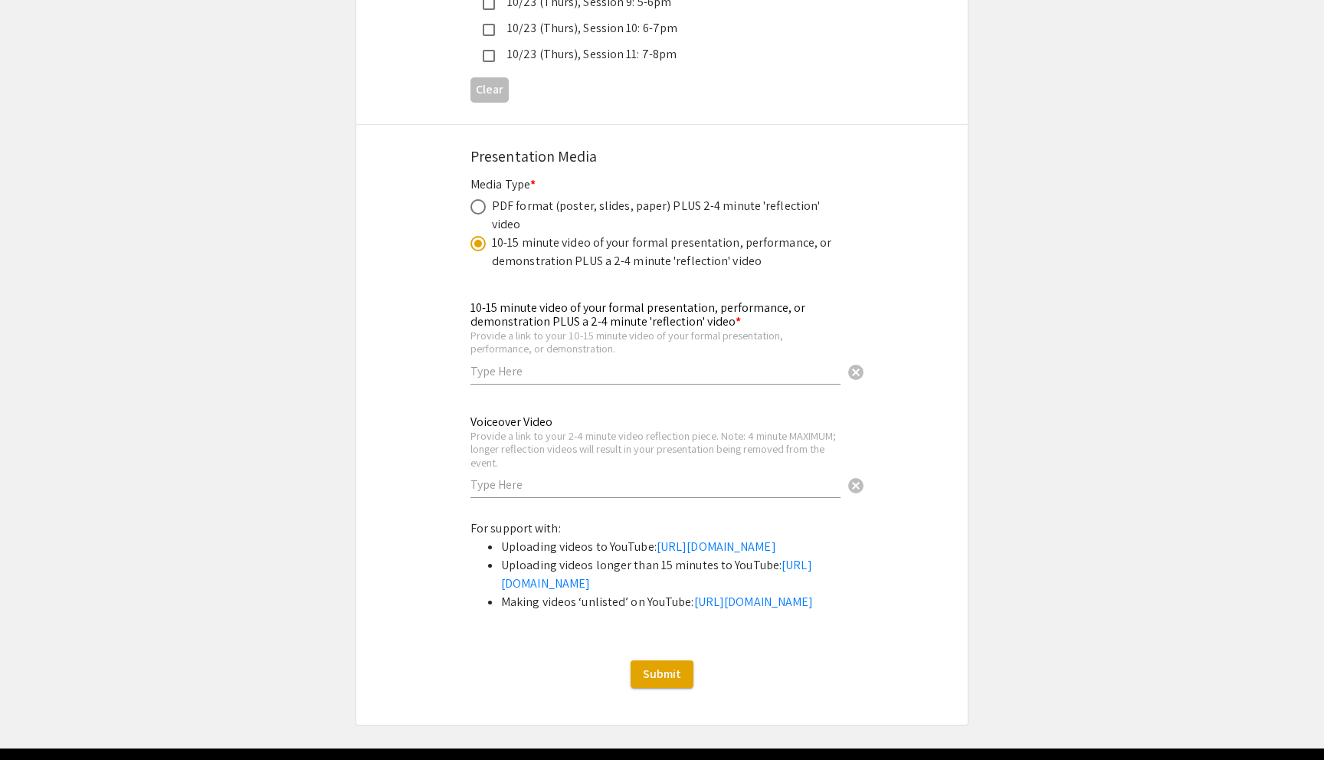
click at [478, 240] on span at bounding box center [478, 244] width 8 height 8
click at [478, 236] on input "radio" at bounding box center [478, 243] width 15 height 15
click at [478, 240] on span at bounding box center [478, 244] width 8 height 8
click at [478, 236] on input "radio" at bounding box center [478, 243] width 15 height 15
click at [478, 240] on span at bounding box center [478, 244] width 8 height 8
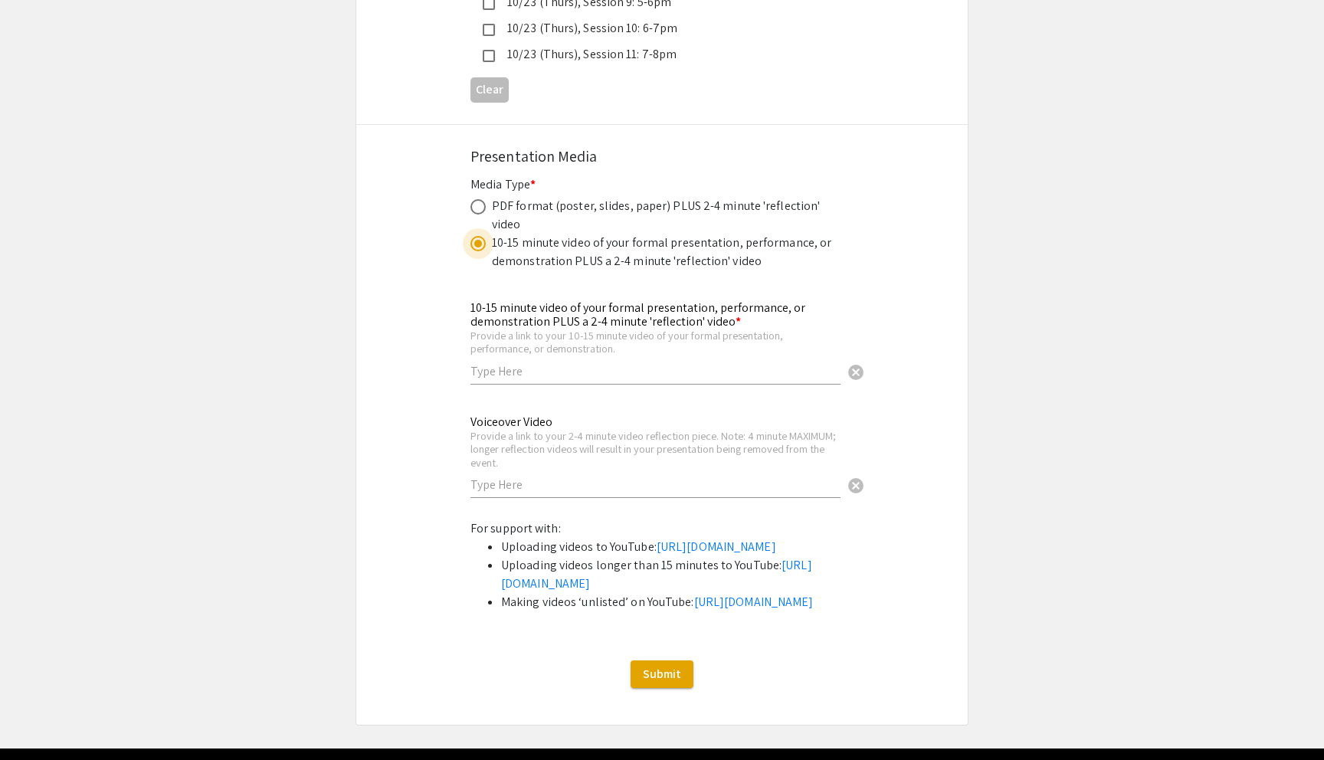
click at [478, 236] on input "radio" at bounding box center [478, 243] width 15 height 15
click at [478, 240] on span at bounding box center [478, 244] width 8 height 8
click at [478, 236] on input "radio" at bounding box center [478, 243] width 15 height 15
click at [478, 240] on span at bounding box center [478, 244] width 8 height 8
click at [478, 236] on input "radio" at bounding box center [478, 243] width 15 height 15
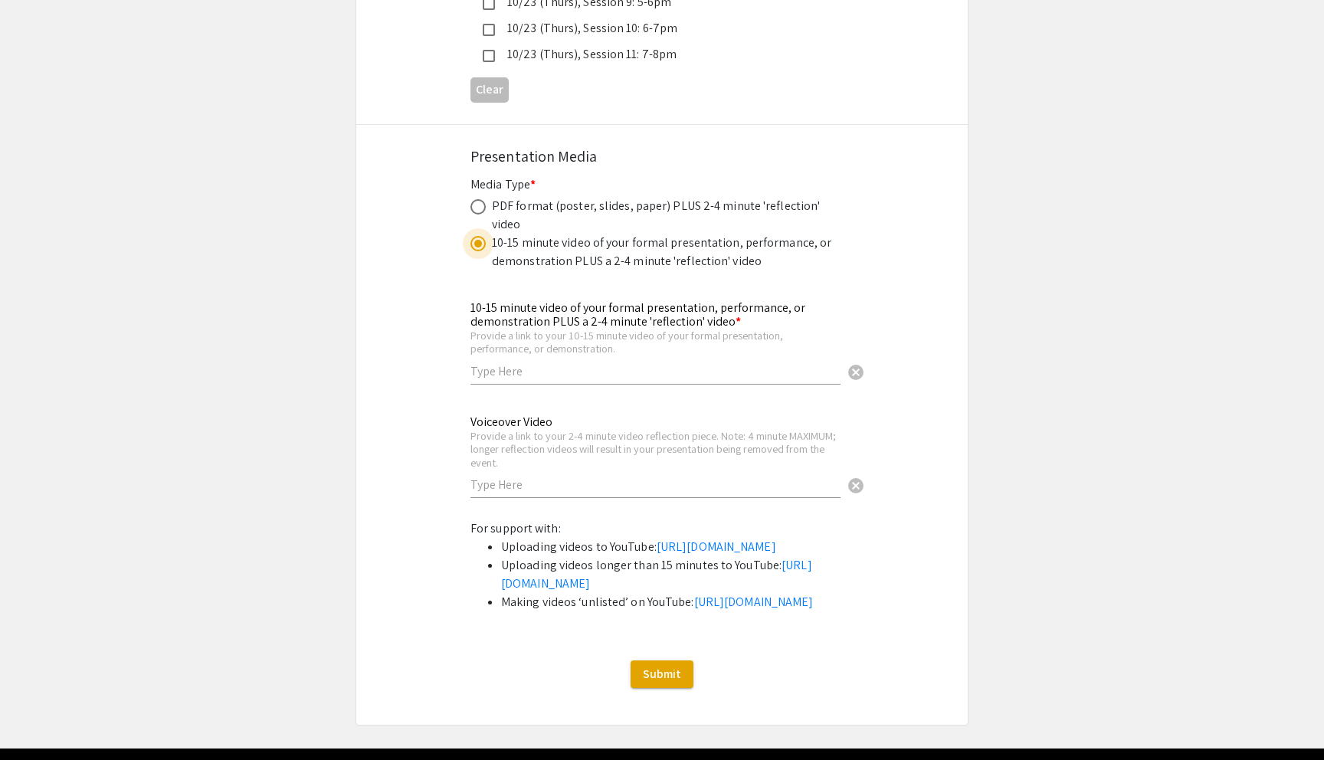
click at [478, 240] on span at bounding box center [478, 244] width 8 height 8
click at [478, 236] on input "radio" at bounding box center [478, 243] width 15 height 15
click at [478, 240] on span at bounding box center [478, 244] width 8 height 8
click at [478, 236] on input "radio" at bounding box center [478, 243] width 15 height 15
click at [478, 240] on span at bounding box center [478, 244] width 8 height 8
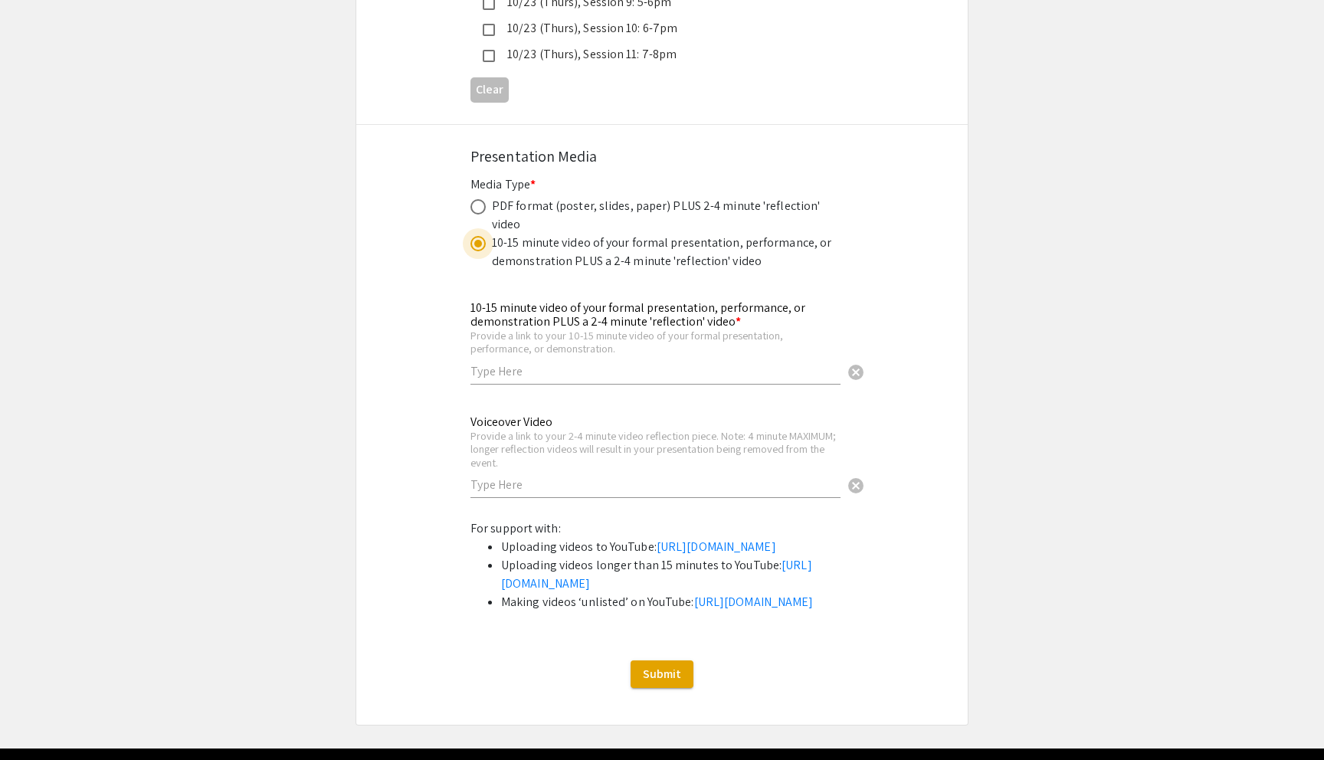
click at [478, 236] on input "radio" at bounding box center [478, 243] width 15 height 15
click at [478, 199] on span at bounding box center [478, 206] width 15 height 15
click at [478, 199] on input "radio" at bounding box center [478, 206] width 15 height 15
radio input "true"
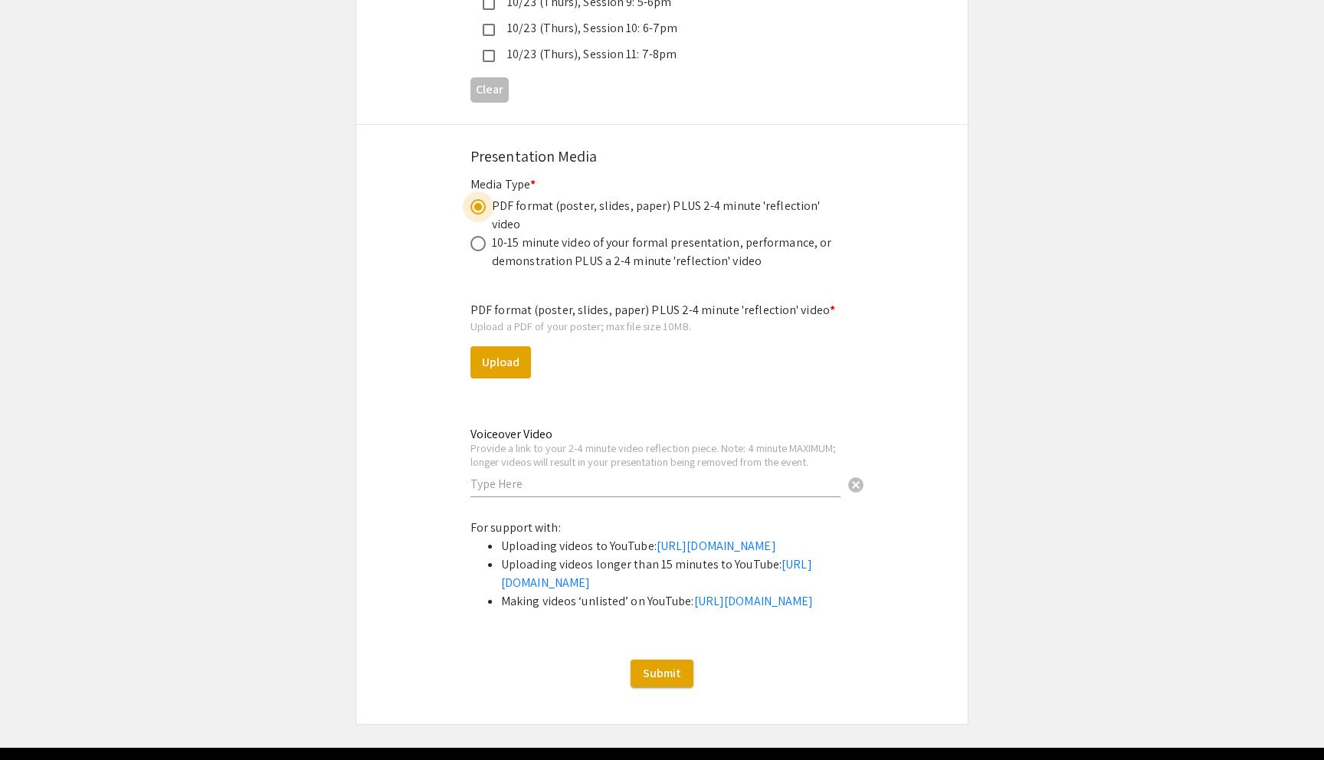
click at [478, 199] on span at bounding box center [478, 206] width 15 height 15
click at [478, 199] on input "radio" at bounding box center [478, 206] width 15 height 15
click at [478, 199] on span at bounding box center [478, 206] width 15 height 15
click at [478, 199] on input "radio" at bounding box center [478, 206] width 15 height 15
click at [507, 346] on button "Upload" at bounding box center [501, 362] width 61 height 32
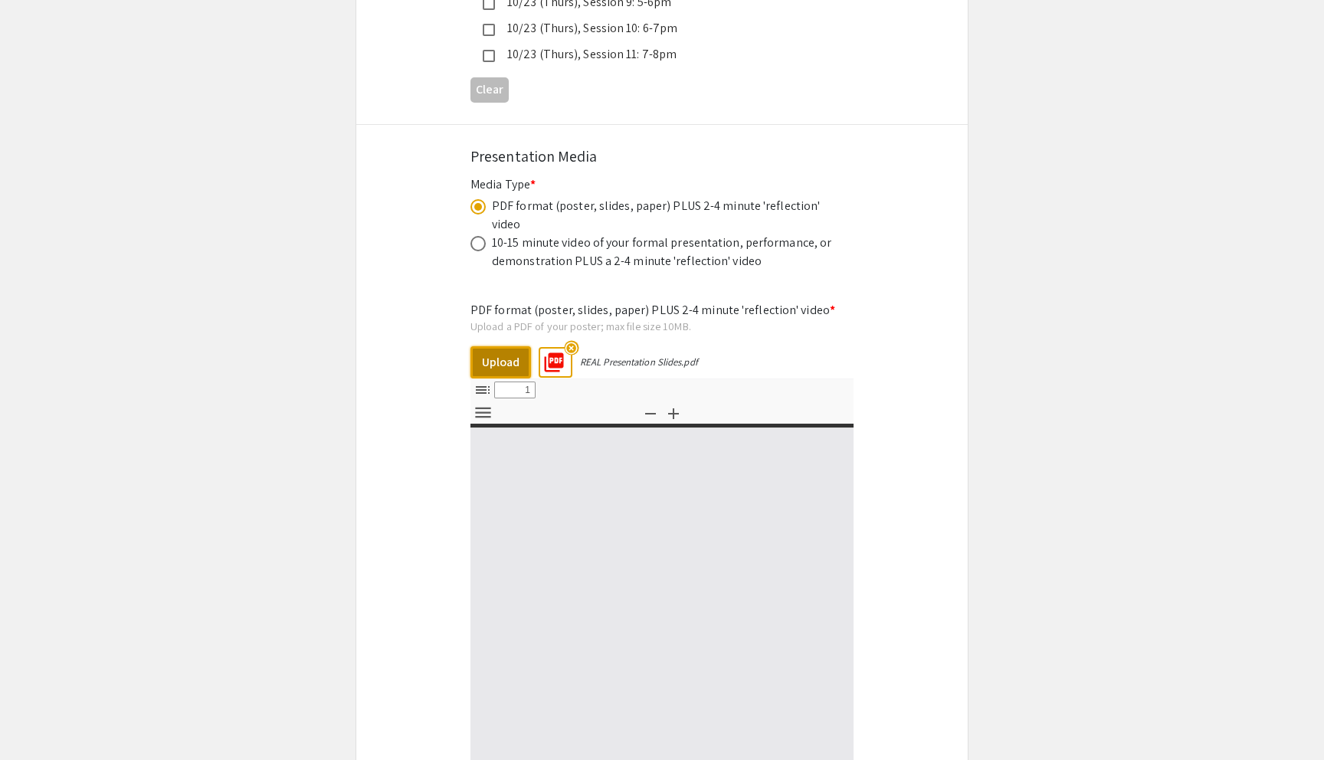
select select "custom"
type input "0"
select select "custom"
type input "1"
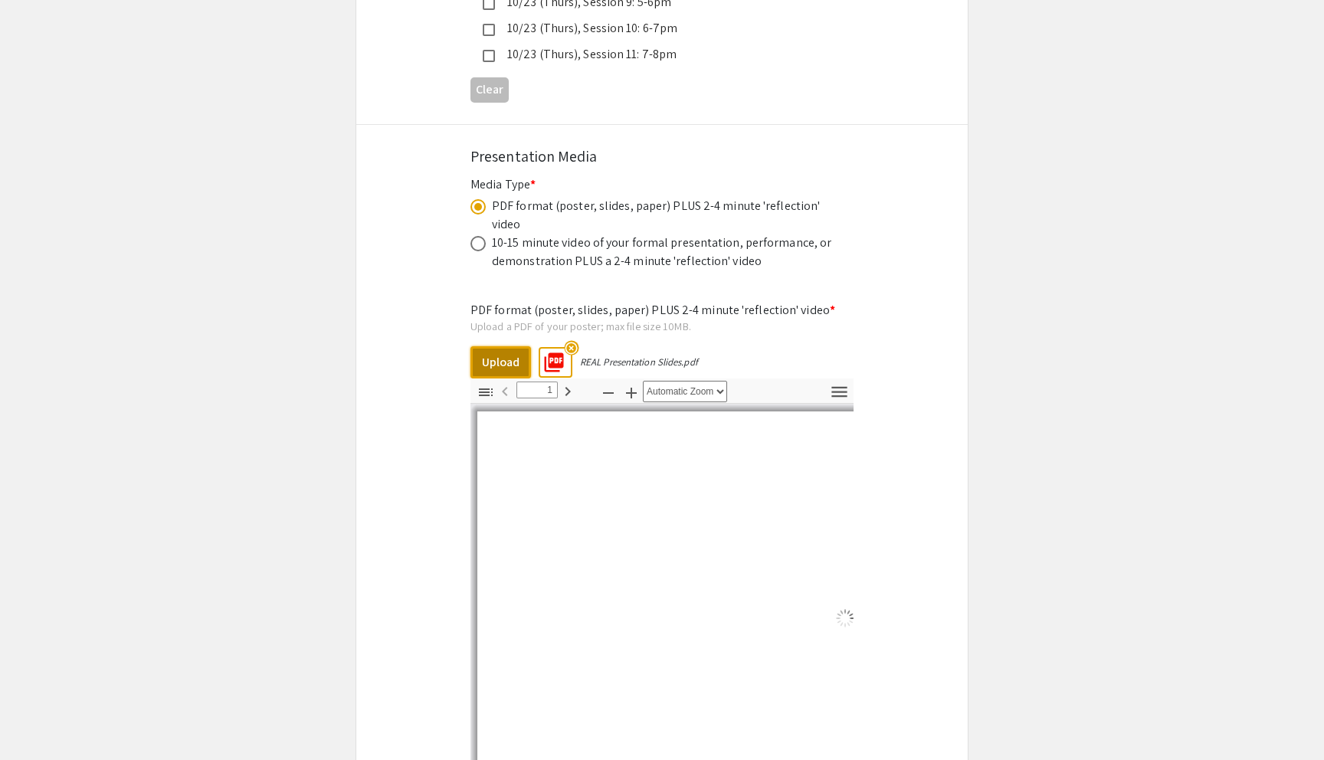
select select "auto"
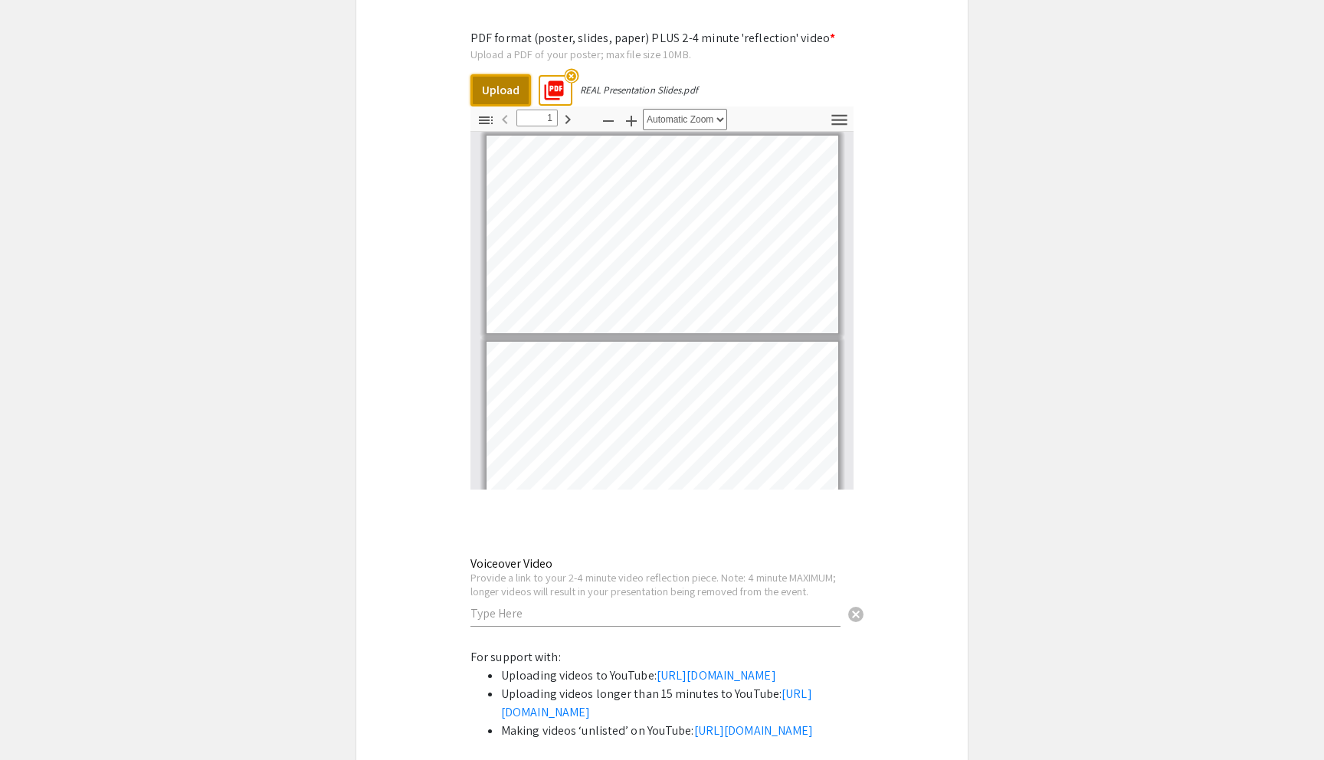
scroll to position [0, 0]
click at [569, 110] on icon "button" at bounding box center [568, 119] width 18 height 18
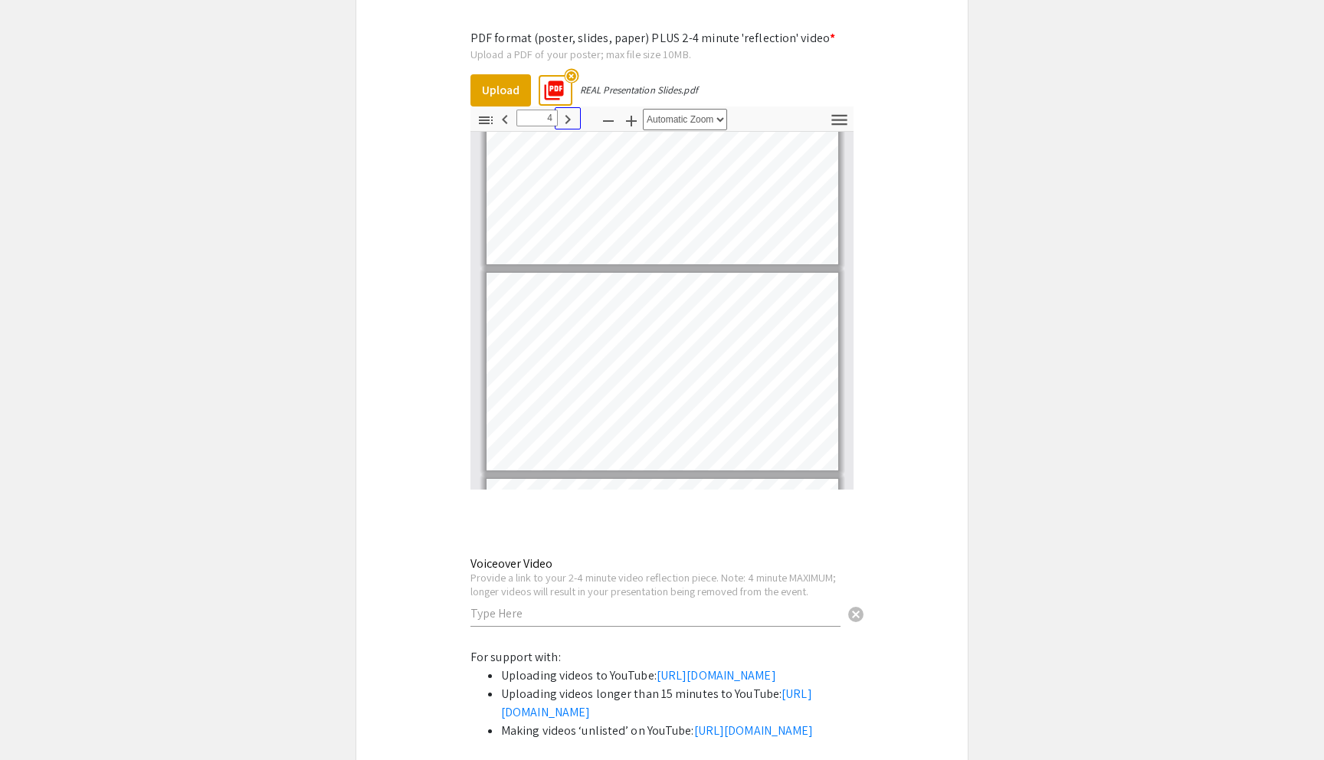
click at [569, 110] on icon "button" at bounding box center [568, 119] width 18 height 18
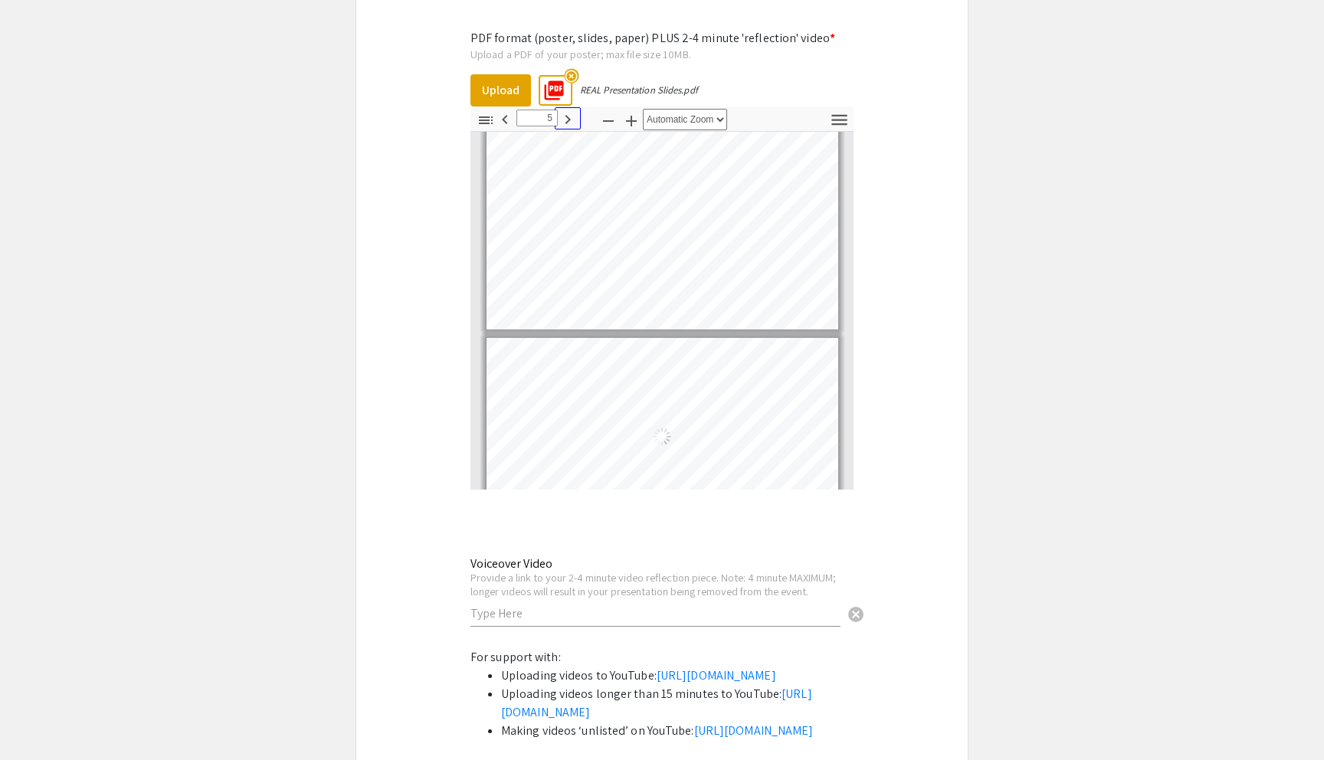
click at [569, 110] on icon "button" at bounding box center [568, 119] width 18 height 18
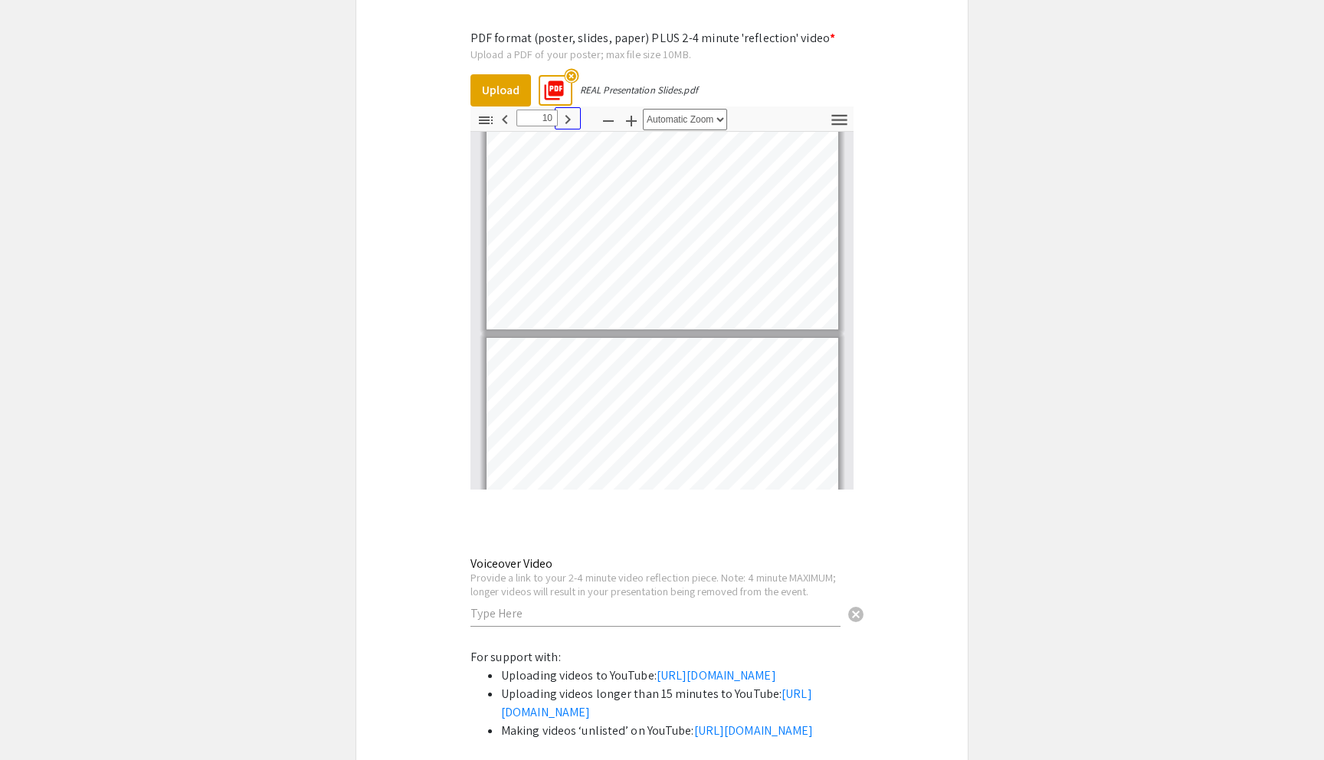
click at [569, 110] on icon "button" at bounding box center [568, 119] width 18 height 18
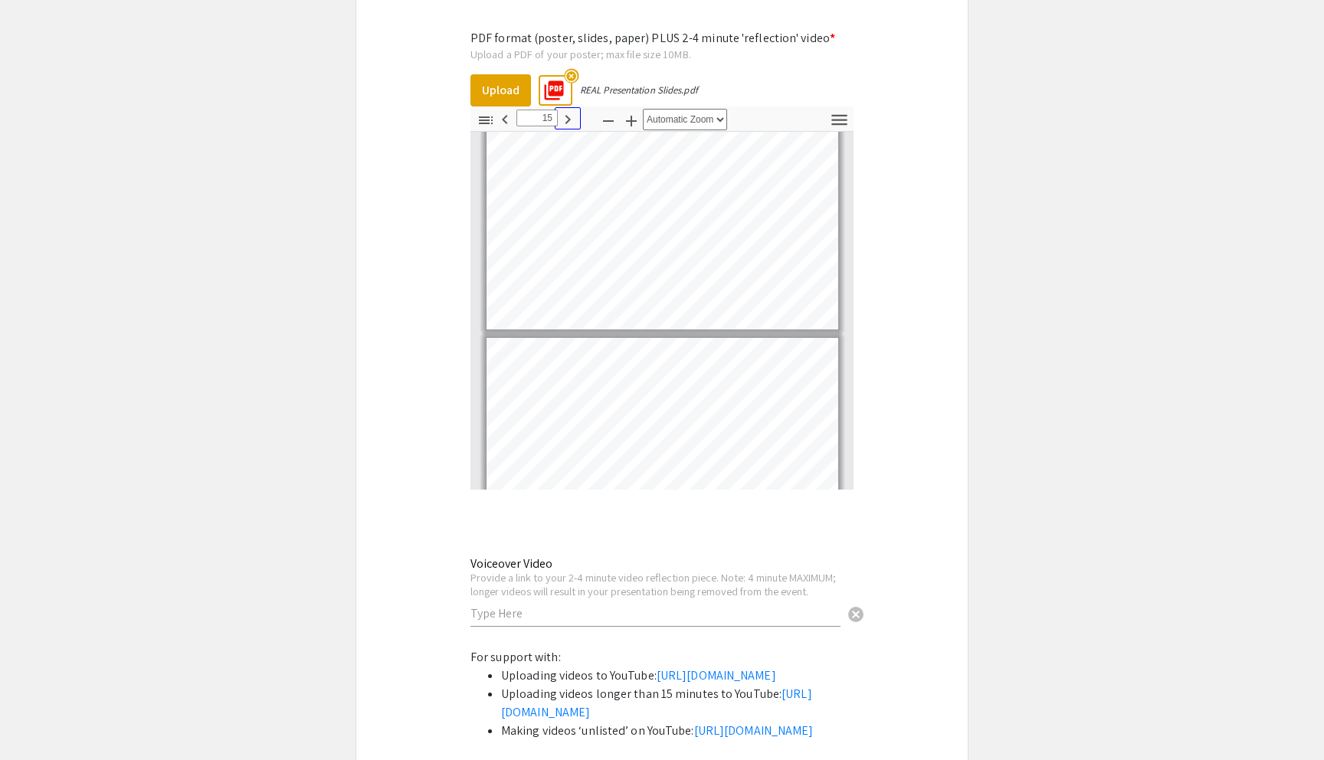
click at [569, 110] on icon "button" at bounding box center [568, 119] width 18 height 18
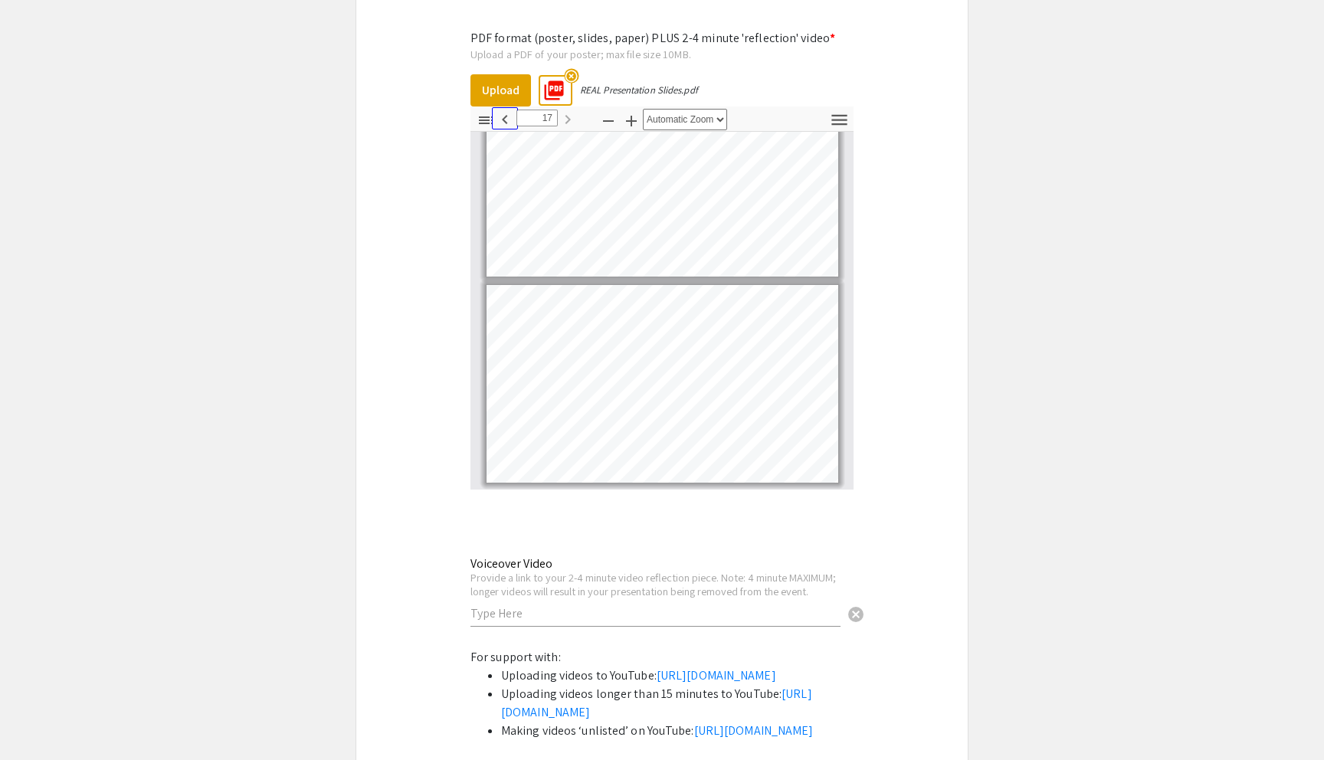
click at [506, 110] on icon "button" at bounding box center [505, 119] width 18 height 18
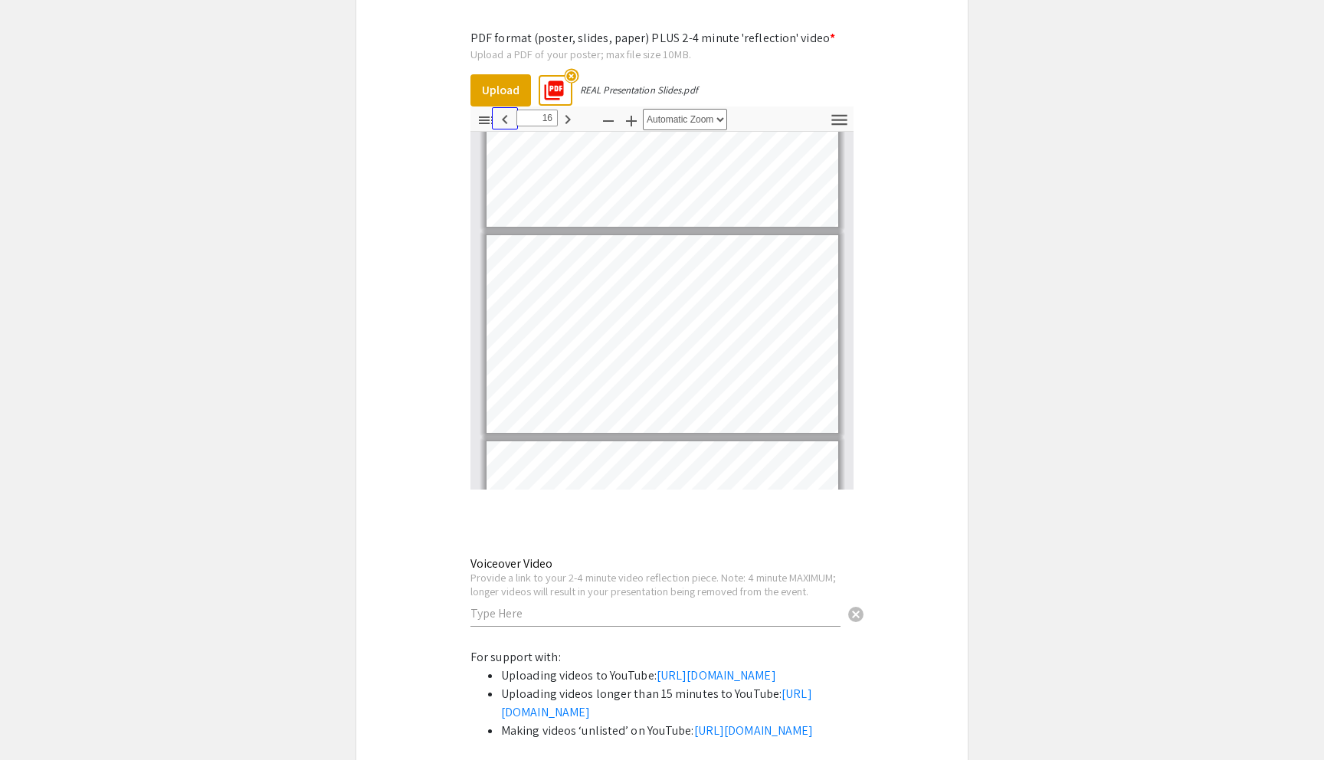
click at [506, 110] on icon "button" at bounding box center [505, 119] width 18 height 18
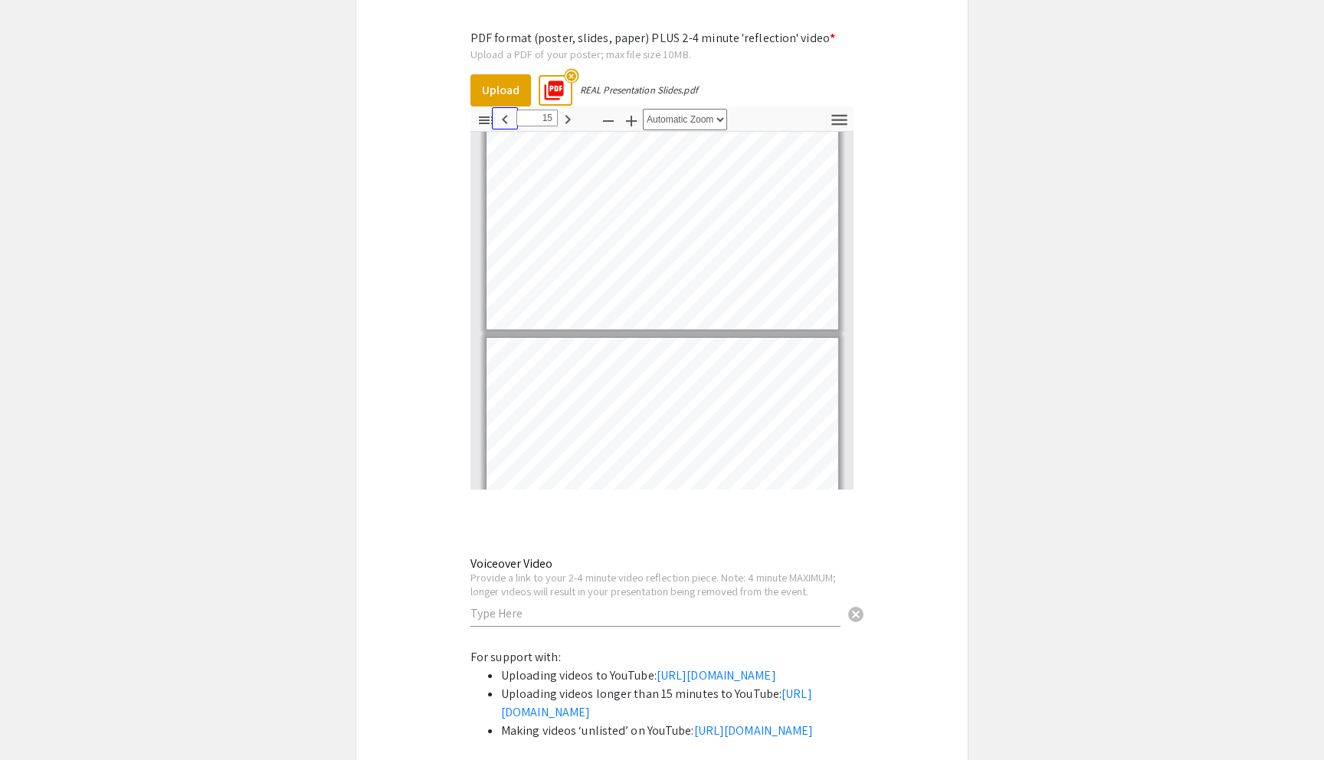
click at [506, 110] on icon "button" at bounding box center [505, 119] width 18 height 18
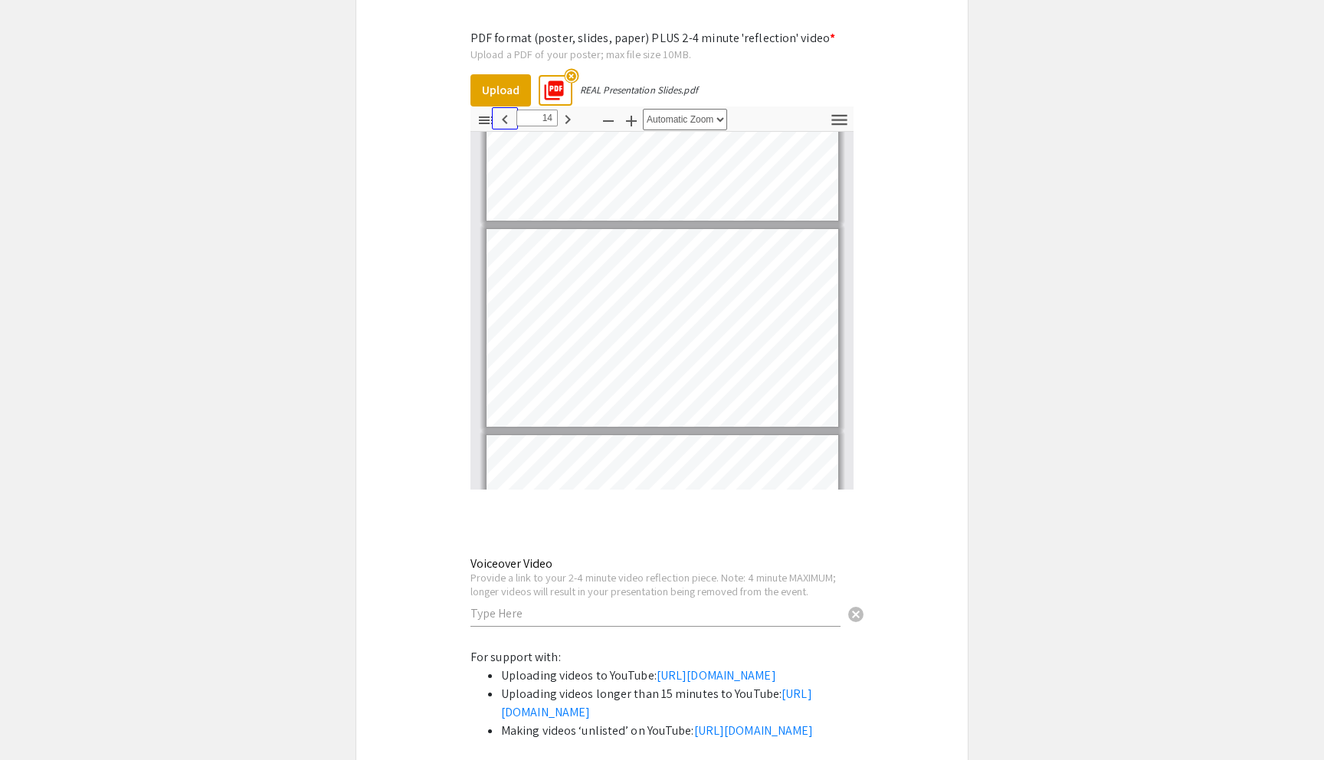
click at [506, 110] on icon "button" at bounding box center [505, 119] width 18 height 18
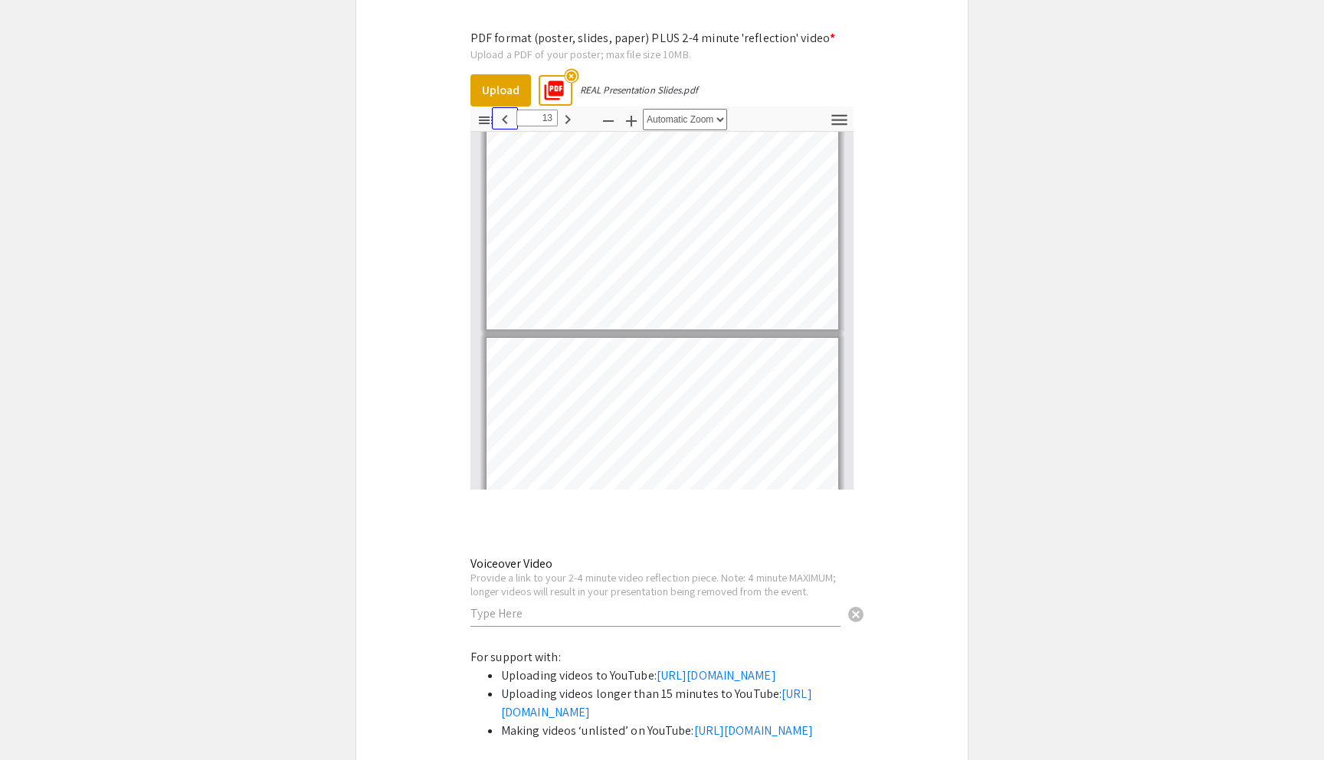
click at [506, 110] on icon "button" at bounding box center [505, 119] width 18 height 18
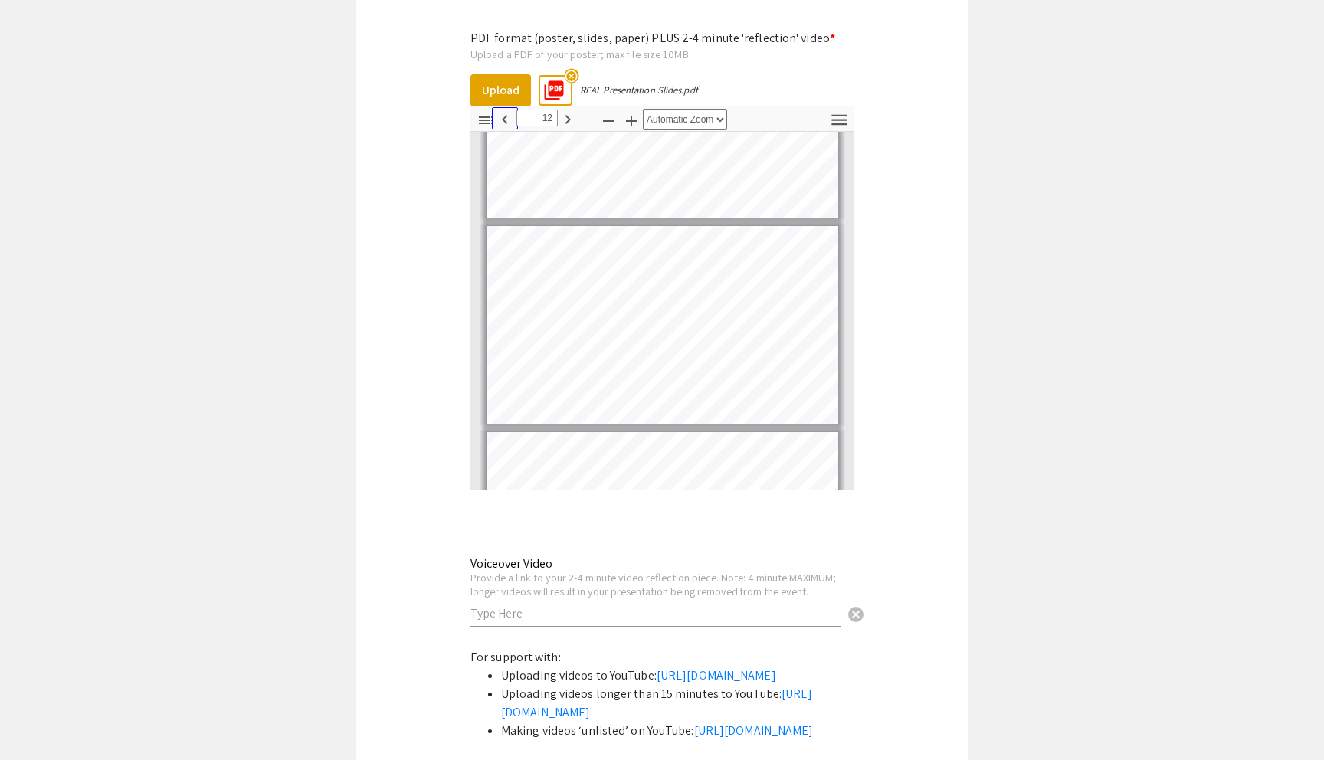
click at [506, 110] on icon "button" at bounding box center [505, 119] width 18 height 18
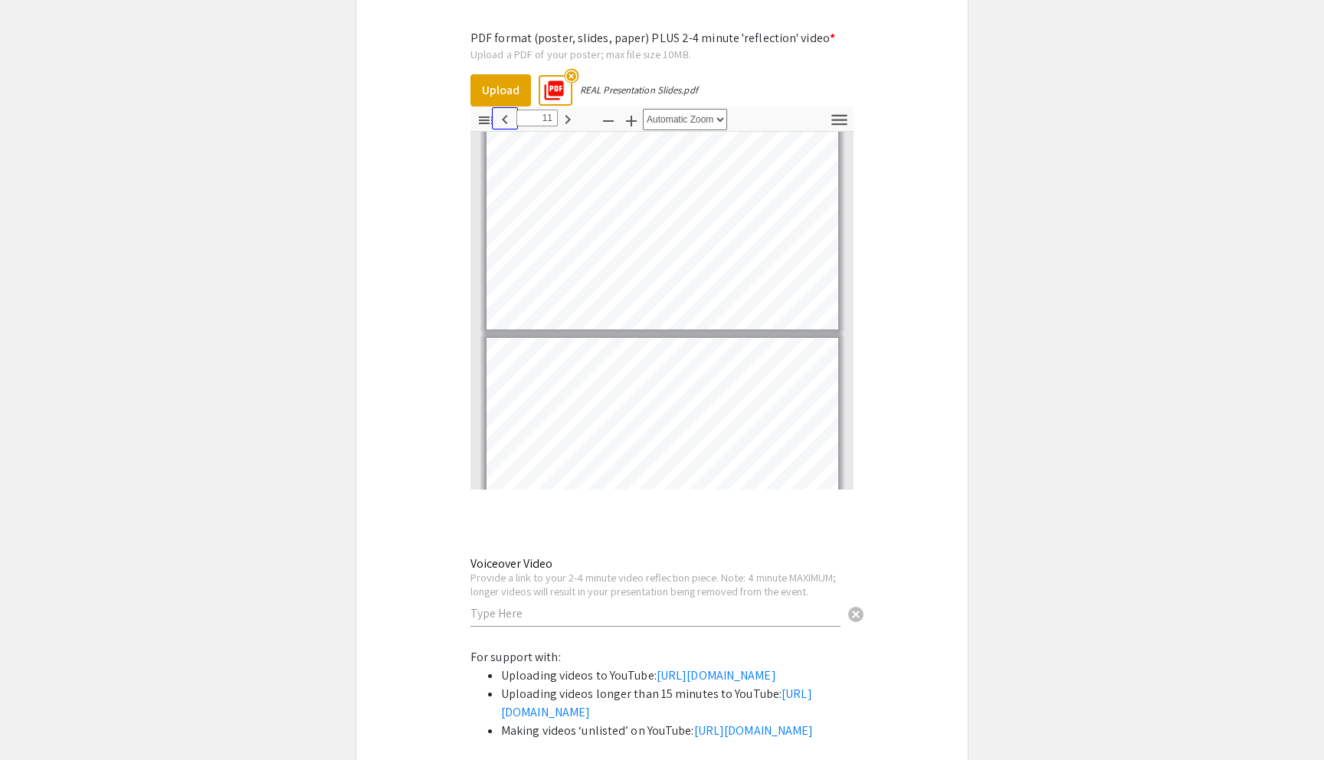
click at [506, 110] on icon "button" at bounding box center [505, 119] width 18 height 18
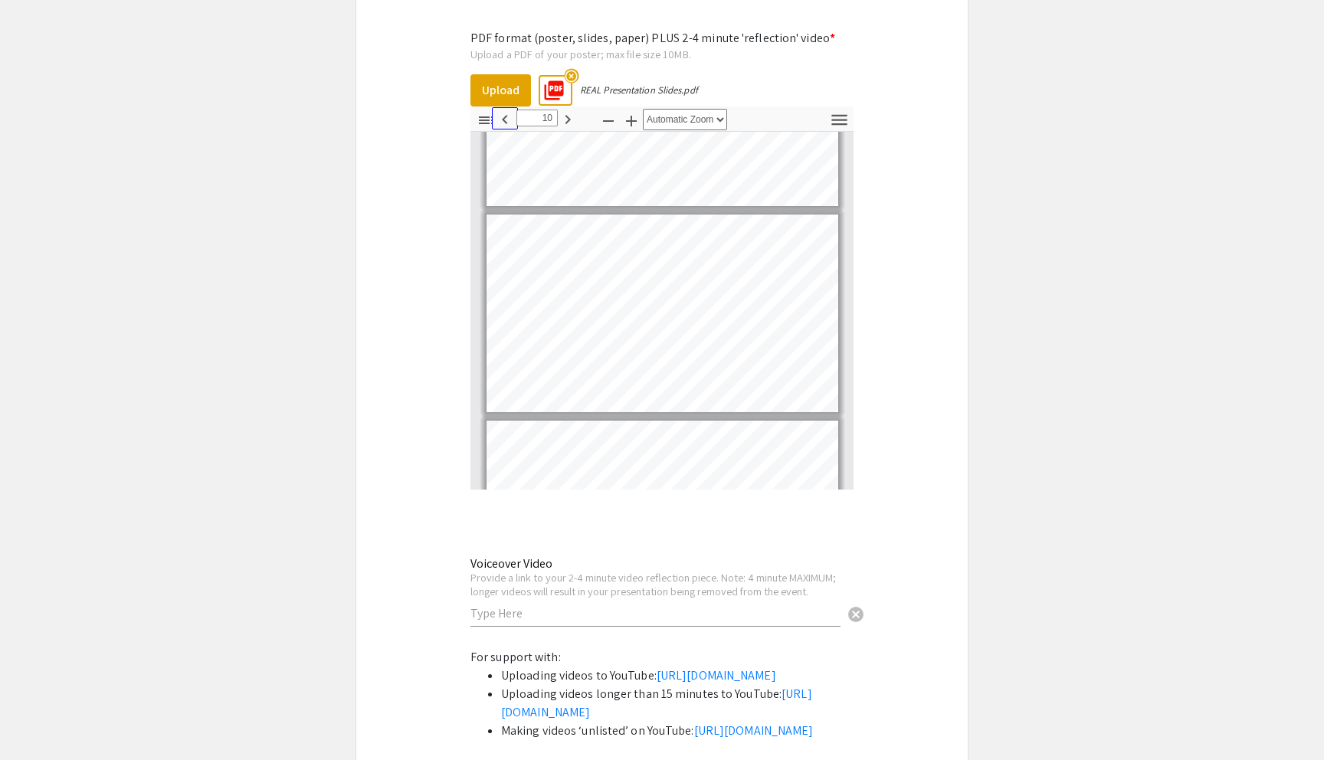
click at [506, 110] on icon "button" at bounding box center [505, 119] width 18 height 18
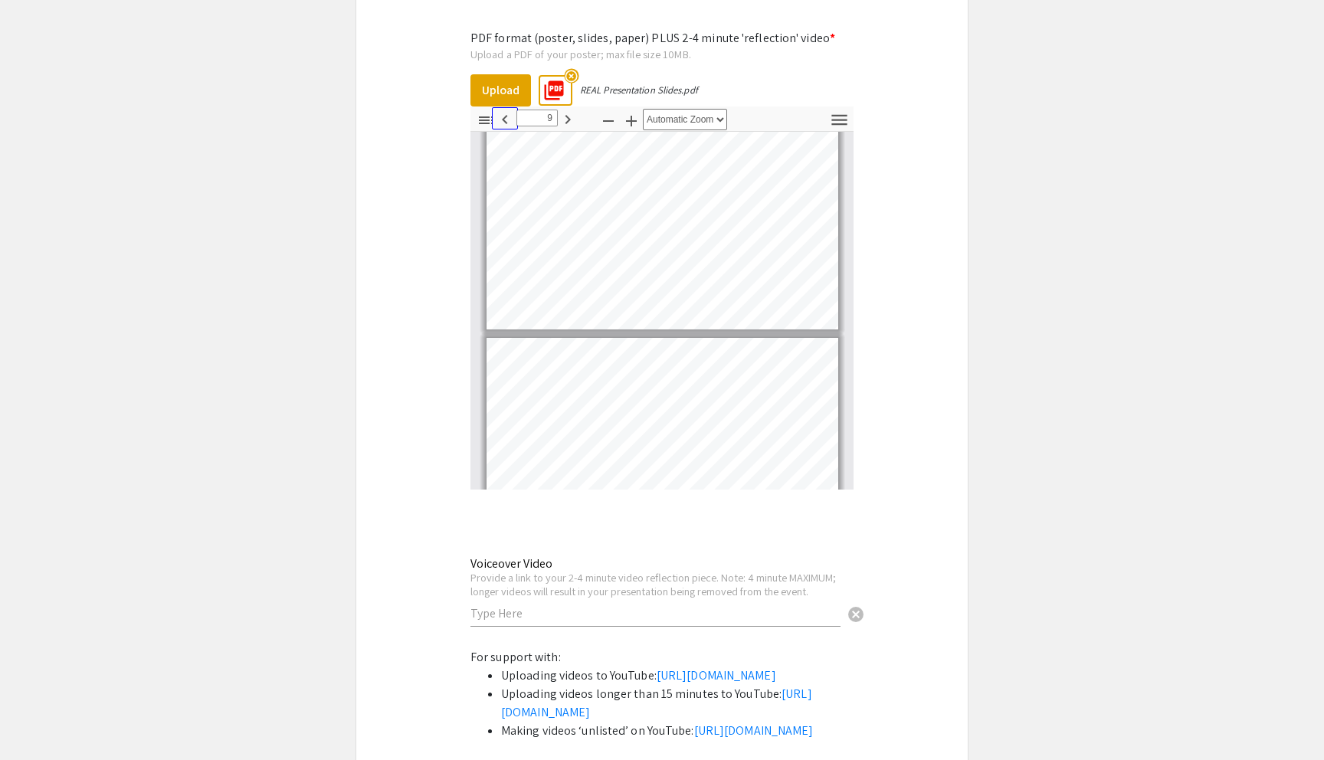
click at [506, 110] on icon "button" at bounding box center [505, 119] width 18 height 18
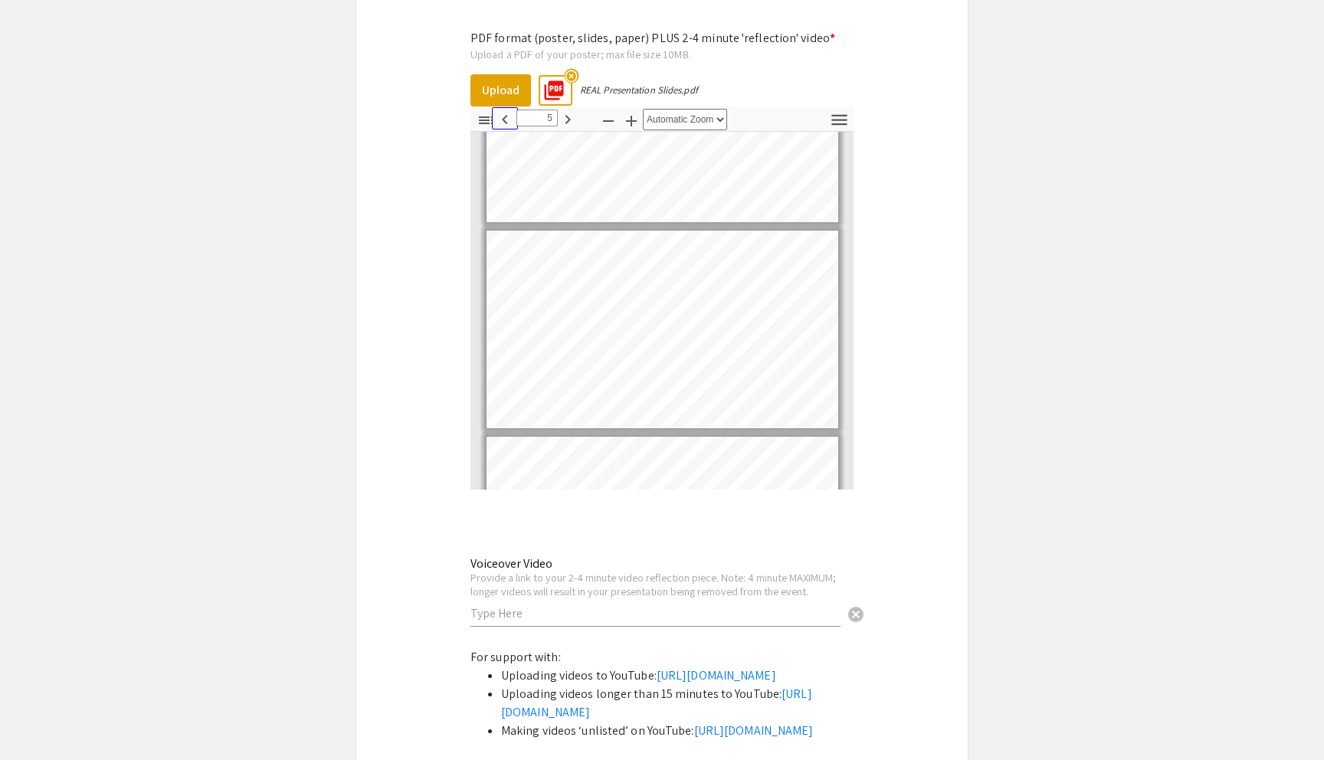
click at [506, 110] on icon "button" at bounding box center [505, 119] width 18 height 18
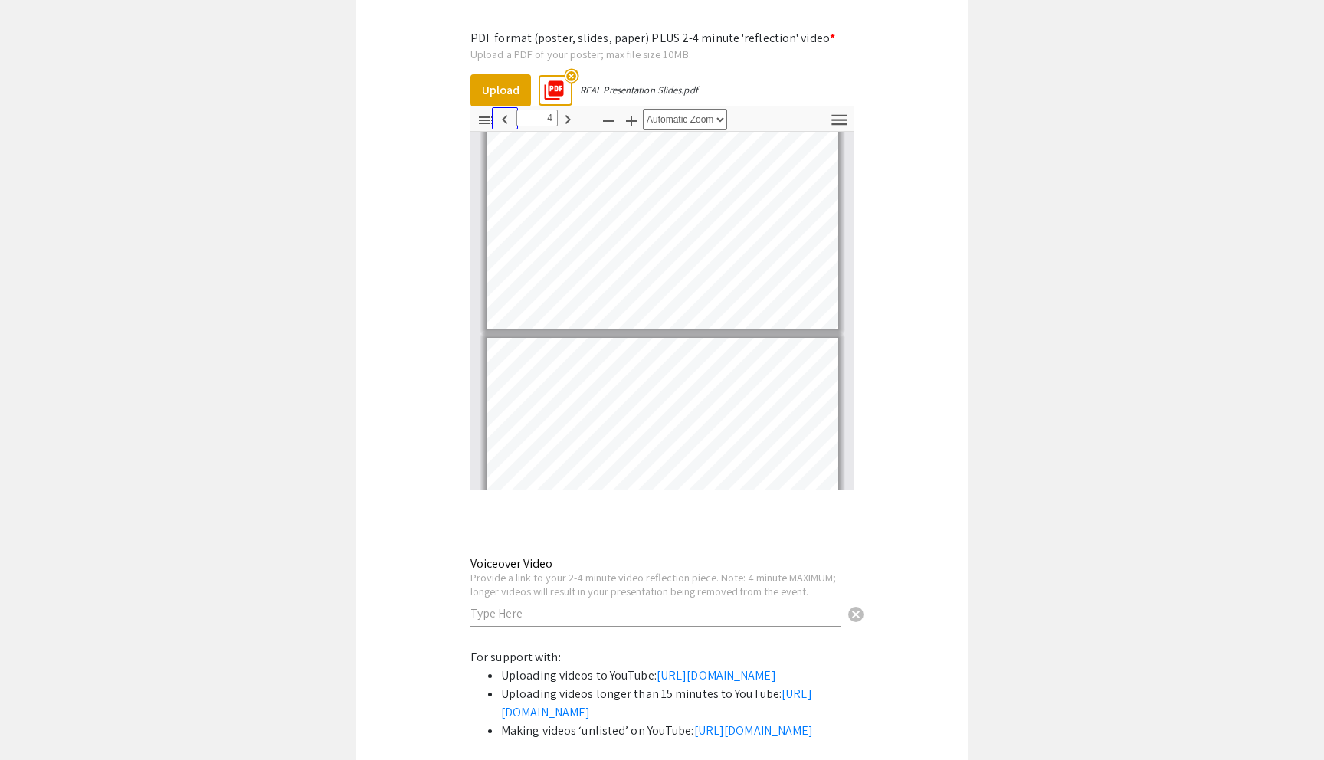
click at [506, 110] on icon "button" at bounding box center [505, 119] width 18 height 18
type input "1"
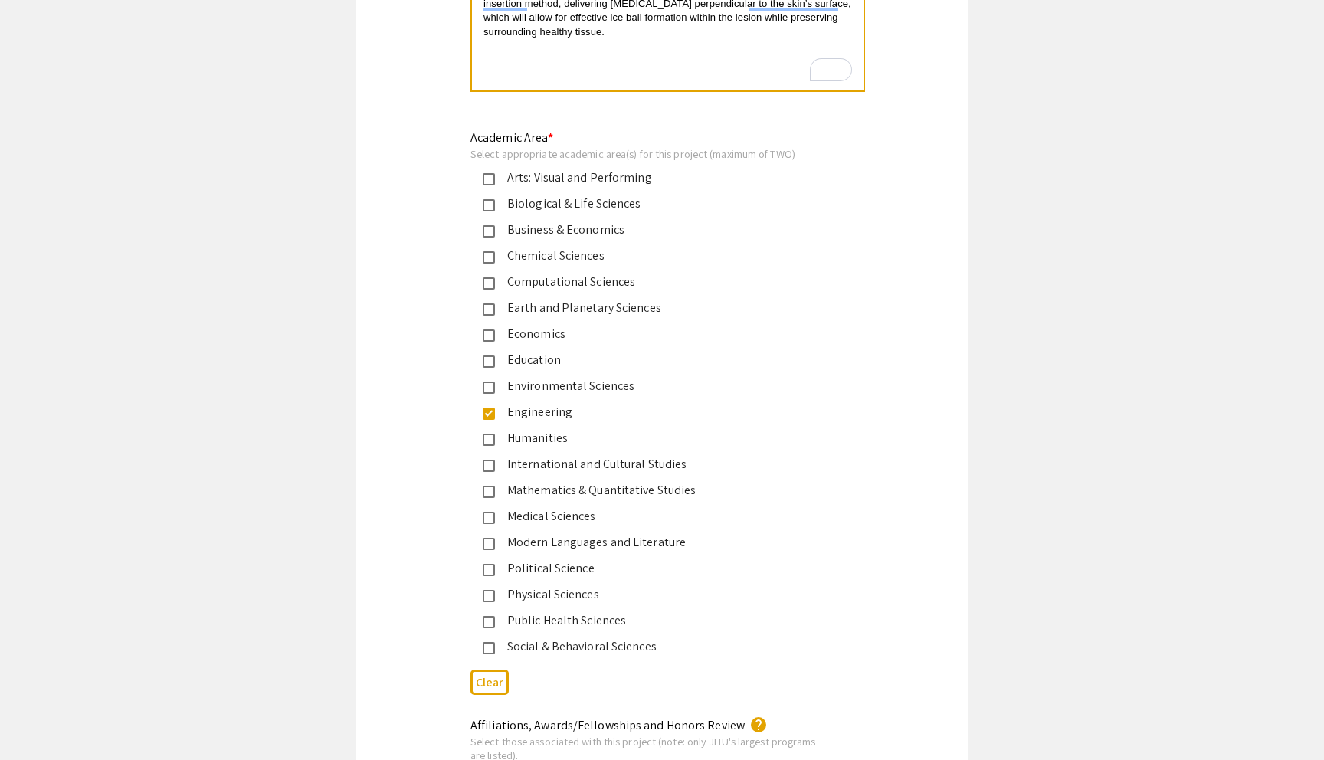
scroll to position [1768, 0]
click at [486, 214] on mat-pseudo-checkbox at bounding box center [489, 209] width 12 height 12
click at [491, 208] on mat-pseudo-checkbox at bounding box center [489, 209] width 12 height 12
click at [489, 525] on mat-pseudo-checkbox at bounding box center [489, 522] width 12 height 12
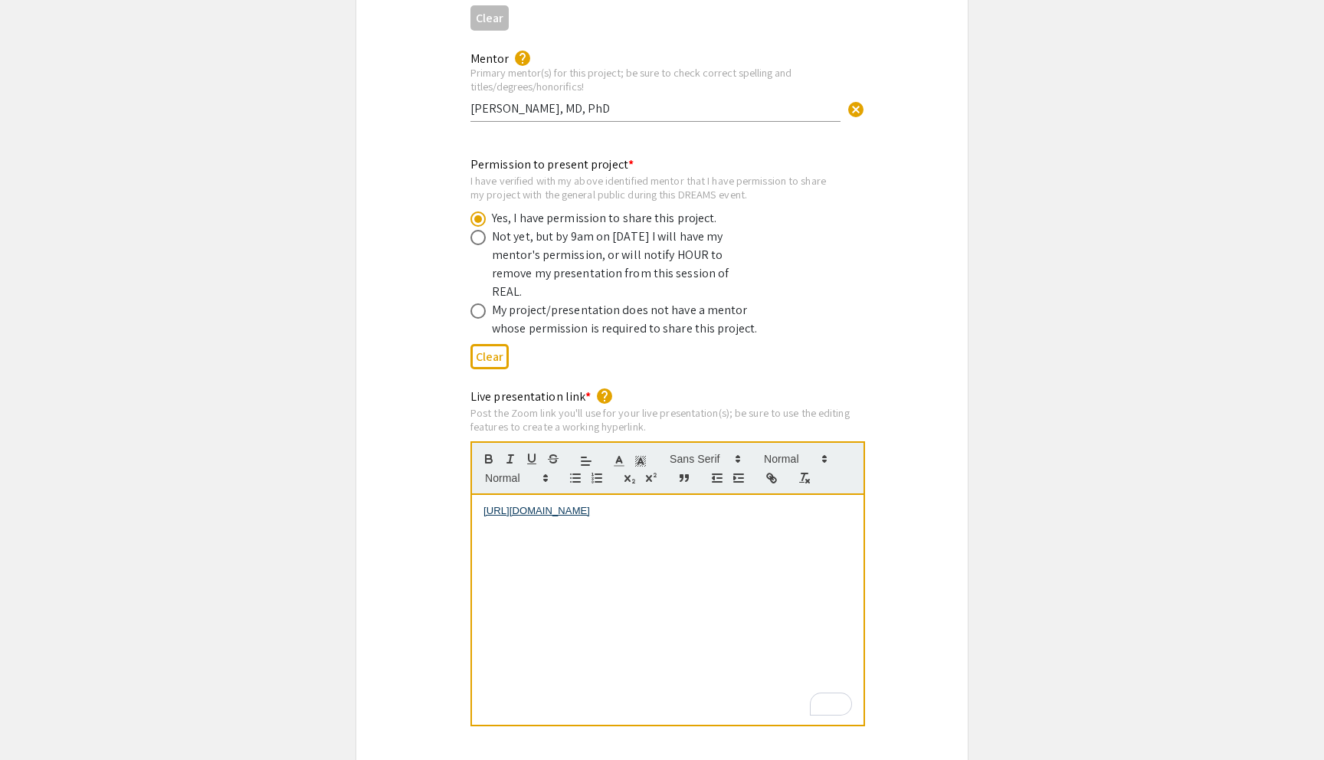
scroll to position [2906, 0]
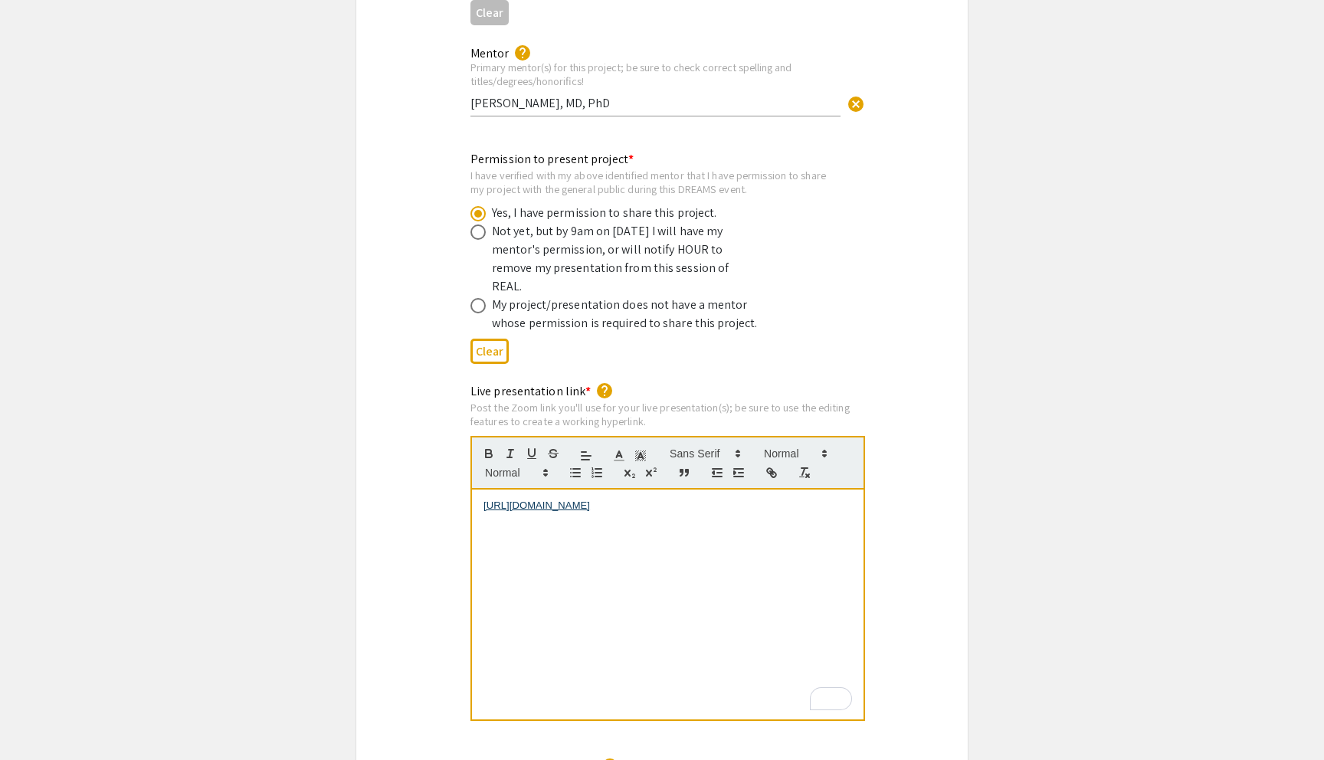
drag, startPoint x: 696, startPoint y: 475, endPoint x: 481, endPoint y: 478, distance: 215.4
click at [481, 490] on div "[URL][DOMAIN_NAME]" at bounding box center [668, 605] width 392 height 230
copy link "[URL][DOMAIN_NAME]"
click at [913, 467] on div "Live presentation link * help Post the Zoom link you'll use for your live prese…" at bounding box center [662, 562] width 612 height 360
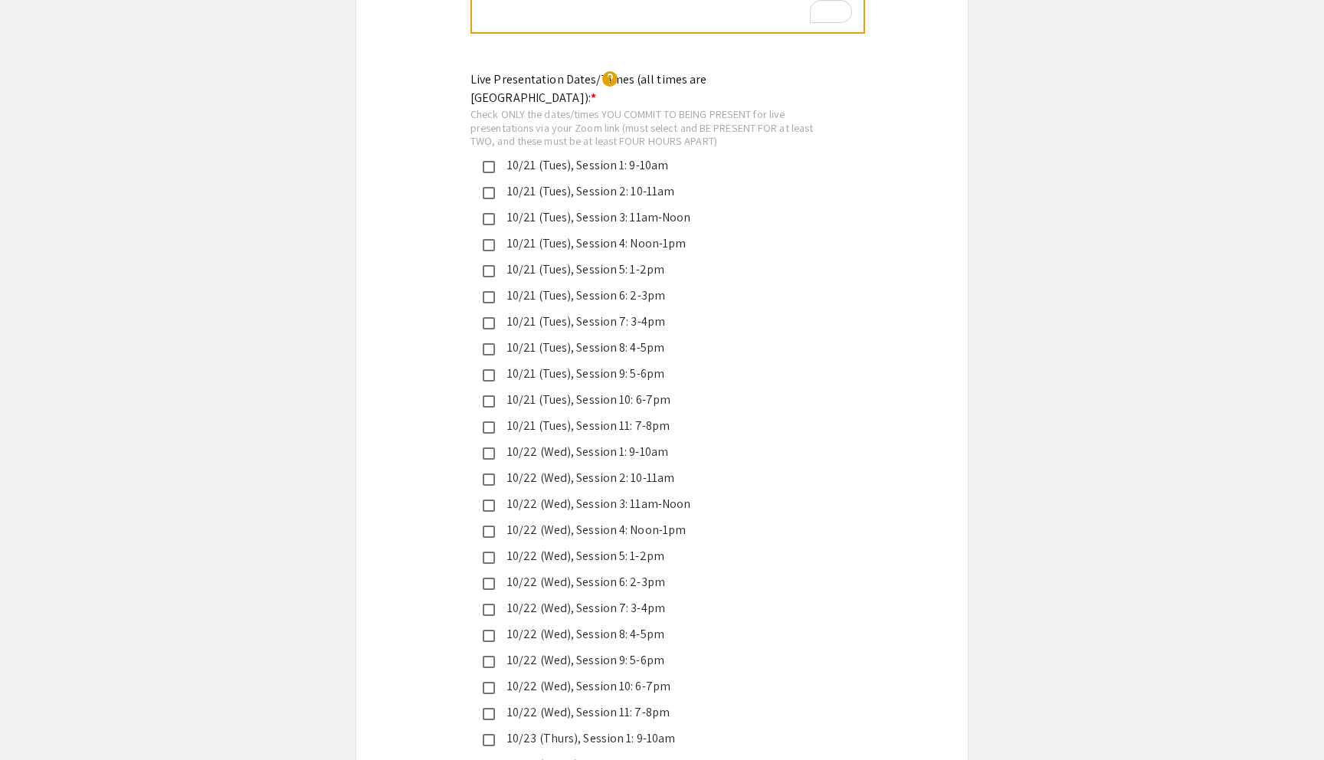
scroll to position [3589, 0]
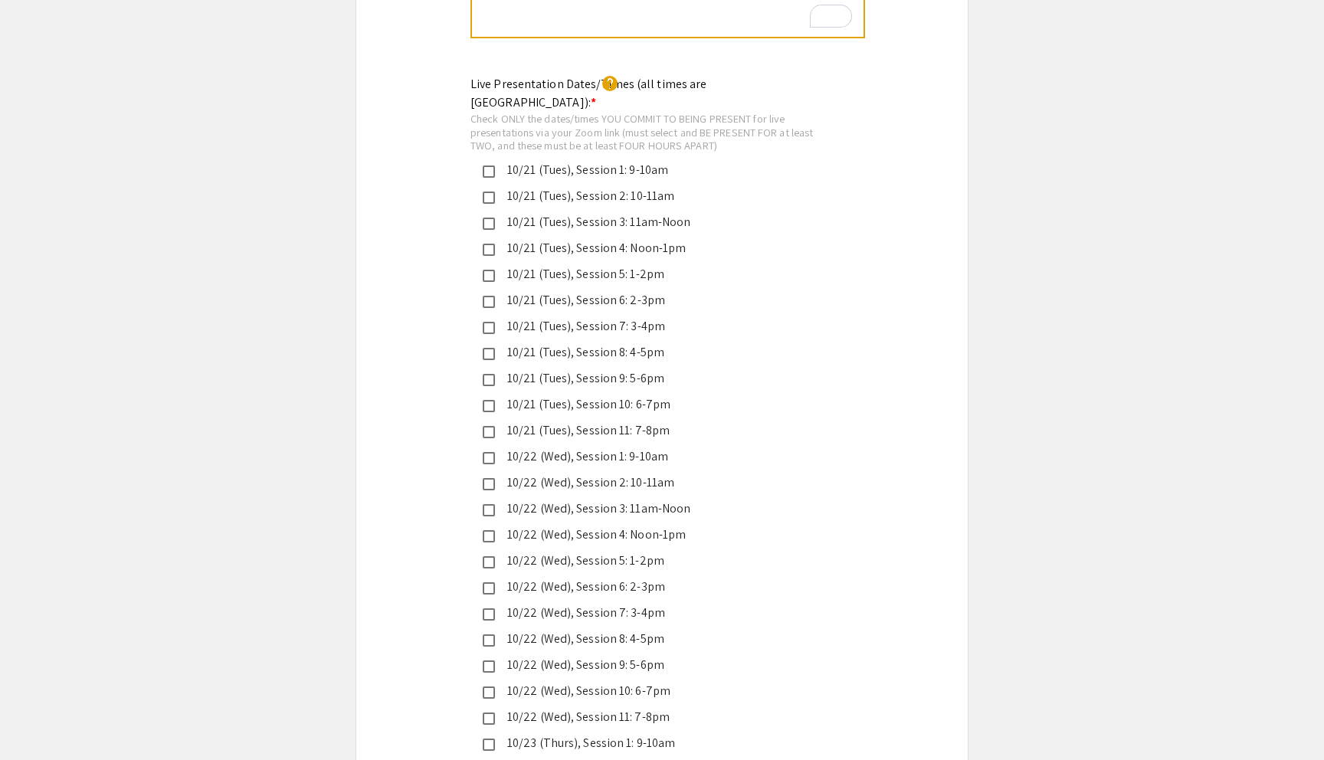
click at [491, 530] on mat-pseudo-checkbox at bounding box center [489, 536] width 12 height 12
click at [487, 556] on mat-pseudo-checkbox at bounding box center [489, 562] width 12 height 12
click at [487, 583] on mat-pseudo-checkbox at bounding box center [489, 589] width 12 height 12
click at [492, 609] on mat-pseudo-checkbox at bounding box center [489, 615] width 12 height 12
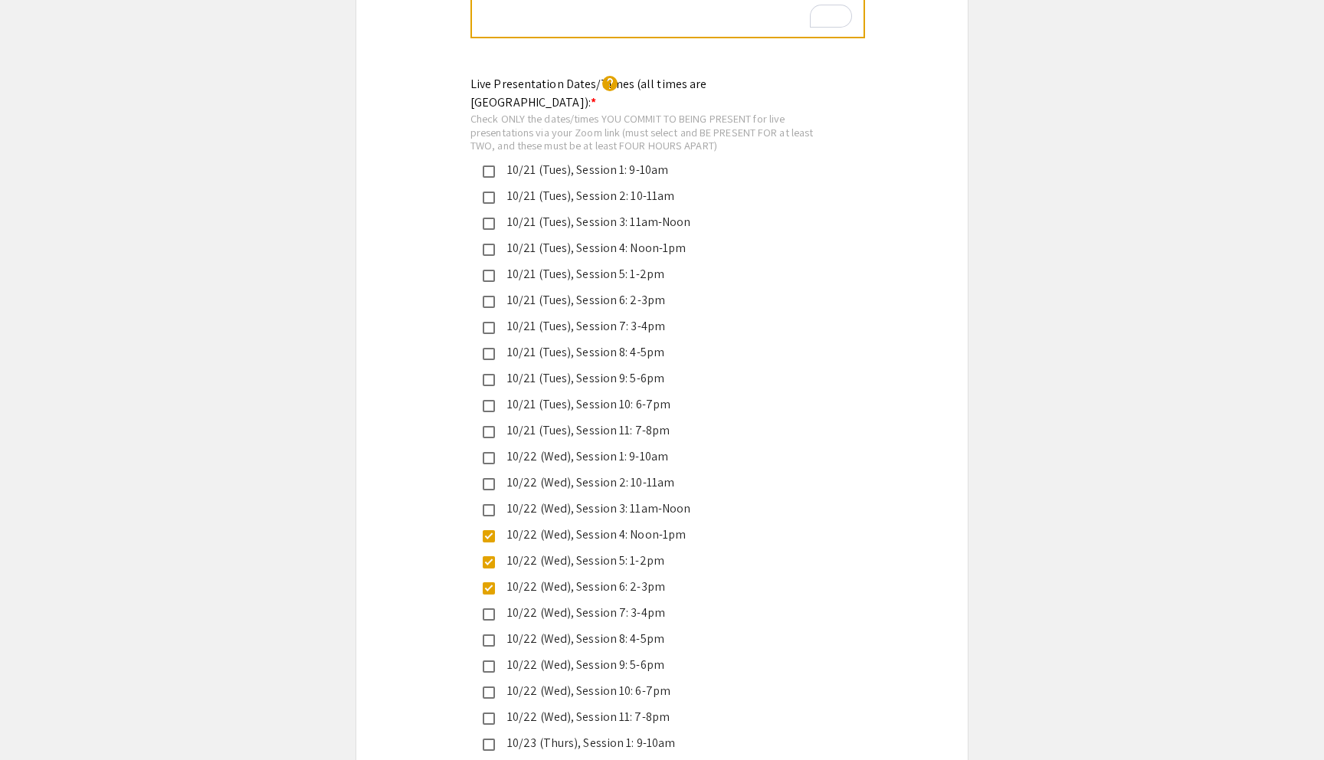
click at [491, 583] on mat-pseudo-checkbox at bounding box center [489, 589] width 12 height 12
click at [494, 556] on mat-pseudo-checkbox at bounding box center [489, 562] width 12 height 12
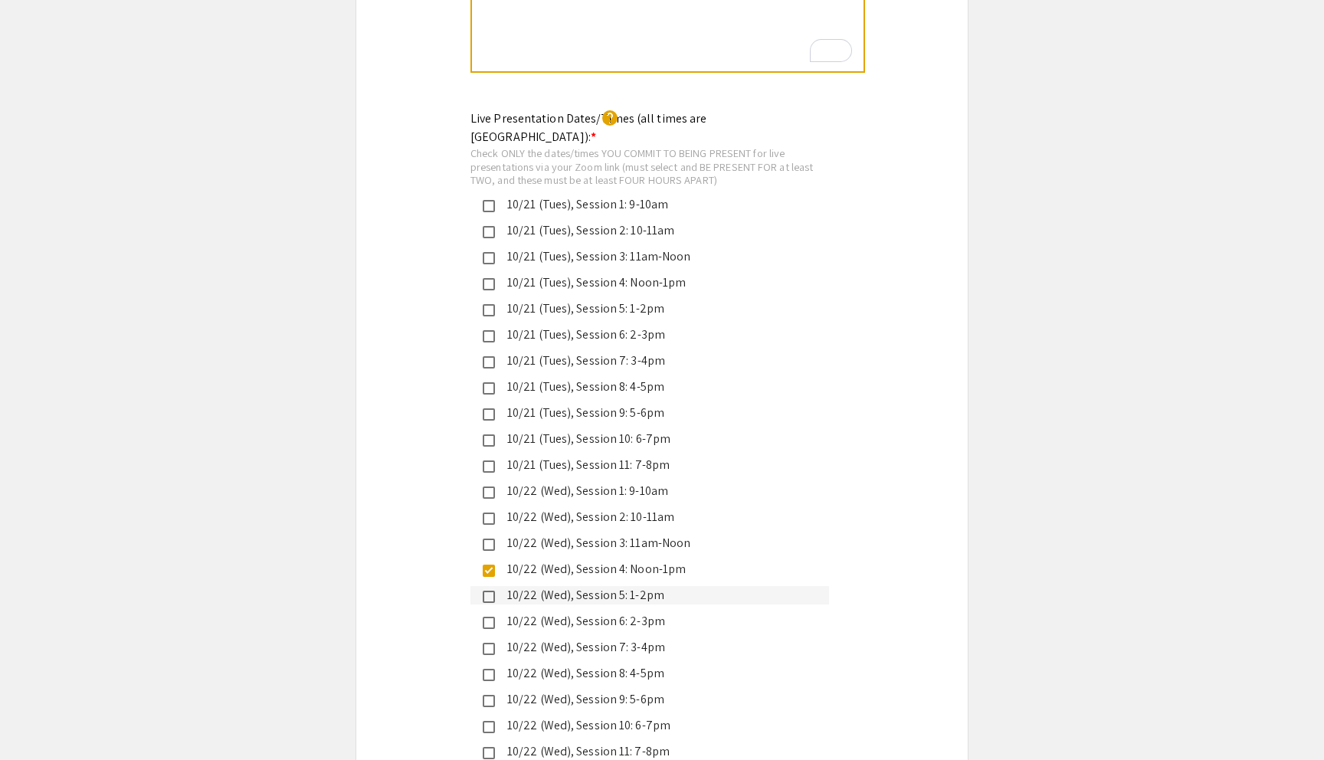
scroll to position [3552, 0]
click at [489, 489] on mat-pseudo-checkbox at bounding box center [489, 495] width 12 height 12
click at [495, 484] on div "10/22 (Wed), Session 1: 9-10am" at bounding box center [656, 493] width 322 height 18
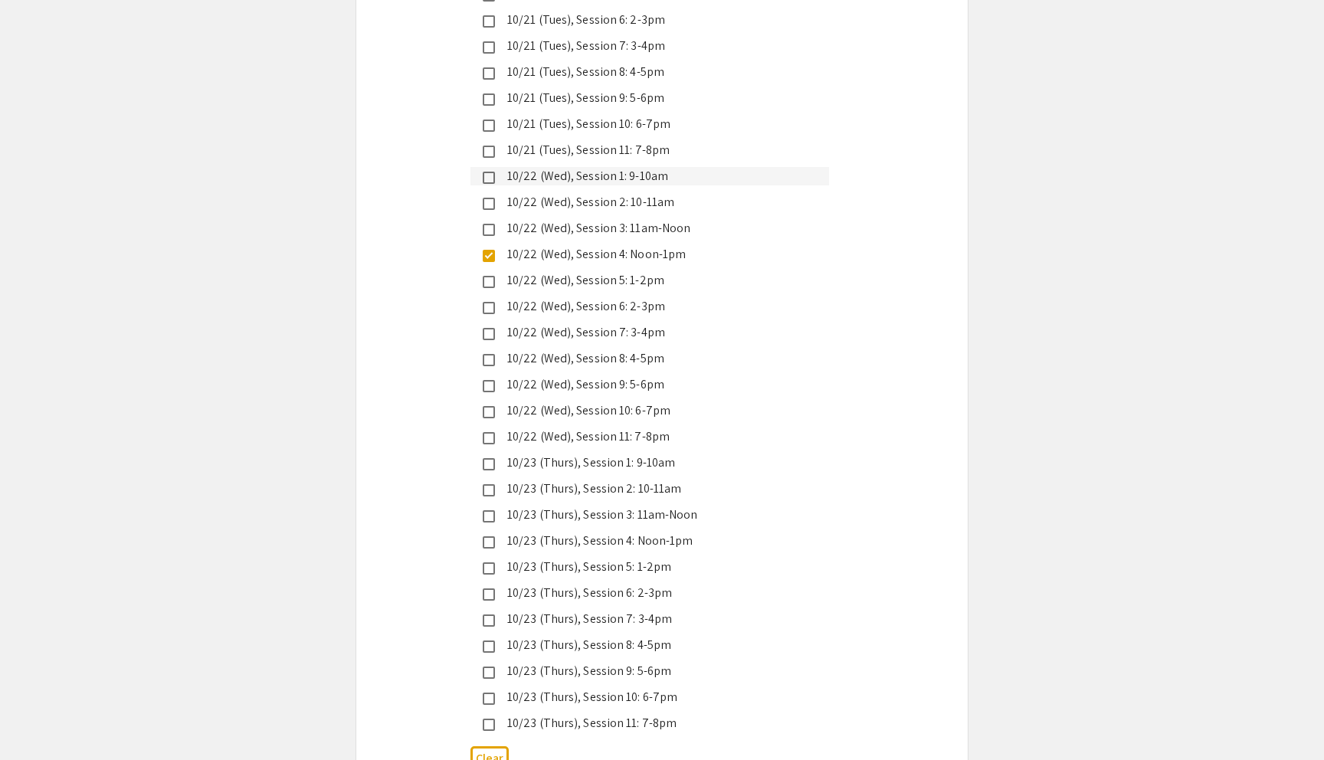
scroll to position [3870, 0]
click at [489, 536] on mat-pseudo-checkbox at bounding box center [489, 542] width 12 height 12
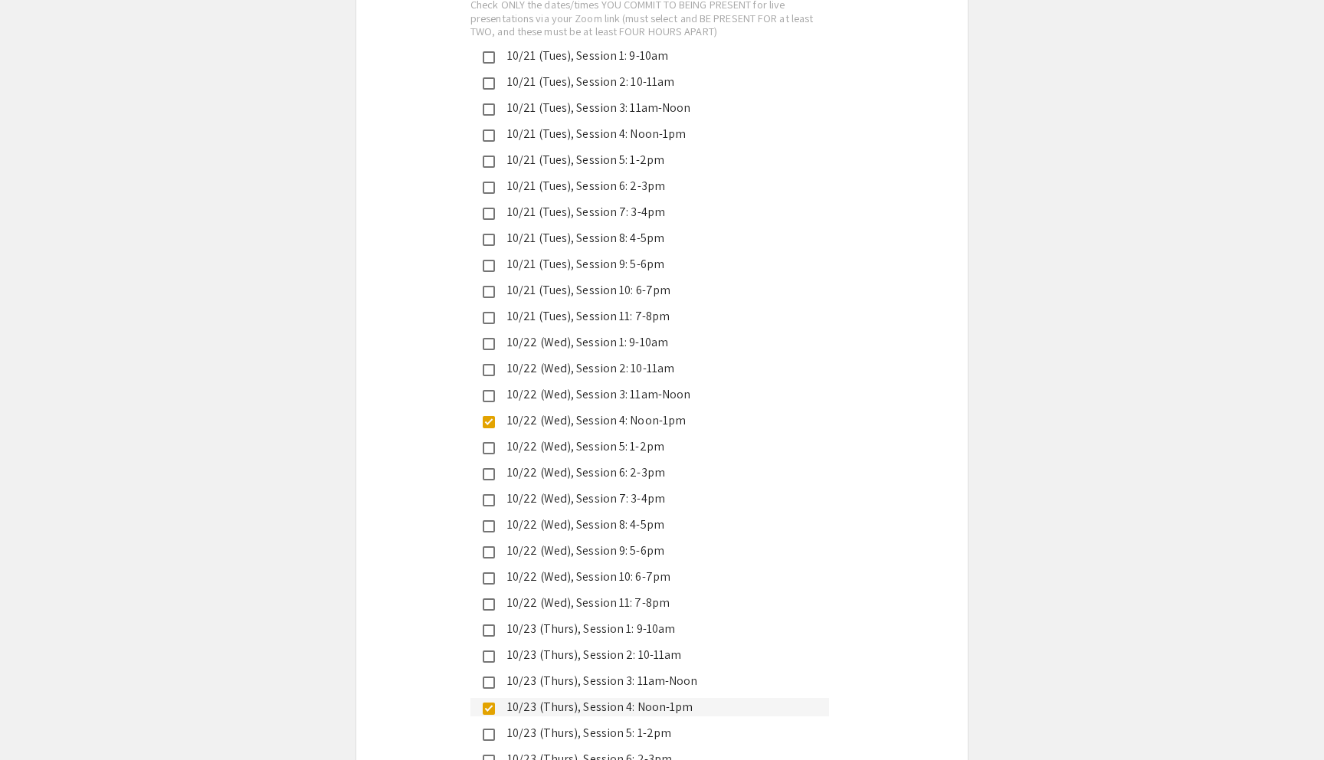
scroll to position [3702, 0]
click at [487, 104] on mat-pseudo-checkbox at bounding box center [489, 110] width 12 height 12
click at [492, 704] on mat-pseudo-checkbox at bounding box center [489, 710] width 12 height 12
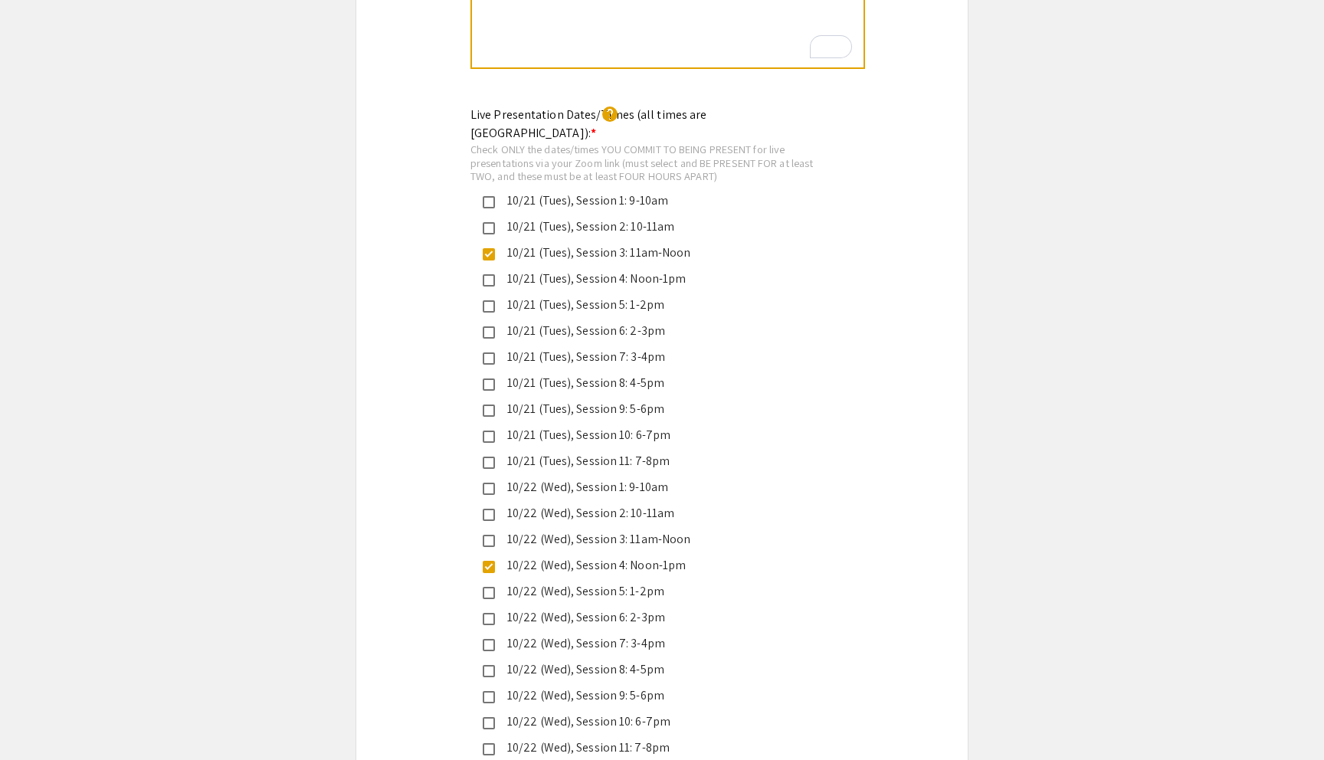
scroll to position [3556, 0]
click at [491, 250] on mat-pseudo-checkbox at bounding box center [489, 256] width 12 height 12
click at [443, 219] on div "Live Presentation Dates/Times (all times are [GEOGRAPHIC_DATA]): * help Check O…" at bounding box center [662, 598] width 612 height 983
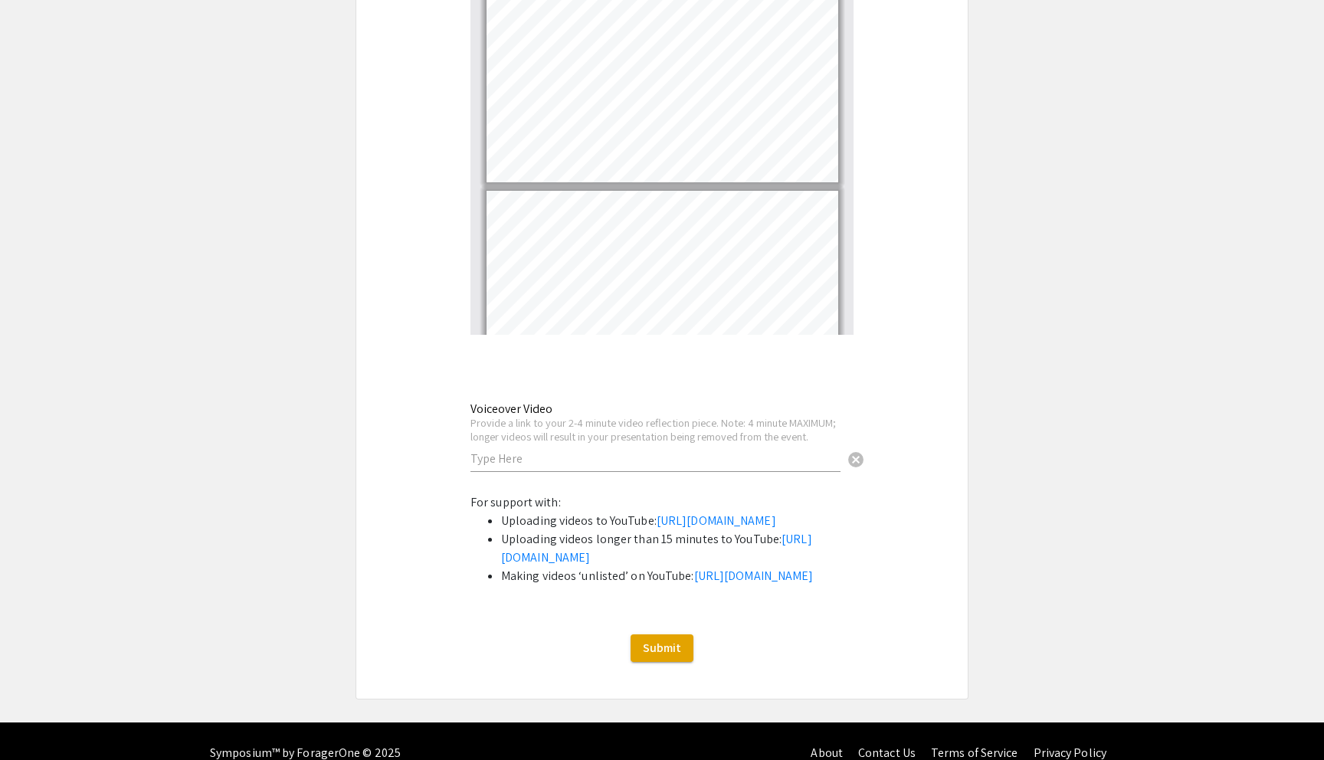
scroll to position [4966, 0]
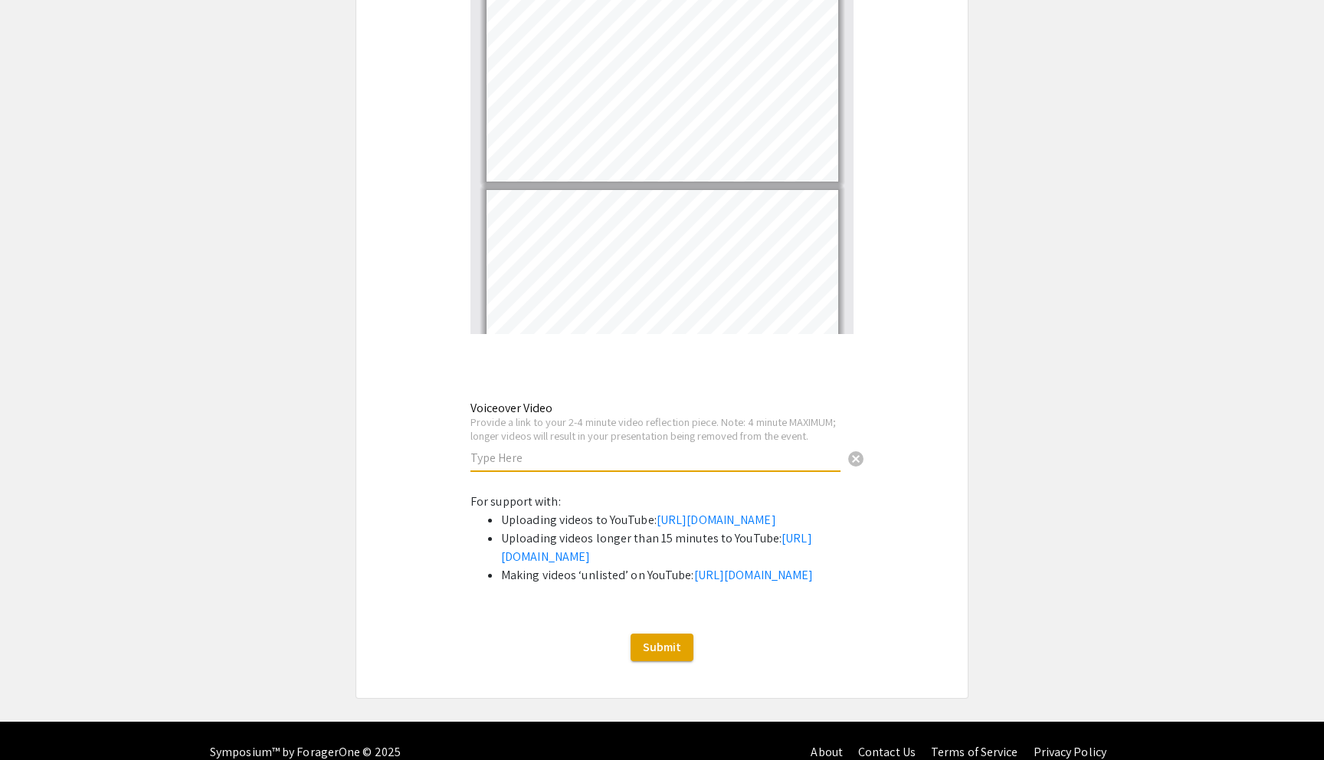
click at [564, 450] on input "text" at bounding box center [656, 458] width 370 height 16
click at [658, 450] on input "text" at bounding box center [656, 458] width 370 height 16
paste input "[URL][DOMAIN_NAME]"
click at [658, 450] on input "[URL][DOMAIN_NAME]" at bounding box center [656, 458] width 370 height 16
drag, startPoint x: 656, startPoint y: 407, endPoint x: 381, endPoint y: 408, distance: 275.2
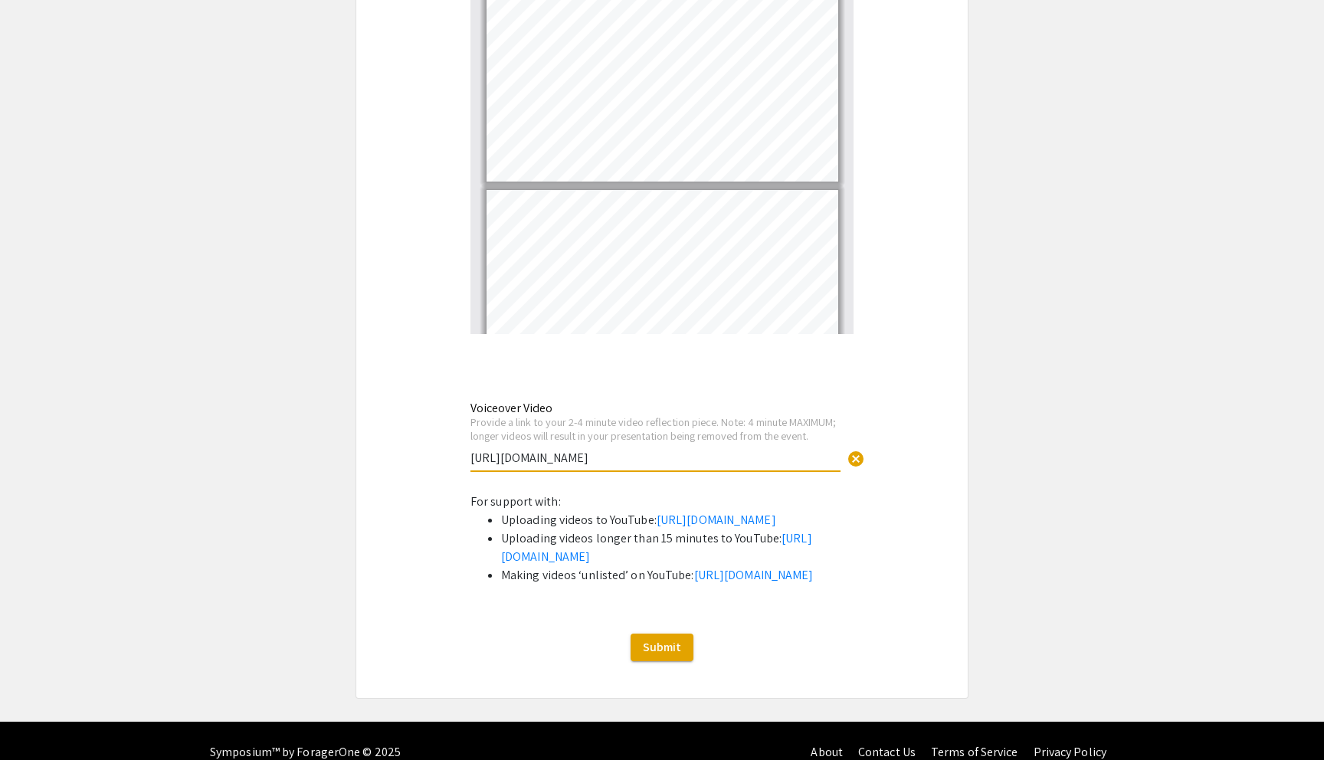
type input "[URL][DOMAIN_NAME]"
click at [671, 661] on button "Submit" at bounding box center [662, 648] width 63 height 28
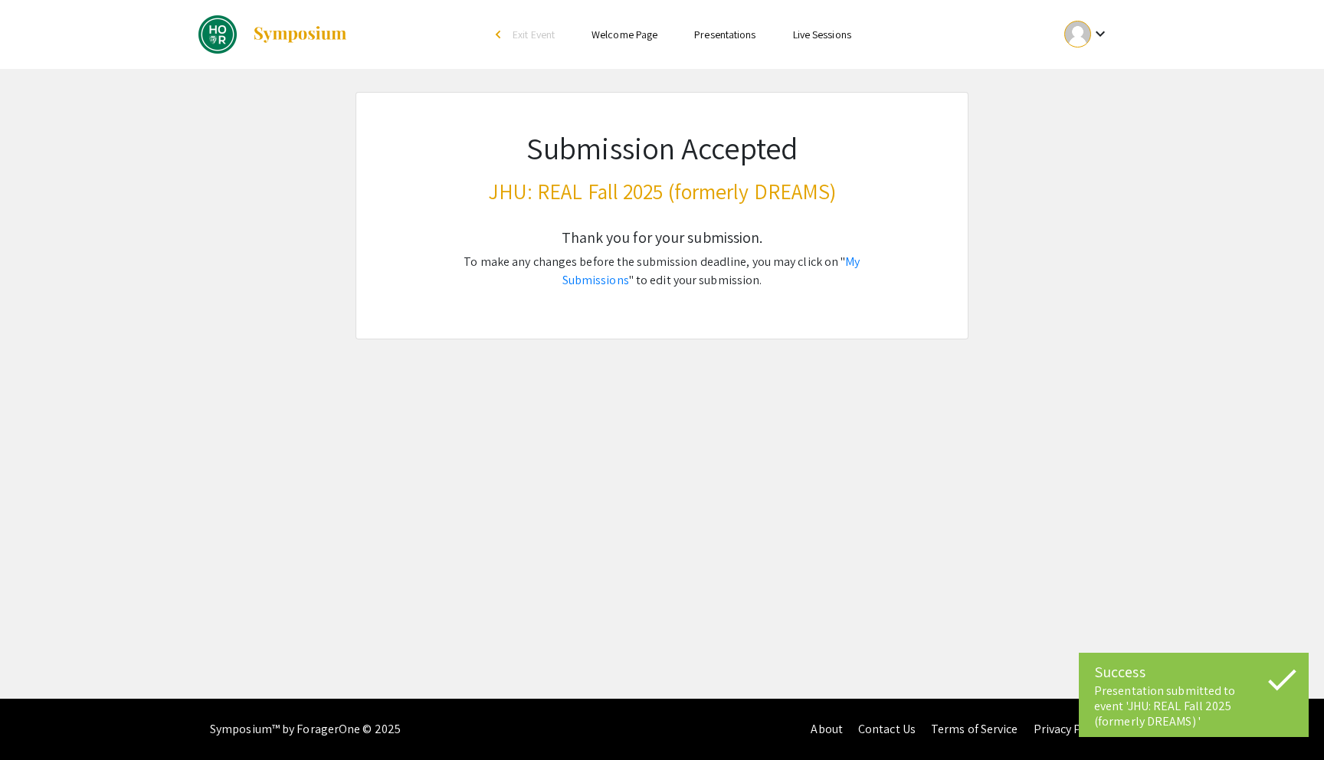
scroll to position [0, 0]
